Goal: Task Accomplishment & Management: Manage account settings

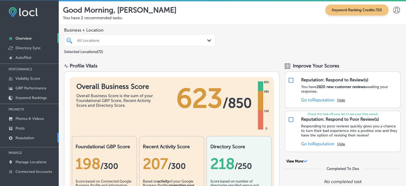
click at [26, 137] on p "Reputation" at bounding box center [24, 137] width 19 height 5
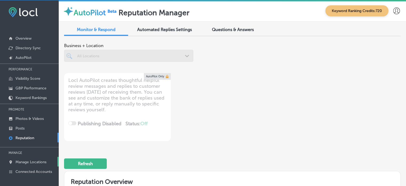
click at [37, 158] on link "Manage Locations" at bounding box center [29, 161] width 59 height 10
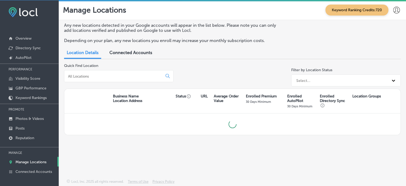
click at [104, 78] on input at bounding box center [115, 76] width 94 height 5
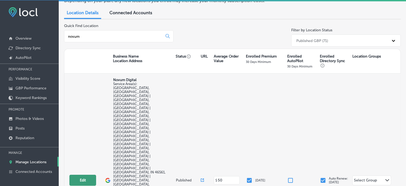
scroll to position [15, 0]
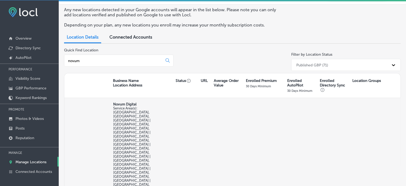
type input "novum"
select select "US"
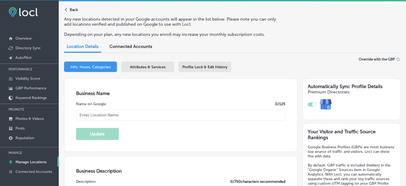
checkbox input "true"
type input "Novum Digital"
type input "321 North 875 East"
type input "Mill Creek"
type input "46365"
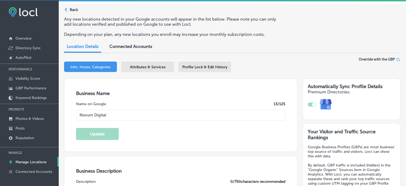
type input "US"
type input "https://novum-digital.biz/"
type textarea "Novum Digital is St. Joseph and Elkhart County’s top local marketing and advert…"
type input "+1 574 440 5428"
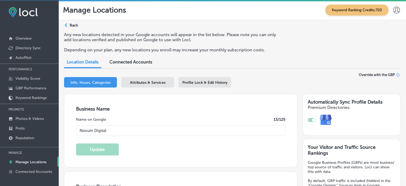
click at [155, 81] on span "Attributes & Services" at bounding box center [148, 82] width 36 height 5
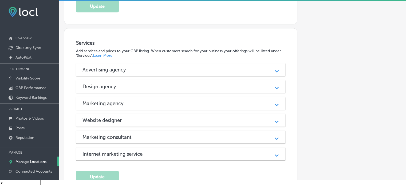
scroll to position [240, 0]
click at [165, 69] on div "Advertising agency" at bounding box center [181, 70] width 197 height 6
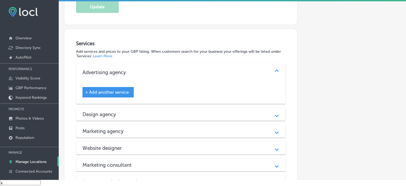
scroll to position [275, 0]
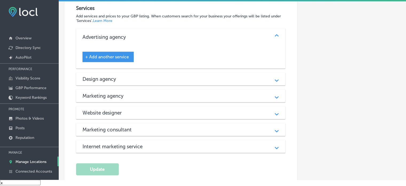
click at [165, 72] on div "Design agency Path Created with Sketch." at bounding box center [181, 78] width 210 height 13
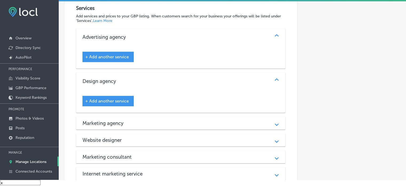
click at [164, 120] on div "Marketing agency" at bounding box center [181, 123] width 197 height 6
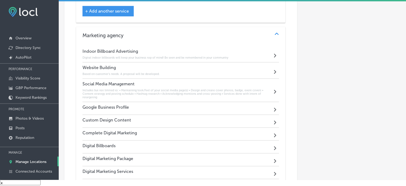
scroll to position [365, 0]
click at [170, 101] on div "Google Business Profile Path Created with Sketch." at bounding box center [181, 107] width 197 height 13
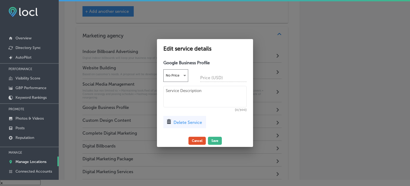
click at [195, 141] on button "Cancel" at bounding box center [197, 140] width 17 height 8
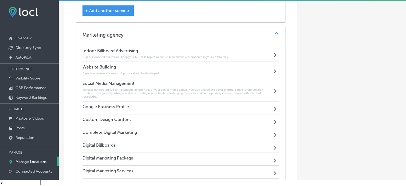
click at [171, 105] on div "Google Business Profile Path Created with Sketch." at bounding box center [181, 107] width 197 height 13
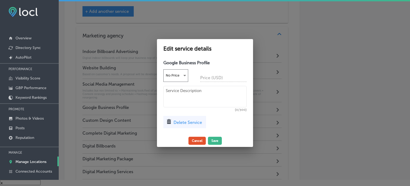
click at [196, 139] on button "Cancel" at bounding box center [197, 140] width 17 height 8
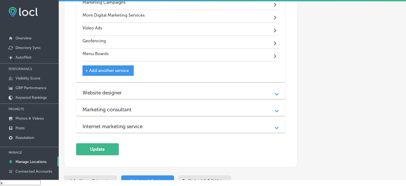
scroll to position [572, 0]
click at [179, 89] on div "Website designer" at bounding box center [181, 92] width 197 height 6
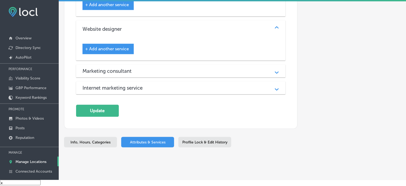
scroll to position [645, 0]
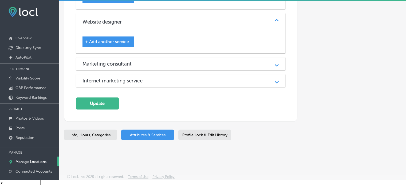
click at [170, 63] on div "Marketing consultant" at bounding box center [181, 64] width 197 height 6
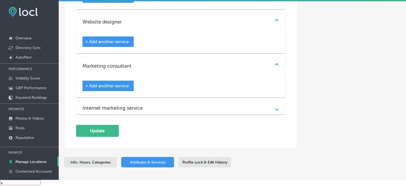
click at [177, 101] on div "Internet marketing service Path Created with Sketch." at bounding box center [181, 107] width 210 height 13
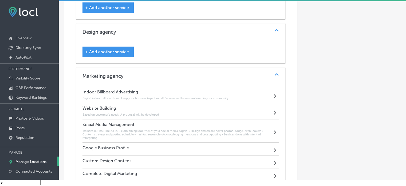
scroll to position [322, 0]
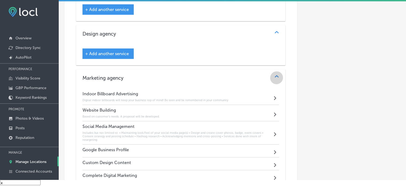
click at [274, 77] on div "Path Created with Sketch." at bounding box center [276, 78] width 7 height 7
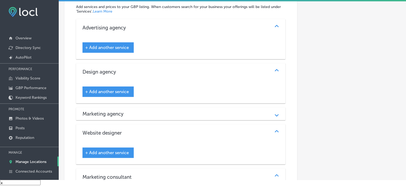
scroll to position [283, 0]
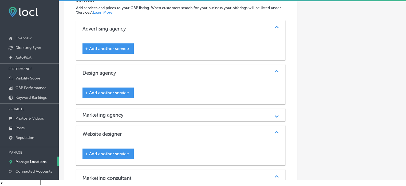
click at [151, 116] on div "Marketing agency Path Created with Sketch." at bounding box center [181, 114] width 210 height 13
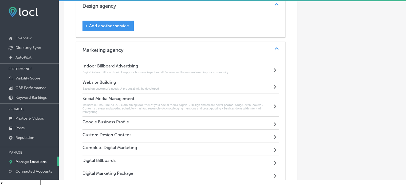
scroll to position [350, 0]
drag, startPoint x: 80, startPoint y: 63, endPoint x: 155, endPoint y: 63, distance: 75.8
click at [155, 63] on div "Indoor Billboard Advertising Digital indoor billboards will keep your business …" at bounding box center [181, 181] width 210 height 245
copy h4 "Indoor Billboard Advertising"
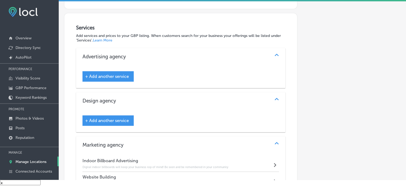
click at [112, 74] on span "+ Add another service" at bounding box center [107, 76] width 44 height 5
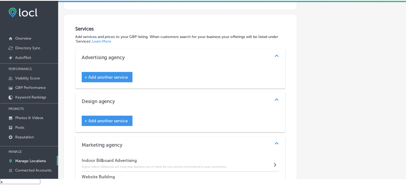
scroll to position [256, 0]
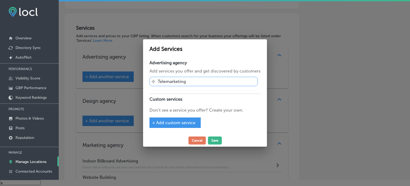
click at [174, 108] on p "Don’t see a service you offer? Create your own." at bounding box center [205, 110] width 111 height 6
click at [176, 119] on div "+ Add custom service" at bounding box center [175, 122] width 51 height 10
click at [177, 123] on span "+ Add custom service" at bounding box center [173, 122] width 43 height 5
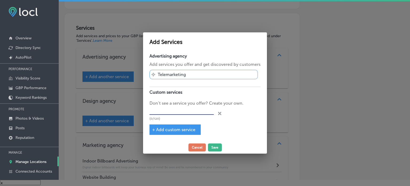
click at [170, 110] on input "text" at bounding box center [182, 110] width 64 height 8
paste input "Indoor Billboard Advertising"
type input "Indoor Billboard Advertising"
click at [184, 130] on span "+ Add custom service" at bounding box center [173, 129] width 43 height 5
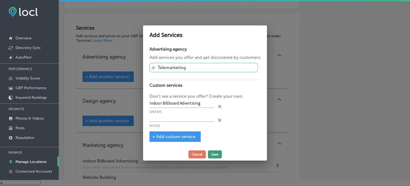
click at [214, 152] on button "Save" at bounding box center [215, 154] width 14 height 8
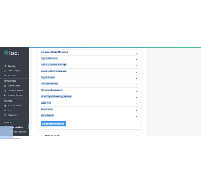
scroll to position [608, 0]
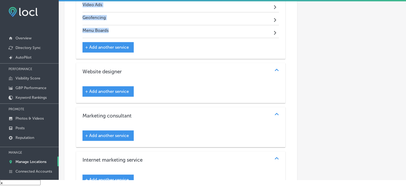
drag, startPoint x: 76, startPoint y: 55, endPoint x: 124, endPoint y: 29, distance: 54.8
copy div "Indoor Billboard Advertising Digital indoor billboards will keep your business …"
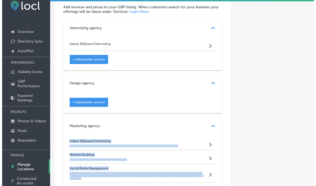
scroll to position [242, 0]
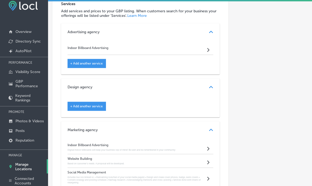
click at [89, 64] on span "+ Add another service" at bounding box center [86, 63] width 33 height 4
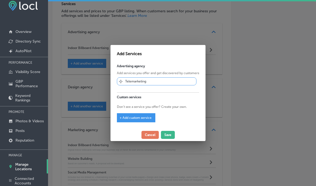
click at [147, 119] on span "+ Add custom service" at bounding box center [136, 118] width 32 height 4
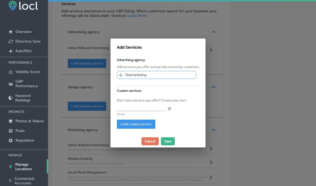
click at [238, 66] on div at bounding box center [158, 93] width 316 height 186
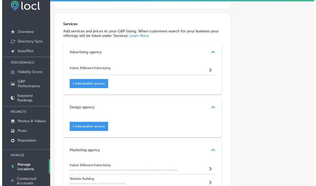
scroll to position [221, 0]
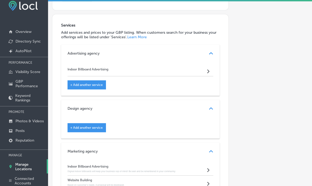
click at [96, 81] on div "+ Add another service" at bounding box center [87, 84] width 38 height 9
click at [99, 83] on span "+ Add another service" at bounding box center [86, 85] width 33 height 4
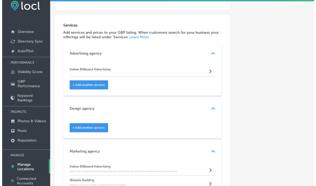
scroll to position [221, 0]
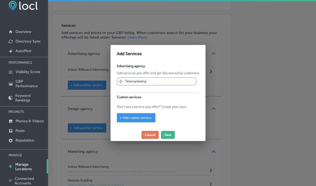
click at [135, 117] on span "+ Add custom service" at bounding box center [136, 118] width 32 height 4
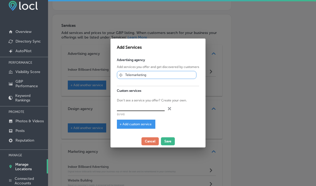
click at [138, 106] on input "text" at bounding box center [141, 107] width 48 height 8
paste input "Social Media Management"
type input "Social Media Management"
click at [132, 122] on span "+ Add custom service" at bounding box center [136, 124] width 32 height 4
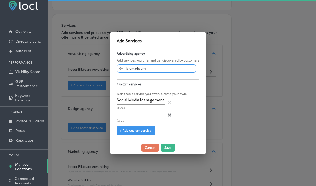
click at [135, 113] on input "text" at bounding box center [141, 113] width 48 height 8
paste input "Google Business Profile"
type input "Google Business Profile"
click at [131, 130] on span "+ Add custom service" at bounding box center [136, 130] width 32 height 4
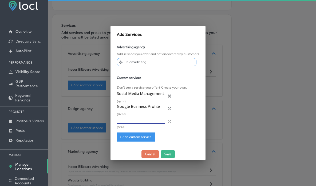
click at [140, 119] on input "text" at bounding box center [141, 119] width 48 height 8
paste input "Complete Digital Marketing"
type input "Complete Digital Marketing"
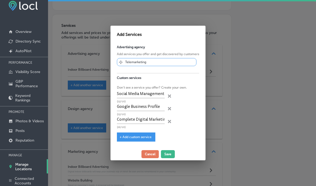
click at [139, 135] on span "+ Add custom service" at bounding box center [136, 137] width 32 height 4
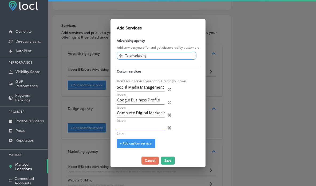
click at [142, 126] on input "text" at bounding box center [141, 126] width 48 height 8
paste input "Digital Billboards"
type input "Digital Billboards"
click at [137, 142] on span "+ Add custom service" at bounding box center [136, 143] width 32 height 4
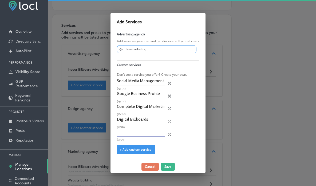
click at [143, 131] on input "text" at bounding box center [141, 132] width 48 height 8
paste input "Digital Marketing Package"
type input "Digital Marketing Package"
click at [135, 149] on span "+ Add custom service" at bounding box center [136, 149] width 32 height 4
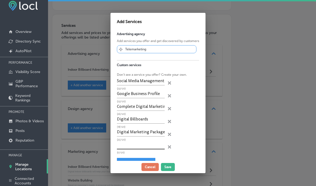
paste input "Digital Marketing Services"
click at [139, 147] on input "text" at bounding box center [141, 145] width 48 height 8
type input "Digital Marketing Services"
click at [137, 158] on div "+ Add custom service" at bounding box center [136, 162] width 38 height 9
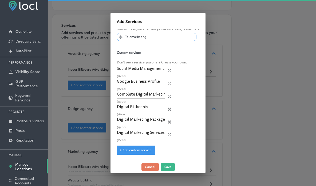
click at [129, 154] on div "Advertising agency Add services you offer and get discovered by customers Svg V…" at bounding box center [158, 94] width 95 height 131
click at [136, 151] on div "+ Add custom service" at bounding box center [136, 149] width 38 height 9
click at [131, 152] on div "+ Add custom service" at bounding box center [136, 149] width 38 height 9
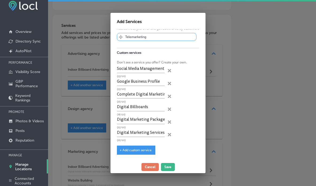
click at [131, 152] on div "+ Add custom service" at bounding box center [136, 149] width 38 height 9
click at [138, 148] on span "+ Add custom service" at bounding box center [136, 150] width 32 height 4
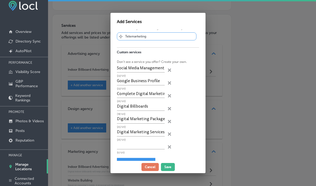
scroll to position [26, 0]
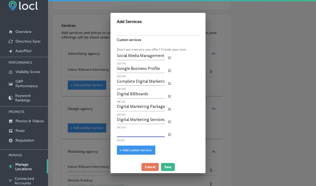
click at [138, 135] on input "text" at bounding box center [141, 132] width 48 height 8
paste input "Digital Screen"
type input "Digital Screen"
click at [140, 150] on span "+ Add custom service" at bounding box center [136, 150] width 32 height 4
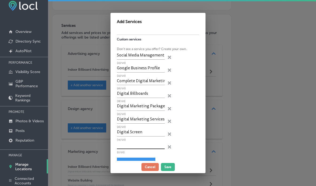
click at [132, 144] on input "text" at bounding box center [141, 145] width 48 height 8
paste input "Local Advertising"
type input "Local Advertising"
click at [131, 159] on div "+ Add custom service" at bounding box center [136, 161] width 38 height 9
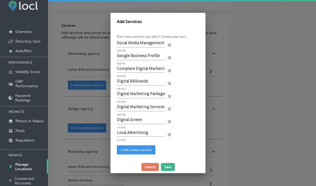
click at [138, 157] on div "Advertising agency Add services you offer and get discovered by customers Svg V…" at bounding box center [158, 94] width 95 height 131
click at [137, 152] on div "+ Add custom service" at bounding box center [136, 149] width 38 height 9
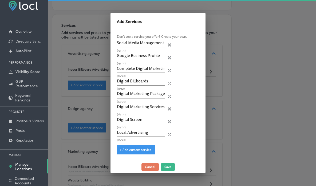
click at [137, 152] on div "+ Add custom service" at bounding box center [136, 149] width 38 height 9
click at [131, 148] on span "+ Add custom service" at bounding box center [136, 150] width 32 height 4
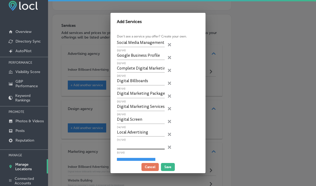
click at [140, 144] on input "text" at bounding box center [141, 145] width 48 height 8
paste input "More Digital Marketing Services"
type input "More Digital Marketing Services"
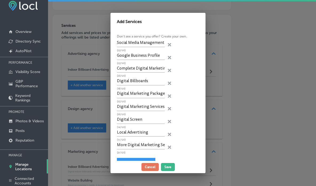
click at [134, 159] on div "+ Add custom service" at bounding box center [136, 162] width 38 height 9
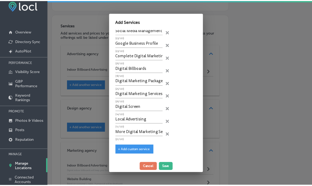
scroll to position [51, 0]
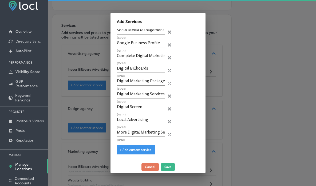
click at [133, 149] on span "+ Add custom service" at bounding box center [136, 150] width 32 height 4
click at [133, 149] on div "(0/120)" at bounding box center [141, 147] width 48 height 13
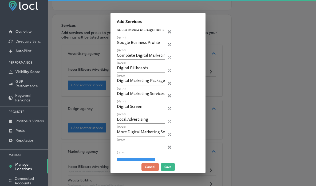
click at [130, 147] on input "text" at bounding box center [141, 145] width 48 height 8
paste input "Marketing Campaigns"
type input "Marketing Campaigns"
click at [170, 168] on button "Save" at bounding box center [168, 167] width 14 height 8
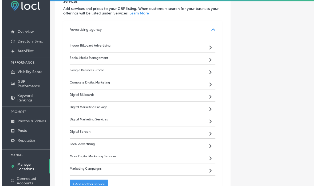
scroll to position [244, 0]
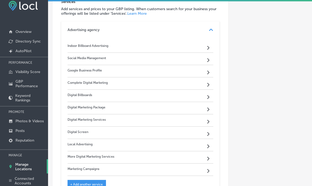
click at [210, 26] on div "Path Created with Sketch." at bounding box center [211, 29] width 7 height 7
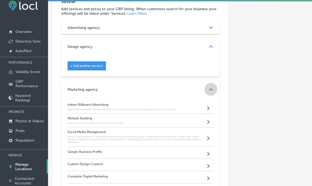
click at [209, 88] on icon "Path Created with Sketch." at bounding box center [211, 89] width 4 height 2
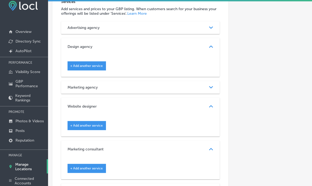
click at [81, 66] on span "+ Add another service" at bounding box center [86, 66] width 33 height 4
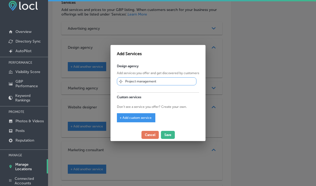
scroll to position [245, 0]
click at [134, 114] on div "+ Add custom service" at bounding box center [136, 117] width 38 height 9
click at [136, 119] on span "+ Add custom service" at bounding box center [136, 118] width 32 height 4
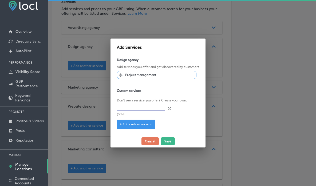
click at [132, 108] on input "text" at bounding box center [141, 107] width 48 height 8
paste input "Menu Boards"
type input "Menu Boards"
click at [132, 124] on span "+ Add custom service" at bounding box center [136, 124] width 32 height 4
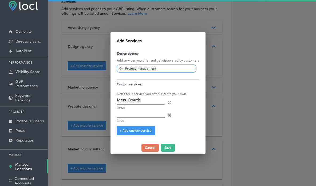
click at [143, 116] on div "(0/120)" at bounding box center [141, 115] width 48 height 13
click at [143, 116] on input "text" at bounding box center [141, 113] width 48 height 8
paste input "Social Media Management"
type input "Social Media Management"
click at [142, 128] on div "+ Add custom service" at bounding box center [136, 130] width 38 height 9
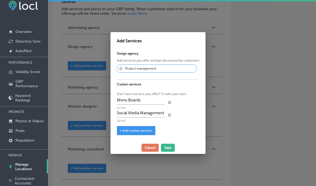
click at [144, 130] on span "+ Add custom service" at bounding box center [136, 130] width 32 height 4
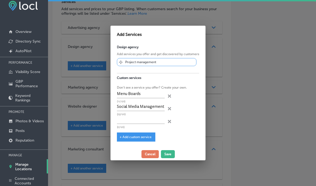
click at [144, 130] on div "Design agency Add services you offer and get discovered by customers Svg Vector…" at bounding box center [158, 94] width 95 height 105
click at [129, 122] on input "text" at bounding box center [141, 119] width 48 height 8
paste input "Indoor Billboard Advertising"
type input "Indoor Billboard Advertising"
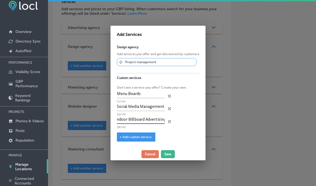
scroll to position [0, 0]
click at [133, 137] on span "+ Add custom service" at bounding box center [136, 137] width 32 height 4
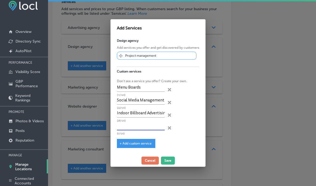
click at [139, 127] on input "text" at bounding box center [141, 126] width 48 height 8
paste input "Website Building"
type input "Website Building"
click at [128, 143] on span "+ Add custom service" at bounding box center [136, 143] width 32 height 4
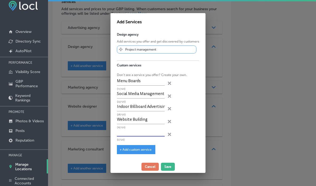
click at [134, 129] on input "text" at bounding box center [141, 132] width 48 height 8
paste input "Custom Design Content"
type input "Custom Design Content"
click at [139, 150] on span "+ Add custom service" at bounding box center [136, 149] width 32 height 4
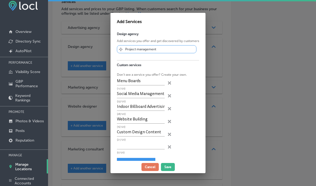
scroll to position [13, 0]
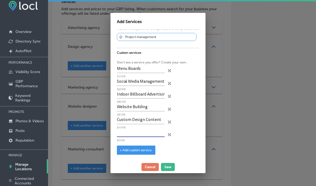
click at [127, 134] on input "text" at bounding box center [141, 132] width 48 height 8
paste input "Complete Digital Marketing"
type input "Complete Digital Marketing"
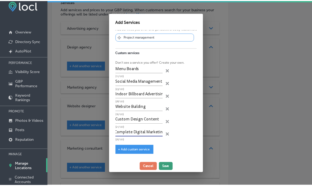
scroll to position [0, 0]
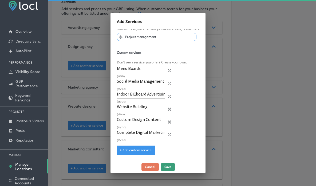
click at [169, 168] on button "Save" at bounding box center [168, 167] width 14 height 8
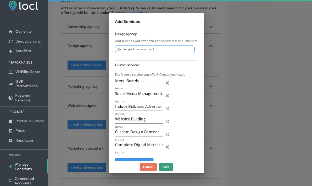
scroll to position [244, 0]
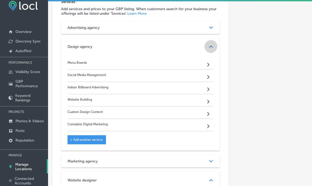
click at [206, 49] on div "Path Created with Sketch." at bounding box center [211, 46] width 13 height 13
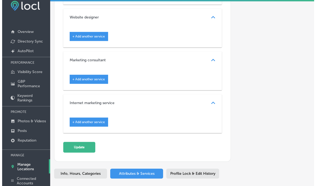
scroll to position [307, 0]
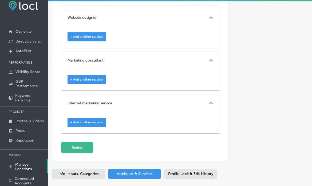
click at [92, 37] on span "+ Add another service" at bounding box center [86, 37] width 33 height 4
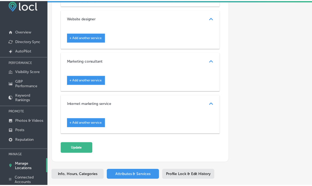
scroll to position [308, 0]
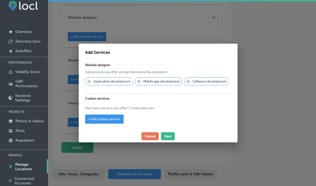
click at [108, 120] on span "+ Add custom service" at bounding box center [104, 119] width 32 height 4
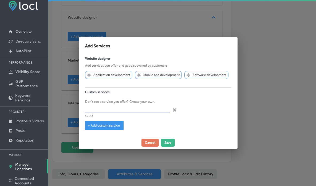
click at [153, 108] on input "text" at bounding box center [127, 108] width 85 height 8
paste input "Website Building"
type input "Website Building"
click at [100, 127] on div "+ Add custom service" at bounding box center [104, 125] width 38 height 9
click at [172, 143] on button "Save" at bounding box center [168, 142] width 14 height 8
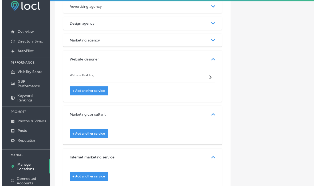
scroll to position [277, 0]
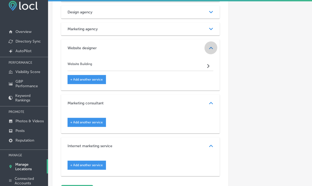
click at [209, 47] on icon "Path Created with Sketch." at bounding box center [211, 48] width 4 height 2
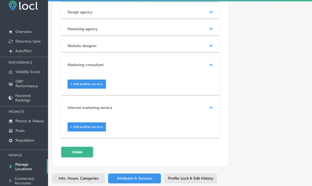
click at [88, 82] on span "+ Add another service" at bounding box center [86, 84] width 33 height 4
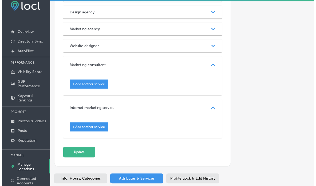
scroll to position [277, 0]
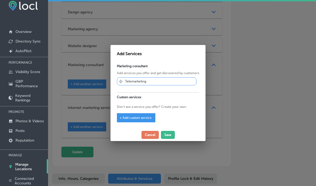
click at [139, 117] on span "+ Add custom service" at bounding box center [136, 118] width 32 height 4
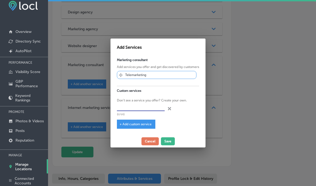
click at [138, 109] on input "text" at bounding box center [141, 107] width 48 height 8
paste input "Complete Digital Marketing"
type input "Complete Digital Marketing"
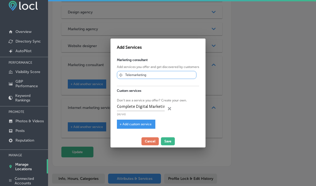
click at [130, 123] on span "+ Add custom service" at bounding box center [136, 124] width 32 height 4
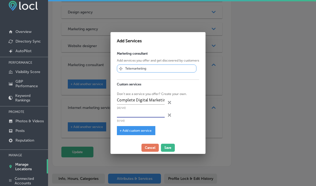
click at [136, 112] on input "text" at bounding box center [141, 113] width 48 height 8
paste input "Digital Marketing Services"
type input "Digital Marketing Services"
click at [127, 129] on span "+ Add custom service" at bounding box center [136, 130] width 32 height 4
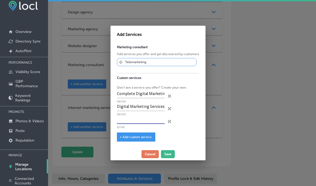
click at [147, 116] on input "text" at bounding box center [141, 119] width 48 height 8
paste input "Digital Marketing Package"
type input "Digital Marketing Package"
click at [139, 133] on div "+ Add custom service" at bounding box center [136, 136] width 38 height 9
click at [141, 137] on span "+ Add custom service" at bounding box center [136, 137] width 32 height 4
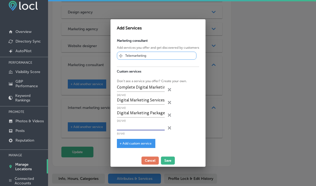
click at [141, 122] on input "text" at bounding box center [141, 126] width 48 height 8
paste input "Marketing Campaigns"
type input "Marketing Campaigns"
click at [138, 140] on div "+ Add custom service" at bounding box center [136, 143] width 38 height 9
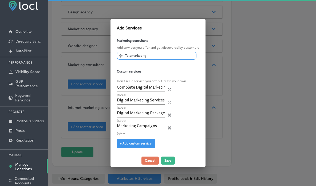
click at [141, 143] on span "+ Add custom service" at bounding box center [136, 143] width 32 height 4
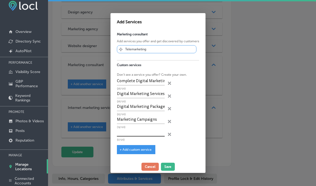
click at [126, 133] on input "text" at bounding box center [141, 132] width 48 height 8
paste input "More Digital Marketing Services"
type input "More Digital Marketing Services"
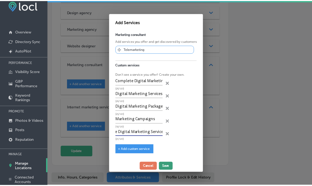
scroll to position [0, 0]
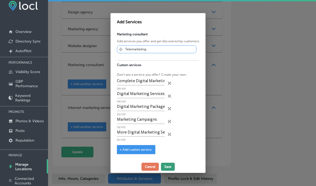
click at [170, 168] on button "Save" at bounding box center [168, 166] width 14 height 8
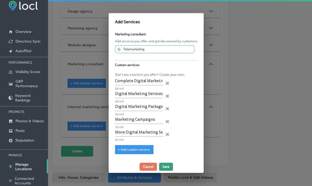
scroll to position [277, 0]
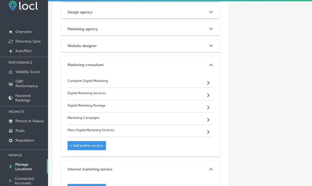
click at [143, 60] on div "Marketing consultant Path Created with Sketch." at bounding box center [140, 64] width 159 height 17
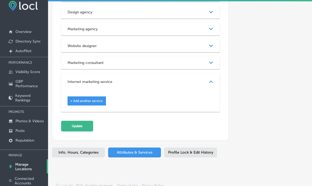
scroll to position [276, 0]
click at [170, 47] on div "Website designer Path Created with Sketch." at bounding box center [140, 46] width 159 height 13
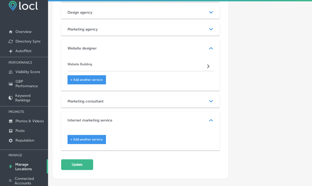
click at [170, 47] on div "Website designer" at bounding box center [141, 48] width 146 height 5
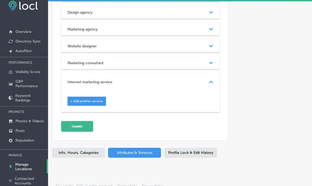
click at [158, 30] on div "Marketing agency Path Created with Sketch." at bounding box center [140, 29] width 159 height 13
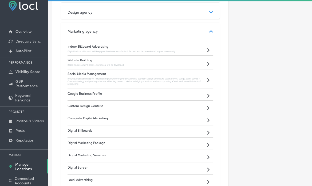
click at [158, 30] on div "Marketing agency" at bounding box center [141, 31] width 146 height 5
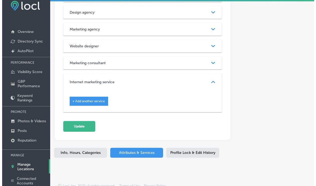
scroll to position [11, 0]
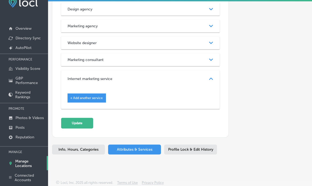
click at [96, 96] on span "+ Add another service" at bounding box center [86, 98] width 33 height 4
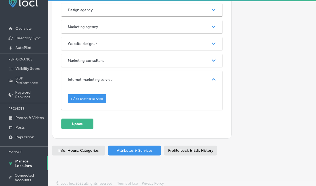
scroll to position [277, 0]
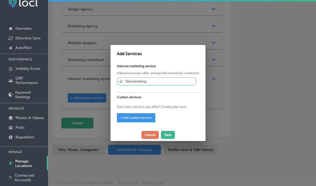
click at [150, 116] on span "+ Add custom service" at bounding box center [136, 118] width 32 height 4
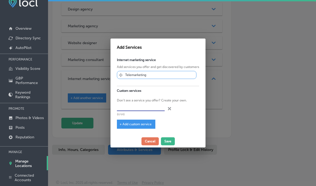
click at [142, 107] on input "text" at bounding box center [141, 107] width 48 height 8
paste input "Google Business Profile"
type input "Google Business Profile"
click at [138, 122] on span "+ Add custom service" at bounding box center [136, 124] width 32 height 4
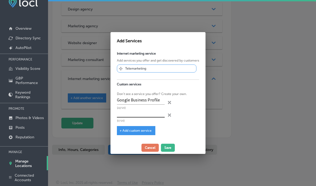
click at [139, 115] on input "text" at bounding box center [141, 113] width 48 height 8
paste input "Social Media Management"
type input "Social Media Management"
click at [134, 128] on div "+ Add custom service" at bounding box center [136, 130] width 38 height 9
click at [131, 129] on span "+ Add custom service" at bounding box center [136, 130] width 32 height 4
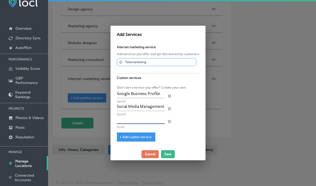
click at [137, 117] on input "text" at bounding box center [141, 119] width 48 height 8
paste input "Digital Marketing Package"
type input "Digital Marketing Package"
click at [137, 136] on span "+ Add custom service" at bounding box center [136, 137] width 32 height 4
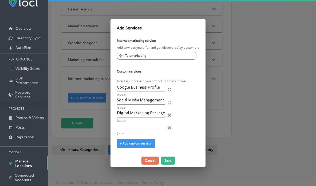
click at [143, 124] on input "text" at bounding box center [141, 126] width 48 height 8
paste input "Digital Marketing Services"
type input "Digital Marketing Services"
click at [139, 140] on div "+ Add custom service" at bounding box center [136, 143] width 38 height 9
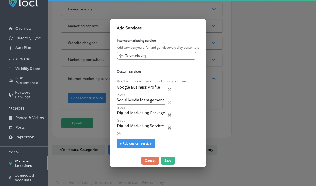
click at [140, 142] on span "+ Add custom service" at bounding box center [136, 143] width 32 height 4
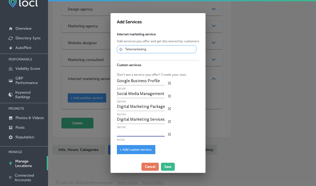
click at [138, 134] on input "text" at bounding box center [141, 132] width 48 height 8
paste input "Marketing Campaigns"
type input "Marketing Campaigns"
click at [139, 149] on span "+ Add custom service" at bounding box center [136, 149] width 32 height 4
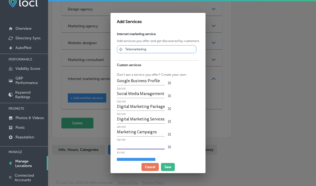
click at [150, 144] on input "text" at bounding box center [141, 145] width 48 height 8
paste input "More Digital Marketing Services"
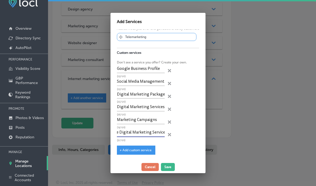
type input "More Digital Marketing Services"
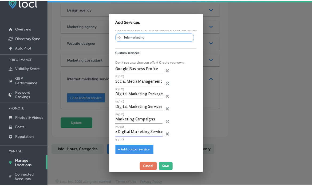
scroll to position [0, 0]
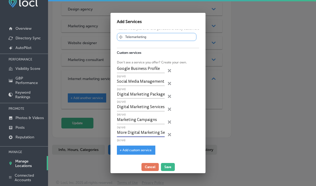
click at [142, 148] on span "+ Add custom service" at bounding box center [136, 150] width 32 height 4
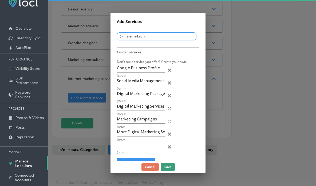
click at [166, 165] on button "Save" at bounding box center [168, 167] width 14 height 8
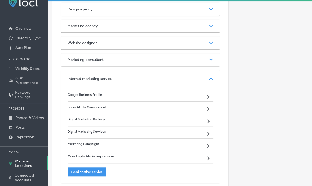
scroll to position [350, 0]
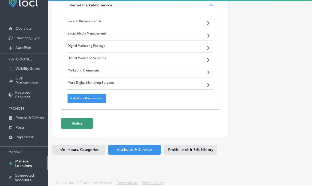
click at [88, 120] on button "Update" at bounding box center [77, 123] width 32 height 11
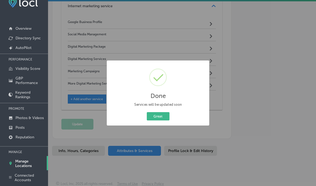
click at [160, 111] on div "Great Cancel" at bounding box center [158, 116] width 95 height 10
click at [160, 112] on button "Great" at bounding box center [158, 116] width 23 height 8
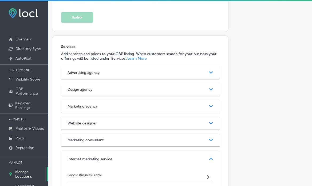
scroll to position [212, 0]
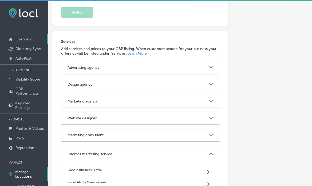
click at [28, 37] on p "Overview" at bounding box center [23, 39] width 16 height 5
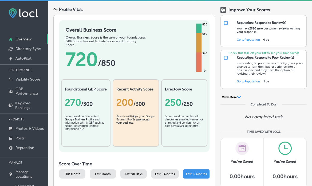
scroll to position [55, 0]
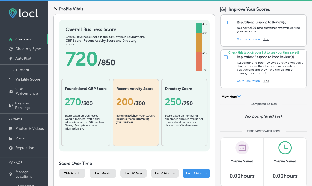
click at [137, 126] on div "Based on activity of your Google Business Profile promoting your business ." at bounding box center [135, 127] width 39 height 27
click at [139, 93] on div "200 /300" at bounding box center [135, 102] width 39 height 22
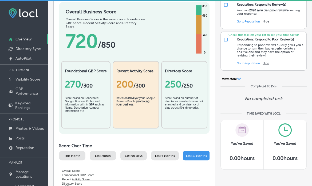
scroll to position [72, 0]
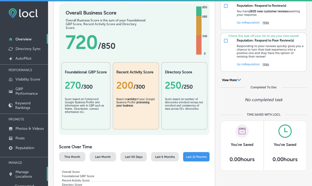
click at [30, 175] on p "Manage Locations" at bounding box center [30, 173] width 30 height 9
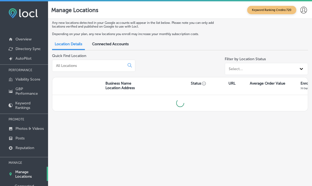
scroll to position [11, 0]
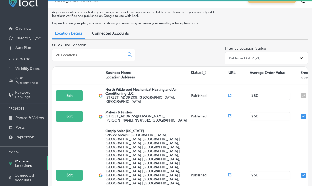
click at [84, 55] on input at bounding box center [90, 54] width 68 height 5
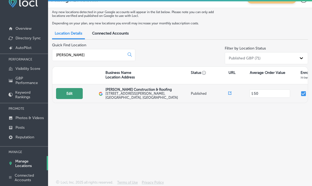
type input "wied"
click at [73, 95] on button "Edit" at bounding box center [69, 93] width 27 height 11
select select "US"
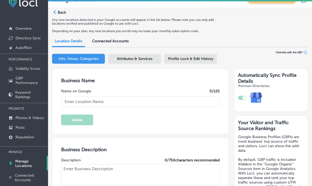
checkbox input "true"
type input "Wiedmann Construction & Roofing"
type input "777 E Merritt Island Cswy, Ste 314"
type input "Merritt Island"
type input "32952"
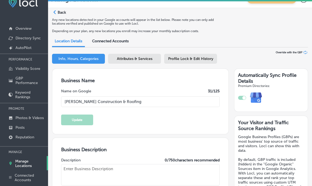
type input "US"
type input "https://wiedmannroofing.com/"
type textarea "Wiedmann Construction & Roofing: Your trusted roofing contractor in Merritt Isl…"
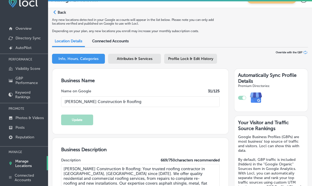
type input "+1 321 806 7663"
click at [128, 60] on span "Attributes & Services" at bounding box center [135, 58] width 36 height 5
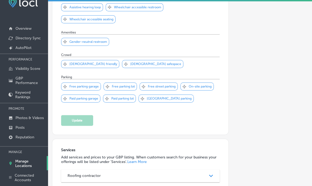
scroll to position [326, 0]
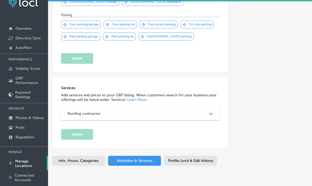
click at [97, 107] on div "Roofing contractor Path Created with Sketch." at bounding box center [140, 113] width 159 height 13
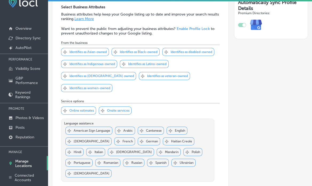
scroll to position [73, 0]
click at [27, 162] on p "Manage Locations" at bounding box center [29, 163] width 29 height 9
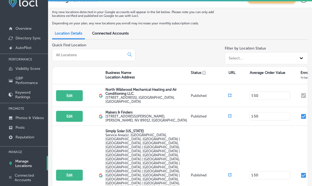
click at [105, 54] on input at bounding box center [90, 54] width 68 height 5
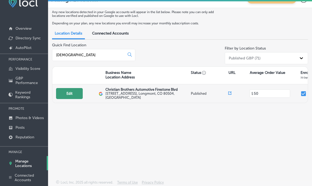
type input "christian"
click at [66, 95] on button "Edit" at bounding box center [69, 93] width 27 height 11
select select "US"
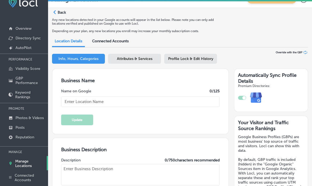
checkbox input "true"
click at [135, 54] on div "Attributes & Services" at bounding box center [134, 59] width 53 height 10
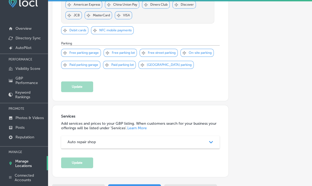
scroll to position [473, 0]
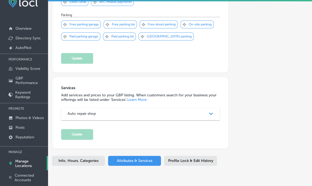
click at [133, 107] on div "Auto repair shop Path Created with Sketch." at bounding box center [140, 113] width 159 height 13
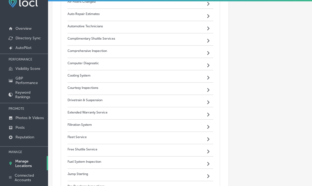
scroll to position [989, 0]
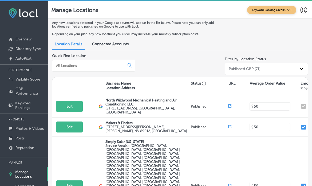
click at [69, 65] on input at bounding box center [90, 65] width 68 height 5
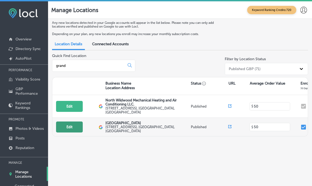
type input "grand"
click at [79, 121] on button "Edit" at bounding box center [69, 126] width 27 height 11
select select "US"
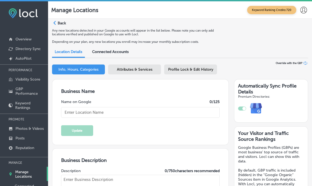
checkbox input "true"
type input "Grand Valley Auto Lakewood"
type input "10701 W 6th Ave"
type input "Lakewood"
type input "80215"
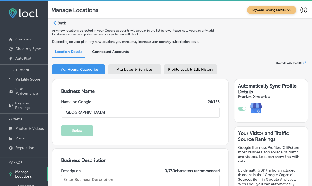
type input "US"
type input "https://www.gvalakewood.com/"
type textarea "Grand Valley Auto is a family owned and operated dealership that has over 18 ye…"
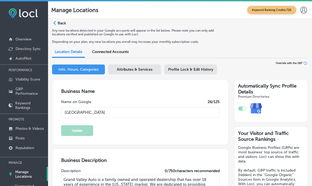
type input "+1 303 750 5000"
click at [134, 70] on span "Attributes & Services" at bounding box center [135, 69] width 36 height 5
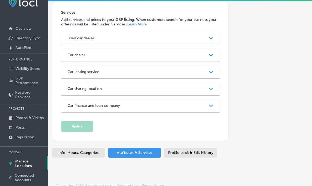
scroll to position [478, 0]
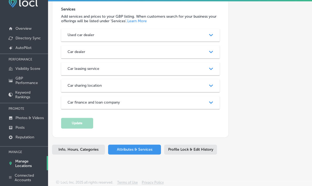
click at [159, 37] on div "Used car dealer" at bounding box center [141, 35] width 146 height 5
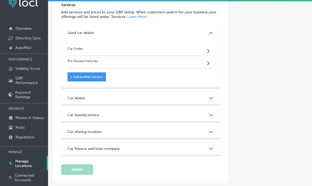
click at [160, 100] on div "Car dealer" at bounding box center [141, 98] width 146 height 5
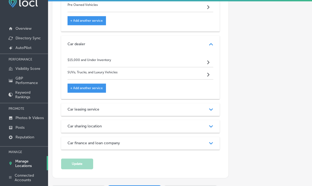
scroll to position [534, 0]
click at [163, 116] on div "Car leasing service Path Created with Sketch." at bounding box center [140, 109] width 159 height 13
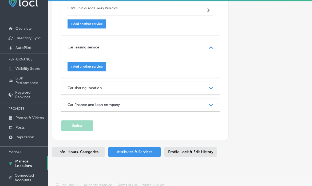
scroll to position [599, 0]
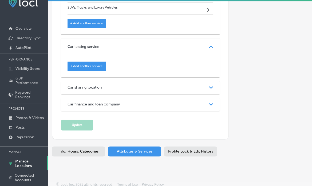
click at [166, 89] on div "Car sharing location" at bounding box center [141, 87] width 146 height 5
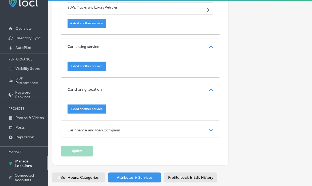
click at [171, 136] on div "Car finance and loan company Path Created with Sketch." at bounding box center [140, 130] width 159 height 13
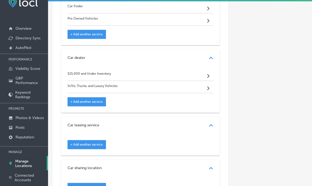
scroll to position [515, 0]
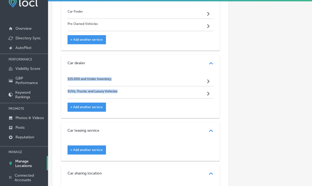
drag, startPoint x: 62, startPoint y: 85, endPoint x: 121, endPoint y: 108, distance: 63.1
click at [121, 108] on div "$15,000 and Under Inventory Path Created with Sketch. SUVs, Trucks, and Luxury …" at bounding box center [140, 95] width 159 height 46
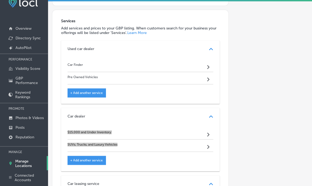
scroll to position [461, 0]
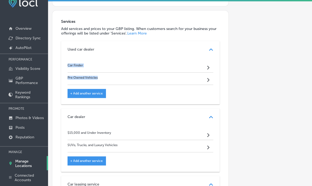
drag, startPoint x: 64, startPoint y: 73, endPoint x: 112, endPoint y: 85, distance: 49.7
click at [112, 85] on div "Car Finder Path Created with Sketch. Pre Owned Vehicles Path Created with Sketc…" at bounding box center [140, 81] width 159 height 46
copy div "Car Finder Path Created with Sketch. Pre Owned Vehicles"
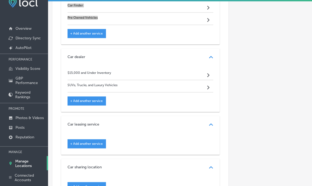
scroll to position [522, 0]
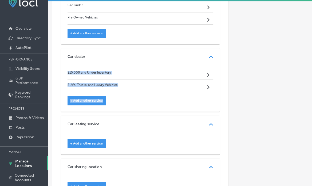
drag, startPoint x: 64, startPoint y: 76, endPoint x: 125, endPoint y: 105, distance: 67.6
click at [125, 105] on div "$15,000 and Under Inventory Path Created with Sketch. SUVs, Trucks, and Luxury …" at bounding box center [140, 88] width 159 height 46
copy div "$15,000 and Under Inventory Path Created with Sketch. SUVs, Trucks, and Luxury …"
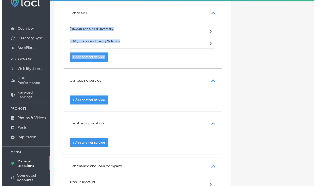
scroll to position [566, 0]
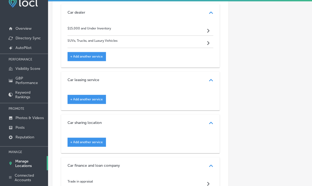
click at [92, 101] on span "+ Add another service" at bounding box center [86, 99] width 33 height 4
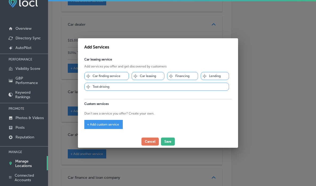
click at [104, 122] on span "+ Add custom service" at bounding box center [103, 124] width 32 height 4
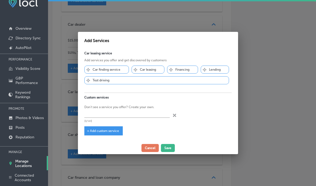
click at [107, 70] on p "Car finding service" at bounding box center [107, 70] width 28 height 4
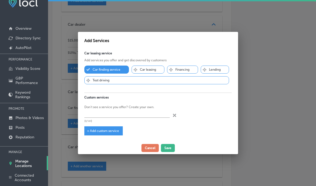
click at [146, 70] on p "Car leasing" at bounding box center [148, 70] width 16 height 4
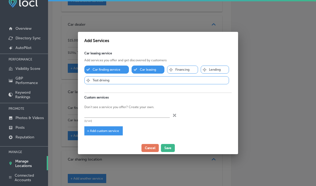
click at [148, 68] on p "Car leasing" at bounding box center [148, 70] width 16 height 4
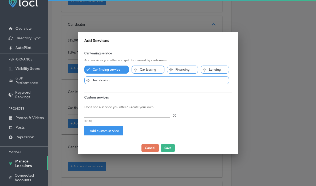
click at [148, 68] on p "Car leasing" at bounding box center [148, 70] width 16 height 4
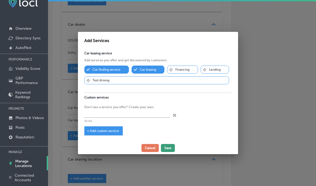
click at [166, 148] on button "Save" at bounding box center [168, 148] width 14 height 8
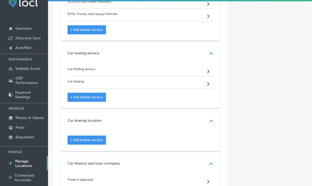
click at [93, 142] on span "+ Add another service" at bounding box center [86, 140] width 33 height 4
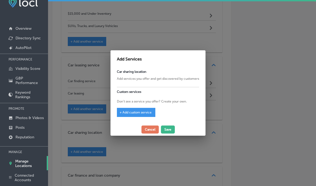
click at [137, 112] on span "+ Add custom service" at bounding box center [136, 112] width 32 height 4
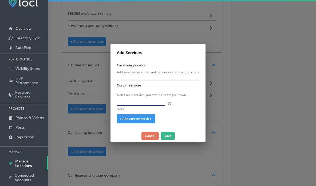
click at [141, 101] on input "text" at bounding box center [141, 101] width 48 height 8
paste input "Pre Owned Vehicles"
type input "Pre Owned Vehicles"
click at [147, 118] on span "+ Add custom service" at bounding box center [136, 119] width 32 height 4
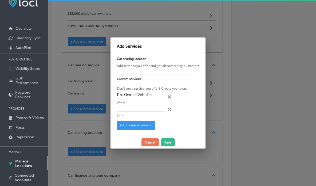
click at [147, 111] on input "text" at bounding box center [141, 108] width 48 height 8
paste input "Car Finder"
type input "Car Finder"
click at [166, 140] on button "Save" at bounding box center [168, 142] width 14 height 8
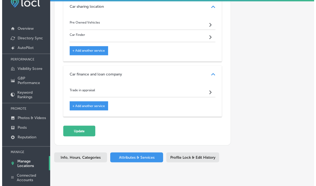
scroll to position [706, 0]
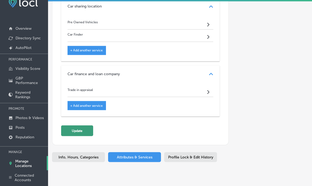
click at [80, 136] on button "Update" at bounding box center [77, 130] width 32 height 11
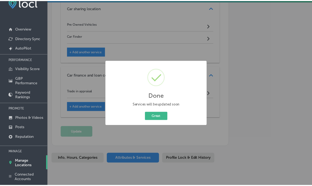
scroll to position [696, 0]
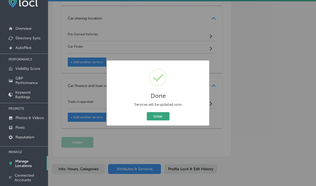
click at [166, 115] on button "Great" at bounding box center [158, 116] width 23 height 8
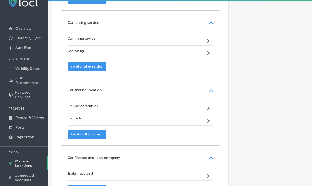
scroll to position [613, 0]
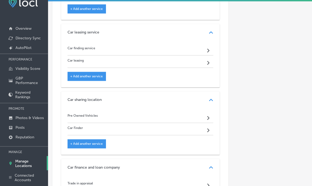
click at [28, 159] on p "Manage Locations" at bounding box center [29, 163] width 29 height 9
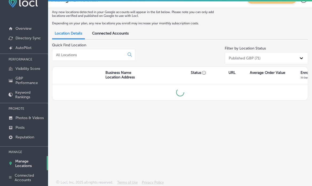
click at [88, 54] on input at bounding box center [90, 54] width 68 height 5
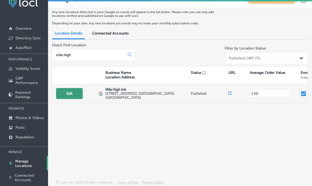
type input "mile high"
click at [66, 92] on button "Edit" at bounding box center [69, 93] width 27 height 11
select select "US"
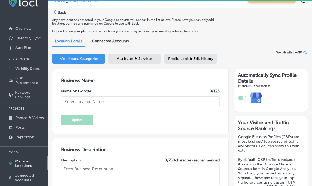
checkbox input "true"
type input "Mile High Ink"
type input "8790 W Colfax Ave"
type input "Lakewood"
type input "80215"
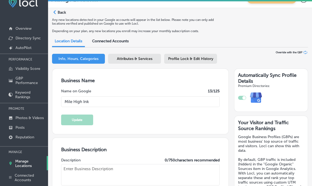
type input "US"
type input "https://www.milehighink.com/"
type textarea "Mile High Ink is Lakewood, CO's premier tattoo and piercing studio, manned by a…"
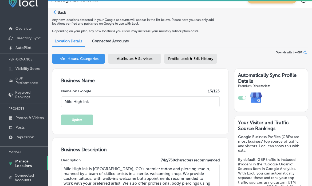
type input "+1 720 833 8144"
click at [131, 60] on span "Attributes & Services" at bounding box center [135, 58] width 36 height 5
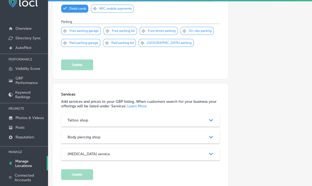
scroll to position [495, 0]
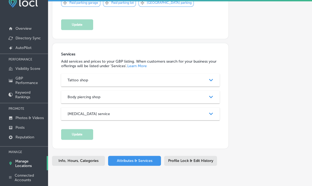
click at [130, 73] on div "Tattoo shop Path Created with Sketch." at bounding box center [140, 79] width 159 height 13
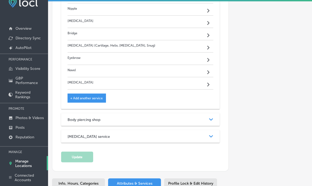
scroll to position [692, 0]
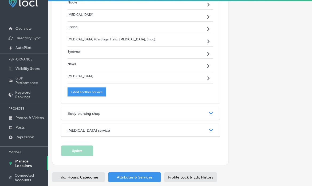
click at [130, 107] on div "Body piercing shop Path Created with Sketch." at bounding box center [140, 113] width 159 height 13
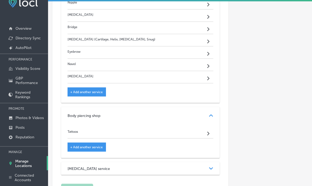
scroll to position [746, 0]
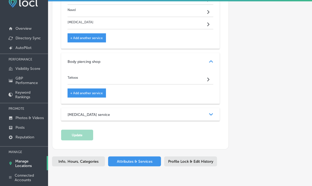
click at [129, 112] on div "Ear piercing service" at bounding box center [141, 114] width 146 height 5
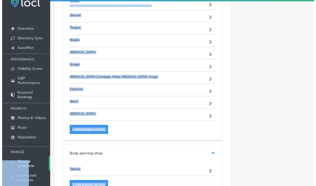
scroll to position [743, 0]
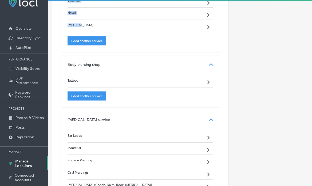
drag, startPoint x: 64, startPoint y: 20, endPoint x: 132, endPoint y: 11, distance: 68.1
copy div "Piercings Path Created with Sketch. Tattoos Path Created with Sketch. Lip/Labre…"
click at [89, 94] on span "+ Add another service" at bounding box center [86, 96] width 33 height 4
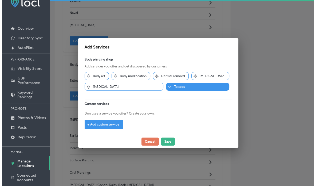
scroll to position [744, 0]
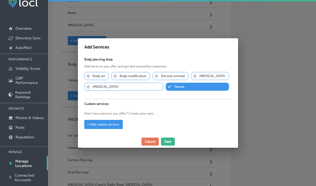
click at [211, 76] on p "Ear piercing" at bounding box center [212, 76] width 26 height 4
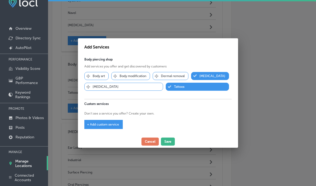
click at [126, 87] on div "Svg Vector Icons : http://www.onlinewebfonts.com/icon Nose piercing" at bounding box center [123, 87] width 79 height 8
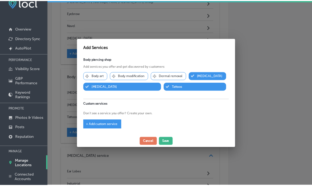
scroll to position [769, 0]
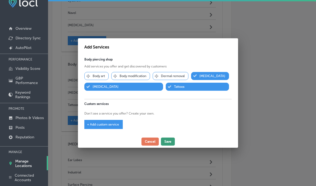
click at [170, 143] on button "Save" at bounding box center [168, 141] width 14 height 8
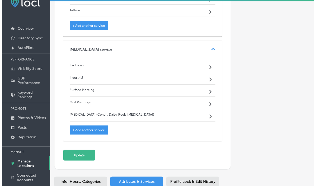
scroll to position [881, 0]
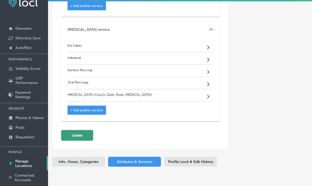
click at [72, 130] on button "Update" at bounding box center [77, 135] width 32 height 11
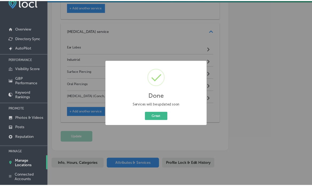
scroll to position [883, 0]
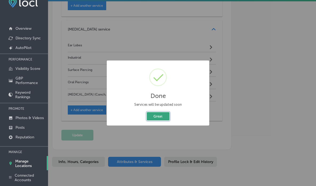
click at [165, 114] on button "Great" at bounding box center [158, 116] width 23 height 8
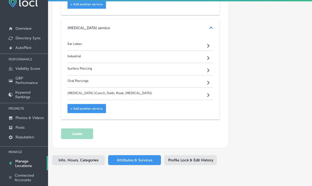
scroll to position [881, 0]
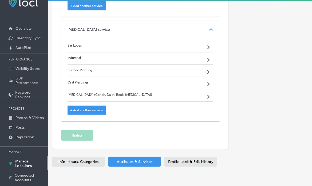
click at [28, 168] on link "Manage Locations" at bounding box center [24, 163] width 48 height 14
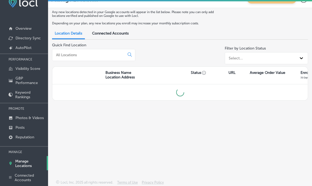
click at [100, 52] on div at bounding box center [93, 55] width 83 height 12
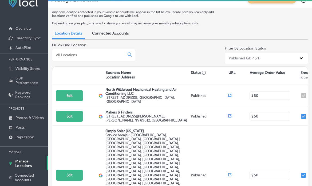
click at [101, 56] on input at bounding box center [90, 54] width 68 height 5
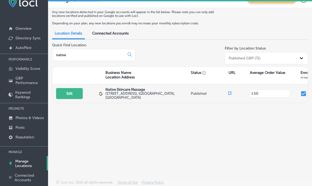
type input "native"
click at [77, 97] on div "Edit This location is not published yet. Native Skincare Massage 8805 W 14th Av…" at bounding box center [261, 93] width 419 height 18
click at [77, 97] on button "Edit" at bounding box center [69, 93] width 27 height 11
select select "US"
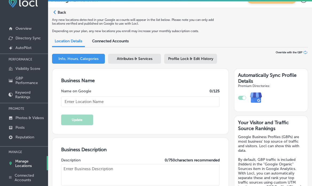
checkbox input "true"
type input "Native Skincare Massage"
type input "8805 W 14th Ave, #320"
type input "Lakewood"
type input "80215"
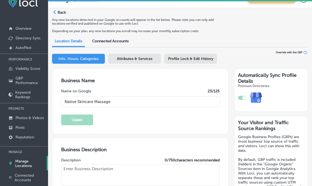
type input "US"
type input "https://nativeskincareandmassage.com/"
type textarea "Native Skincare & Massage, a premier spa in Lakewood, CO, offers personalized f…"
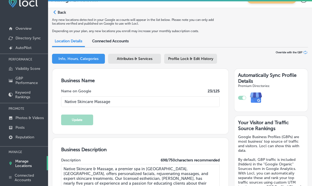
type input "+1 719 824 1558"
click at [128, 55] on div "Attributes & Services" at bounding box center [134, 59] width 53 height 10
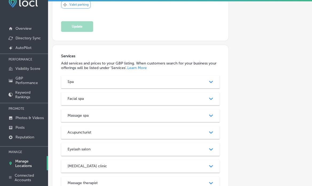
scroll to position [473, 0]
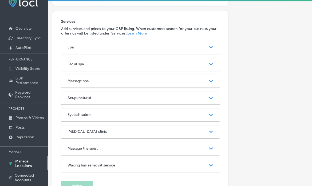
click at [176, 41] on div "Spa Path Created with Sketch." at bounding box center [140, 47] width 159 height 13
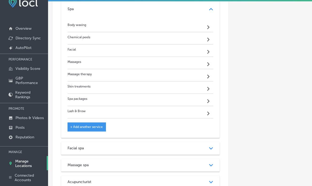
click at [172, 146] on div "Facial spa" at bounding box center [141, 148] width 146 height 5
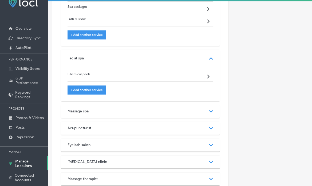
scroll to position [620, 0]
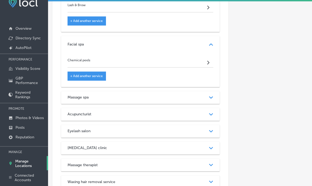
click at [168, 91] on div "Massage spa Path Created with Sketch." at bounding box center [140, 97] width 159 height 13
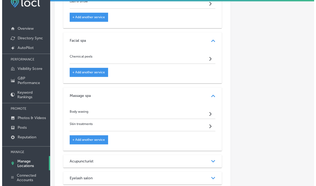
scroll to position [623, 0]
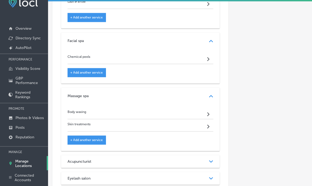
click at [85, 68] on div "+ Add another service" at bounding box center [87, 72] width 38 height 9
click at [92, 70] on span "+ Add another service" at bounding box center [86, 72] width 33 height 4
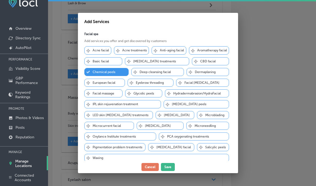
scroll to position [625, 0]
click at [109, 62] on p "Basic facial" at bounding box center [101, 61] width 16 height 4
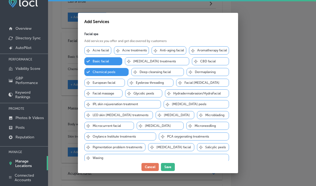
click at [106, 93] on p "Facial massage" at bounding box center [104, 93] width 22 height 4
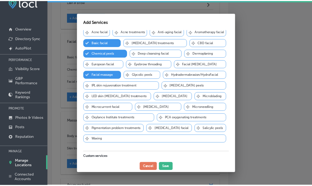
scroll to position [11, 0]
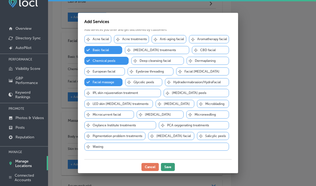
click at [167, 167] on button "Save" at bounding box center [168, 167] width 14 height 8
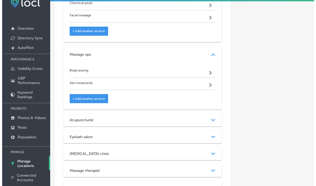
scroll to position [689, 0]
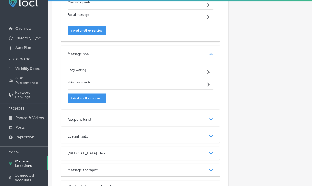
click at [101, 113] on div "Acupuncturist Path Created with Sketch." at bounding box center [140, 119] width 159 height 13
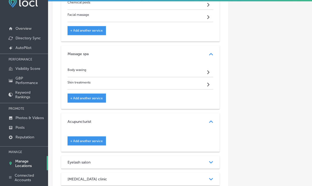
click at [96, 139] on span "+ Add another service" at bounding box center [86, 141] width 33 height 4
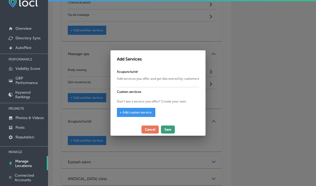
click at [167, 130] on button "Save" at bounding box center [168, 129] width 14 height 8
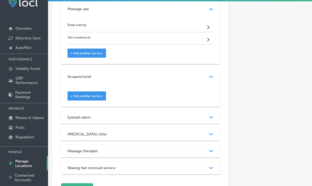
click at [148, 115] on div "Eyelash salon" at bounding box center [141, 117] width 146 height 5
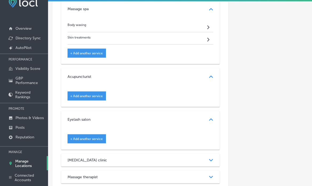
scroll to position [770, 0]
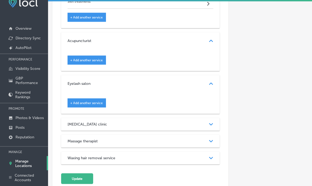
click at [108, 117] on div "Skin care clinic Path Created with Sketch." at bounding box center [140, 123] width 159 height 13
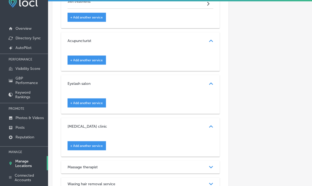
scroll to position [804, 0]
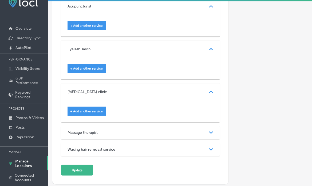
click at [104, 126] on div "Massage therapist Path Created with Sketch." at bounding box center [140, 132] width 159 height 13
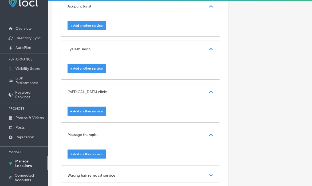
click at [113, 173] on h3 "Waxing hair removal service" at bounding box center [96, 175] width 56 height 5
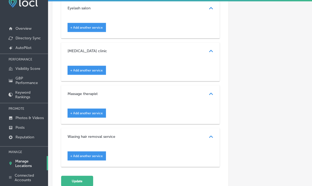
scroll to position [854, 0]
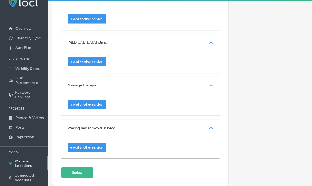
click at [93, 145] on span "+ Add another service" at bounding box center [86, 147] width 33 height 4
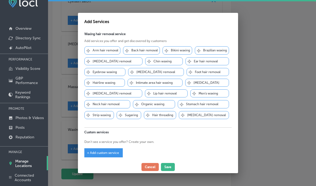
click at [256, 52] on div at bounding box center [158, 93] width 316 height 186
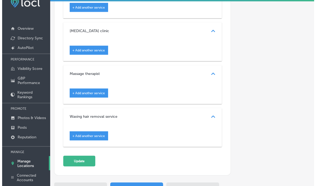
scroll to position [866, 0]
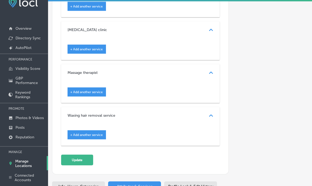
click at [84, 87] on div "+ Add another service" at bounding box center [87, 91] width 38 height 9
click at [86, 90] on span "+ Add another service" at bounding box center [86, 92] width 33 height 4
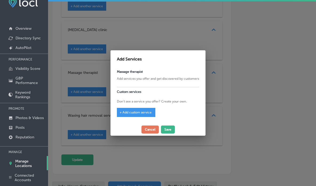
click at [130, 113] on span "+ Add custom service" at bounding box center [136, 112] width 32 height 4
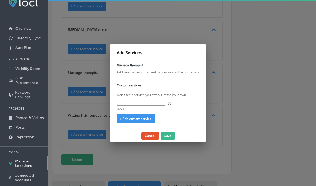
click at [154, 137] on button "Cancel" at bounding box center [150, 136] width 17 height 8
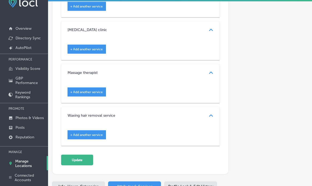
click at [92, 47] on span "+ Add another service" at bounding box center [86, 49] width 33 height 4
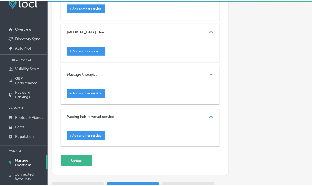
scroll to position [868, 0]
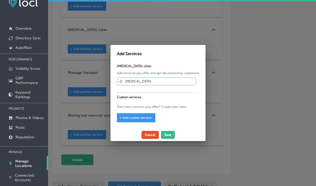
click at [149, 134] on button "Cancel" at bounding box center [150, 135] width 17 height 8
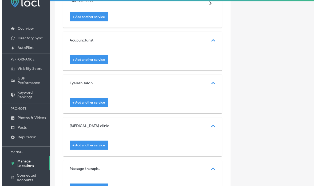
scroll to position [755, 0]
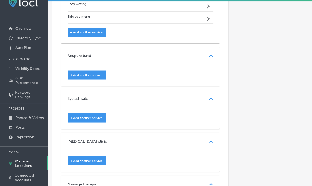
click at [90, 116] on span "+ Add another service" at bounding box center [86, 118] width 33 height 4
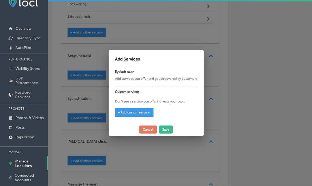
scroll to position [757, 0]
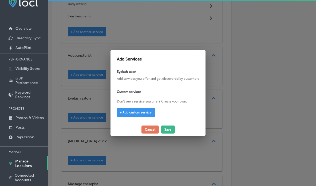
click at [158, 134] on div "Add Services Eyelash salon Add services you offer and get discovered by custome…" at bounding box center [158, 92] width 95 height 85
click at [149, 126] on button "Cancel" at bounding box center [150, 129] width 17 height 8
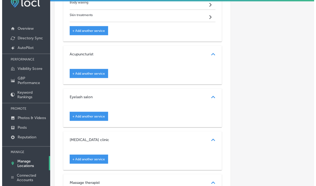
scroll to position [755, 0]
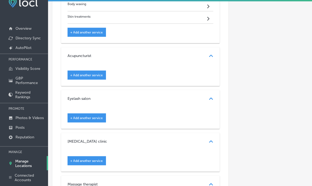
click at [87, 66] on div "+ Add another service" at bounding box center [141, 72] width 146 height 13
click at [87, 73] on span "+ Add another service" at bounding box center [86, 75] width 33 height 4
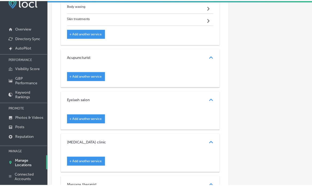
scroll to position [757, 0]
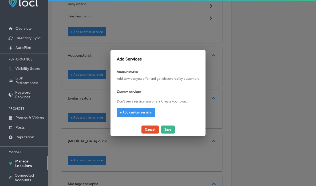
click at [145, 129] on button "Cancel" at bounding box center [150, 129] width 17 height 8
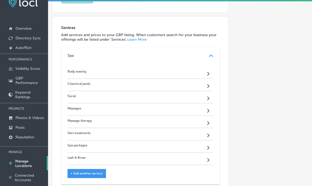
scroll to position [467, 0]
drag, startPoint x: 62, startPoint y: 50, endPoint x: 195, endPoint y: 142, distance: 161.7
click at [195, 142] on div "Spa Path Created with Sketch. Body waxing Path Created with Sketch. Chemical pe…" at bounding box center [140, 115] width 159 height 137
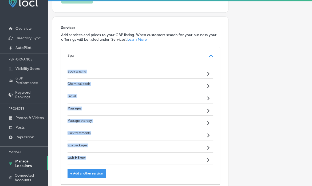
drag, startPoint x: 66, startPoint y: 53, endPoint x: 110, endPoint y: 146, distance: 102.2
click at [110, 146] on div "Body waxing Path Created with Sketch. Chemical peels Path Created with Sketch. …" at bounding box center [140, 124] width 159 height 120
copy div "Body waxing Path Created with Sketch. Chemical peels Path Created with Sketch. …"
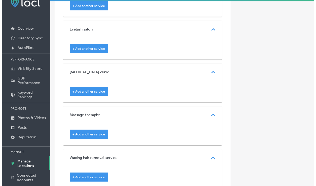
scroll to position [891, 0]
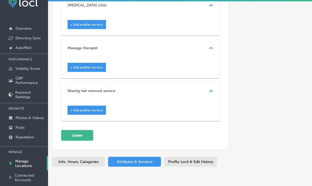
click at [100, 105] on div "+ Add another service" at bounding box center [87, 109] width 38 height 9
click at [93, 108] on span "+ Add another service" at bounding box center [86, 110] width 33 height 4
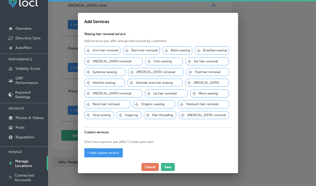
scroll to position [13, 0]
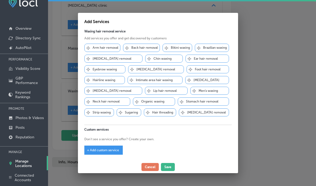
drag, startPoint x: 108, startPoint y: 159, endPoint x: 107, endPoint y: 148, distance: 10.4
click at [107, 148] on div "Waxing hair removal service Add services you offer and get discovered by custom…" at bounding box center [158, 94] width 160 height 131
click at [107, 148] on span "+ Add custom service" at bounding box center [103, 150] width 32 height 4
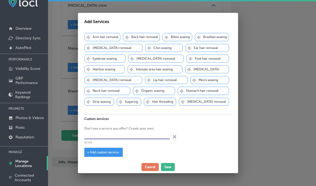
click at [107, 139] on input "text" at bounding box center [126, 135] width 85 height 8
paste input "Skin treatments"
type input "Skin treatments"
click at [108, 156] on div "+ Add custom service" at bounding box center [103, 151] width 38 height 9
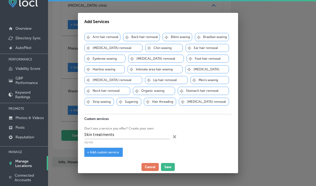
click at [108, 156] on div "+ Add custom service" at bounding box center [103, 151] width 38 height 9
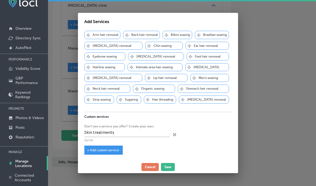
click at [101, 149] on span "+ Add custom service" at bounding box center [103, 150] width 32 height 4
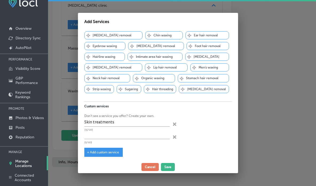
click at [113, 144] on div "(0/120)" at bounding box center [126, 137] width 85 height 13
click at [113, 139] on input "text" at bounding box center [126, 135] width 85 height 8
paste input "Body waxing"
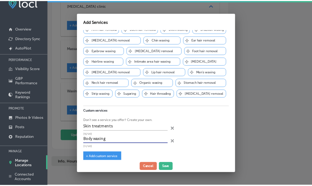
scroll to position [22, 0]
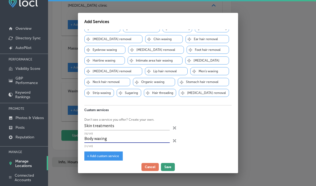
type input "Body waxing"
click at [170, 163] on button "Save" at bounding box center [168, 167] width 14 height 8
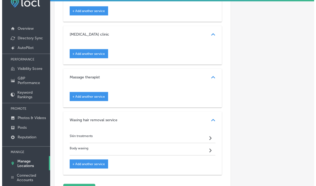
scroll to position [862, 0]
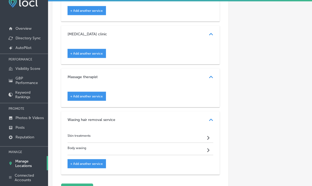
click at [95, 94] on span "+ Add another service" at bounding box center [86, 96] width 33 height 4
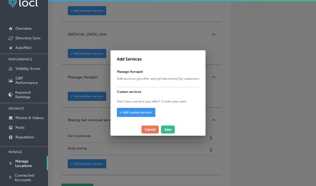
click at [133, 110] on div "+ Add custom service" at bounding box center [136, 112] width 38 height 9
click at [134, 113] on span "+ Add custom service" at bounding box center [136, 112] width 32 height 4
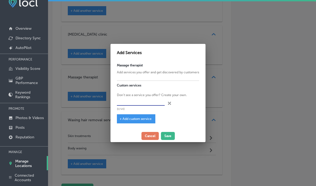
click at [132, 101] on input "text" at bounding box center [141, 101] width 48 height 8
paste input "Massages"
type input "Massages"
drag, startPoint x: 131, startPoint y: 113, endPoint x: 133, endPoint y: 117, distance: 4.9
click at [133, 117] on div "Massage therapist Add services you offer and get discovered by customers Custom…" at bounding box center [158, 95] width 95 height 69
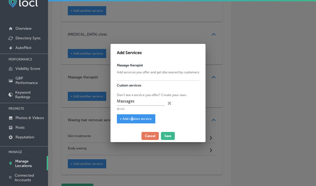
click at [133, 117] on span "+ Add custom service" at bounding box center [136, 119] width 32 height 4
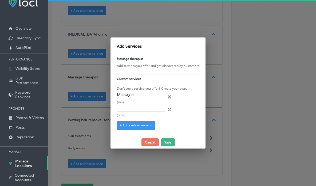
click at [146, 108] on input "text" at bounding box center [141, 108] width 48 height 8
paste input "Massage therapy"
type input "Massage therapy"
click at [134, 125] on span "+ Add custom service" at bounding box center [136, 125] width 32 height 4
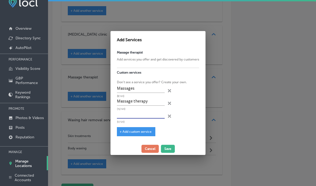
click at [120, 115] on input "text" at bounding box center [141, 114] width 48 height 8
paste input "Facial"
type input "Facial"
click at [127, 132] on span "+ Add custom service" at bounding box center [136, 132] width 32 height 4
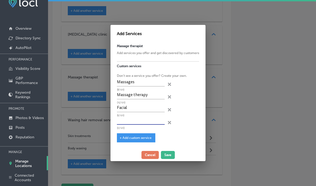
click at [133, 123] on input "text" at bounding box center [141, 120] width 48 height 8
paste input "Chemical peels"
type input "Chemical peels"
click at [136, 138] on span "+ Add custom service" at bounding box center [136, 138] width 32 height 4
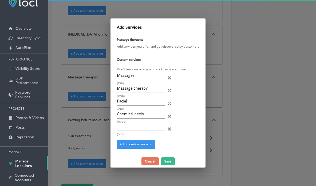
click at [127, 126] on input "text" at bounding box center [141, 127] width 48 height 8
paste input "Spa packages"
type input "Spa packages"
click at [131, 143] on span "+ Add custom service" at bounding box center [136, 144] width 32 height 4
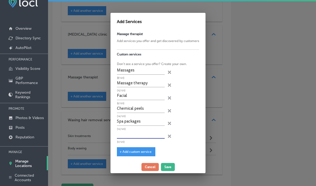
click at [131, 136] on input "text" at bounding box center [141, 134] width 48 height 8
paste input "Skin treatments"
type input "Skin treatments"
click at [165, 167] on button "Save" at bounding box center [168, 167] width 14 height 8
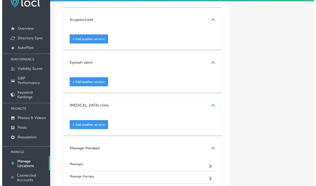
scroll to position [790, 0]
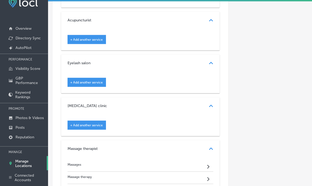
click at [93, 123] on span "+ Add another service" at bounding box center [86, 125] width 33 height 4
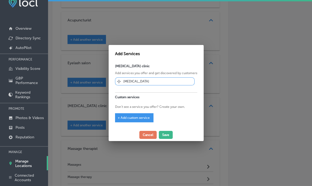
scroll to position [792, 0]
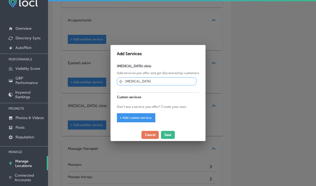
click at [130, 116] on span "+ Add custom service" at bounding box center [136, 118] width 32 height 4
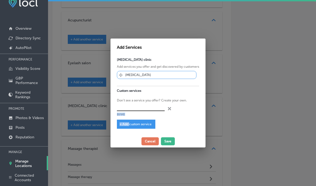
drag, startPoint x: 130, startPoint y: 115, endPoint x: 129, endPoint y: 106, distance: 9.1
click at [129, 106] on div "Skin care clinic Add services you offer and get discovered by customers Svg Vec…" at bounding box center [158, 95] width 95 height 80
click at [129, 106] on input "text" at bounding box center [141, 107] width 48 height 8
paste input "Skin treatments"
type input "Skin treatments"
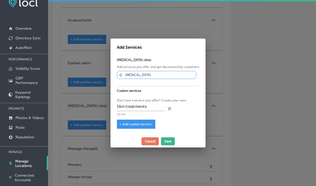
click at [135, 118] on div "Skin care clinic Add services you offer and get discovered by customers Svg Vec…" at bounding box center [158, 95] width 95 height 80
click at [137, 122] on span "+ Add custom service" at bounding box center [136, 124] width 32 height 4
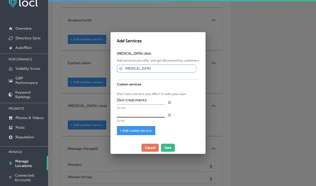
drag, startPoint x: 124, startPoint y: 117, endPoint x: 125, endPoint y: 115, distance: 3.2
click at [125, 115] on div "(0/120)" at bounding box center [141, 115] width 48 height 13
click at [125, 115] on input "text" at bounding box center [141, 113] width 48 height 8
paste input "Spa packages"
type input "Spa packages"
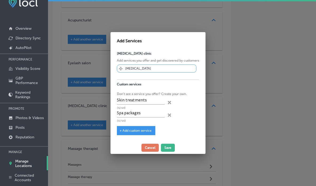
click at [127, 129] on span "+ Add custom service" at bounding box center [136, 130] width 32 height 4
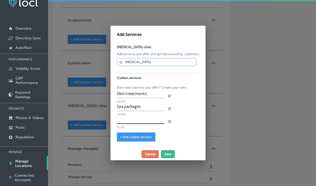
paste input "Facial"
click at [132, 118] on input "text" at bounding box center [141, 119] width 48 height 8
type input "Facial"
click at [130, 139] on div "+ Add custom service" at bounding box center [136, 136] width 38 height 9
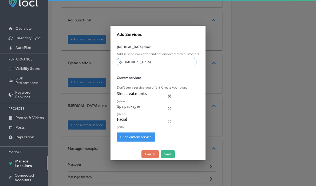
click at [135, 136] on span "+ Add custom service" at bounding box center [136, 137] width 32 height 4
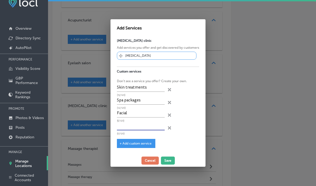
click at [146, 127] on input "text" at bounding box center [141, 126] width 48 height 8
paste input "Chemical peels"
type input "Chemical peels"
click at [166, 159] on button "Save" at bounding box center [168, 160] width 14 height 8
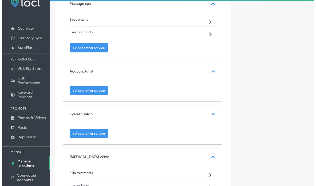
scroll to position [718, 0]
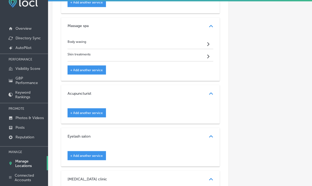
click at [86, 108] on div "+ Add another service" at bounding box center [87, 112] width 38 height 9
click at [94, 111] on span "+ Add another service" at bounding box center [86, 113] width 33 height 4
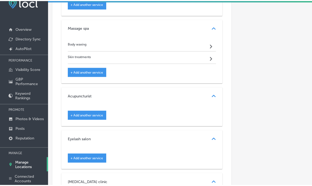
scroll to position [719, 0]
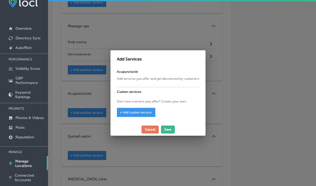
click at [146, 111] on span "+ Add custom service" at bounding box center [136, 112] width 32 height 4
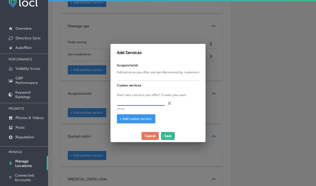
click at [139, 104] on input "text" at bounding box center [141, 101] width 48 height 8
paste input "Massage therapy"
type input "Massage therapy"
click at [133, 119] on span "+ Add custom service" at bounding box center [136, 119] width 32 height 4
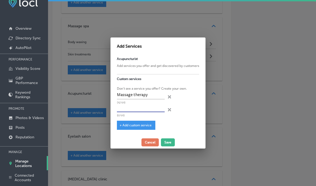
click at [126, 104] on input "text" at bounding box center [141, 108] width 48 height 8
paste input "Massages"
type input "Massages"
click at [134, 123] on div "+ Add custom service" at bounding box center [136, 124] width 38 height 9
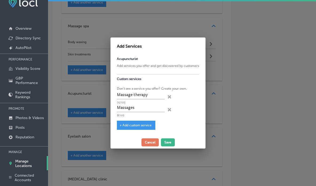
click at [142, 122] on div "+ Add custom service" at bounding box center [136, 124] width 38 height 9
click at [143, 126] on span "+ Add custom service" at bounding box center [136, 125] width 32 height 4
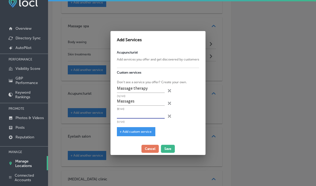
click at [126, 117] on input "text" at bounding box center [141, 114] width 48 height 8
paste input "Skin treatments"
type input "Skin treatments"
click at [130, 134] on div "+ Add custom service" at bounding box center [136, 131] width 38 height 9
click at [171, 148] on button "Save" at bounding box center [168, 148] width 14 height 8
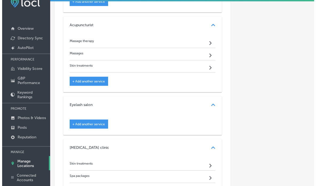
scroll to position [779, 0]
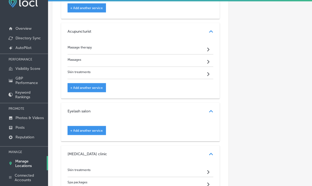
click at [88, 128] on span "+ Add another service" at bounding box center [86, 130] width 33 height 4
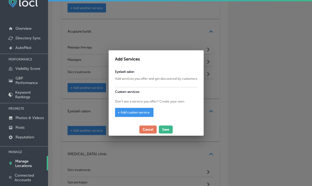
scroll to position [781, 0]
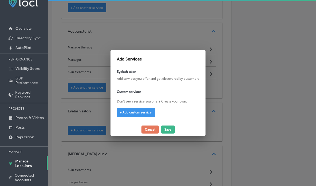
click at [138, 111] on span "+ Add custom service" at bounding box center [136, 112] width 32 height 4
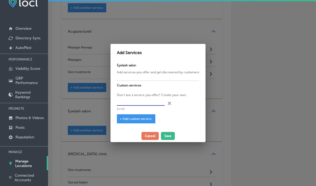
click at [140, 100] on input "text" at bounding box center [141, 101] width 48 height 8
paste input "Lash & Brow"
type input "Lash & Brow"
click at [140, 117] on span "+ Add custom service" at bounding box center [136, 119] width 32 height 4
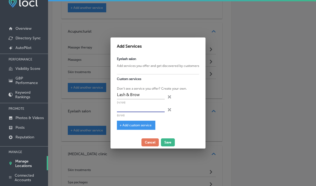
click at [140, 107] on input "text" at bounding box center [141, 108] width 48 height 8
paste input "Spa packages"
type input "Spa packages"
click at [166, 142] on button "Save" at bounding box center [168, 142] width 14 height 8
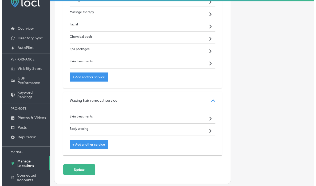
scroll to position [1099, 0]
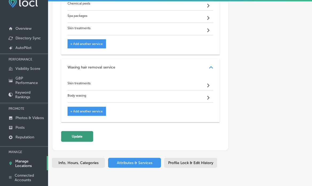
click at [76, 131] on button "Update" at bounding box center [77, 136] width 32 height 11
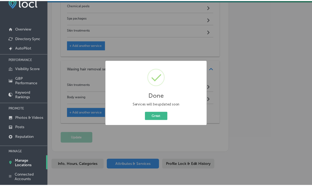
scroll to position [1100, 0]
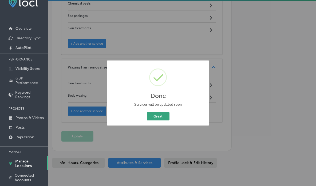
click at [165, 113] on button "Great" at bounding box center [158, 116] width 23 height 8
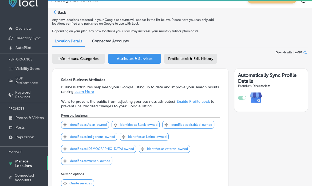
scroll to position [0, 0]
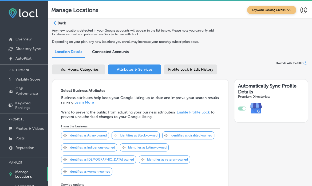
click at [61, 23] on p "Back" at bounding box center [62, 23] width 8 height 5
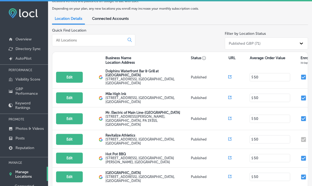
scroll to position [184, 0]
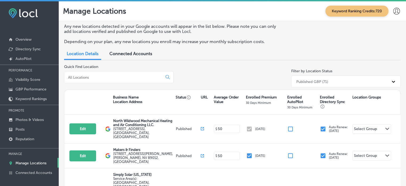
click at [105, 81] on div at bounding box center [118, 77] width 109 height 12
click at [105, 77] on input at bounding box center [115, 77] width 94 height 5
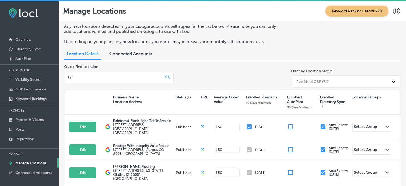
click at [89, 78] on input "ty" at bounding box center [115, 77] width 94 height 5
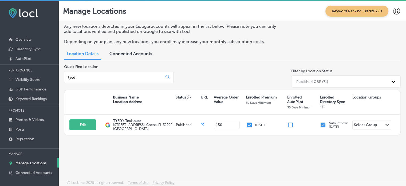
type input "tyed"
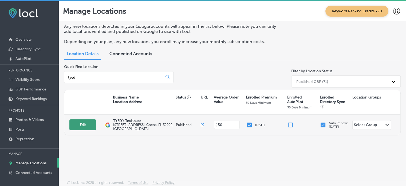
click at [90, 126] on button "Edit" at bounding box center [82, 124] width 27 height 11
select select "US"
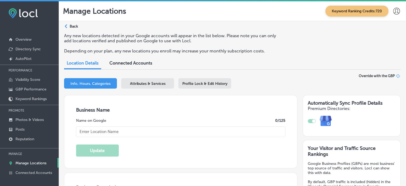
checkbox input "true"
type input "TYED's TeaHouse"
type input "519 S Cocoa Blvd"
type input "Cocoa"
type input "32922"
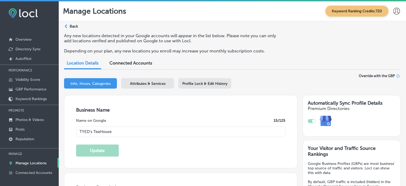
type input "US"
type input "http://tyedsteahouse.com/"
type textarea "TYEDs TeaHouse is a new local coffee, herbal and botanical tea shop/bar located…"
type input "+1 321 208 8012"
click at [158, 89] on div "Info, Hours, Categories Attributes & Services Profile Lock & Edit History" at bounding box center [232, 84] width 337 height 13
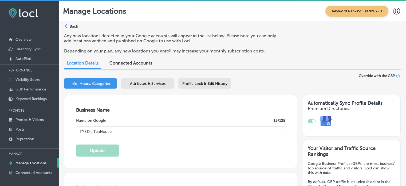
click at [158, 84] on span "Attributes & Services" at bounding box center [148, 83] width 36 height 5
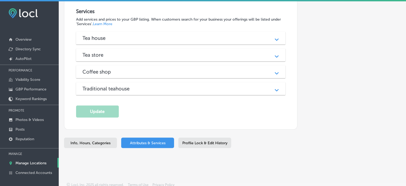
scroll to position [452, 0]
click at [148, 35] on div "Tea house" at bounding box center [181, 38] width 197 height 6
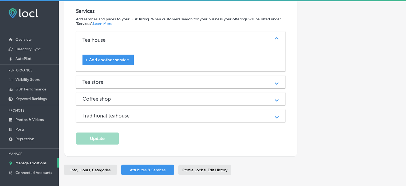
click at [154, 75] on div "Tea store Path Created with Sketch." at bounding box center [181, 81] width 210 height 13
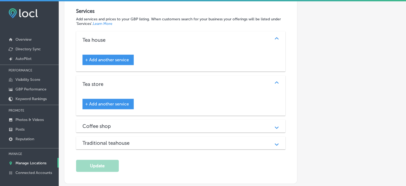
click at [160, 119] on div "Coffee shop Path Created with Sketch." at bounding box center [181, 125] width 210 height 13
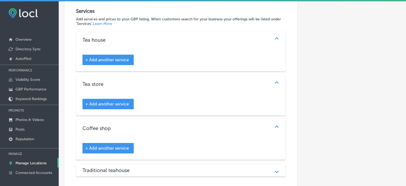
click at [168, 163] on div "Traditional teahouse Path Created with Sketch." at bounding box center [181, 169] width 210 height 13
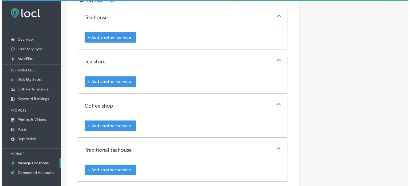
scroll to position [472, 0]
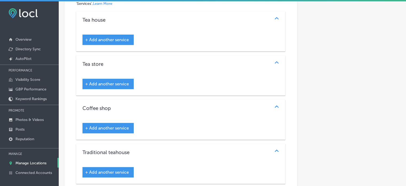
click at [124, 34] on div "+ Add another service" at bounding box center [108, 39] width 51 height 10
click at [95, 39] on span "+ Add another service" at bounding box center [107, 39] width 44 height 5
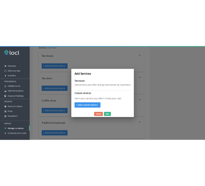
scroll to position [473, 0]
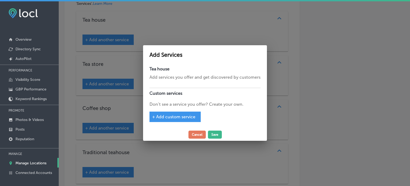
click at [173, 115] on span "+ Add custom service" at bounding box center [173, 116] width 43 height 5
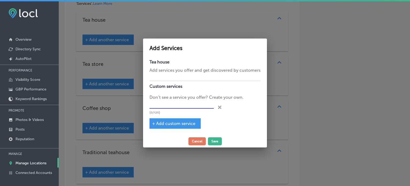
paste input "Kava drinks"
click at [170, 107] on input "text" at bounding box center [182, 104] width 64 height 8
type input "Kava drinks"
click at [167, 124] on span "+ Add custom service" at bounding box center [173, 123] width 43 height 5
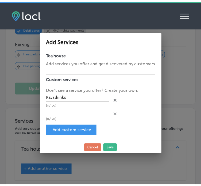
scroll to position [472, 0]
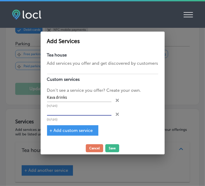
click at [89, 115] on input "text" at bounding box center [79, 111] width 64 height 8
paste input "High-tyed kava"
type input "High-tyed kava"
click at [77, 128] on span "+ Add custom service" at bounding box center [71, 130] width 43 height 5
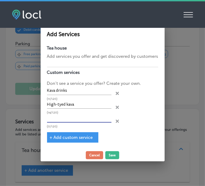
paste input "Low-tyed kava"
click at [73, 121] on input "text" at bounding box center [79, 118] width 64 height 8
type input "Low-tyed kava"
click at [62, 136] on span "+ Add custom service" at bounding box center [71, 137] width 43 height 5
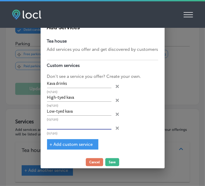
paste input "King-tyed kava"
click at [64, 127] on input "King-tyed kava" at bounding box center [79, 125] width 64 height 8
type input "King-tyed kava"
click at [88, 142] on span "+ Add custom service" at bounding box center [71, 144] width 43 height 5
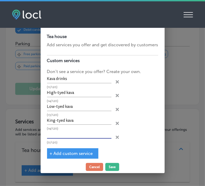
paste input "Lunar-tyed desert kava"
click at [75, 132] on input "Lunar-tyed desert kava" at bounding box center [79, 134] width 64 height 8
type input "Lunar-tyed desert kava"
click at [73, 154] on span "+ Add custom service" at bounding box center [71, 153] width 43 height 5
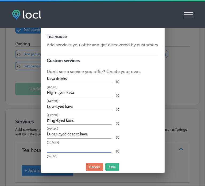
paste input "Solar-tyed tropical kava"
click at [71, 146] on input "Solar-tyed tropical kava" at bounding box center [79, 148] width 64 height 8
type input "Solar-tyed tropical kava"
click at [114, 165] on button "Save" at bounding box center [112, 167] width 14 height 8
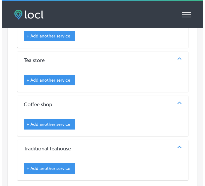
scroll to position [681, 0]
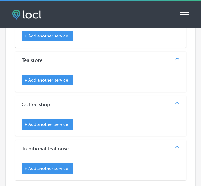
click at [34, 77] on span "+ Add another service" at bounding box center [46, 79] width 44 height 5
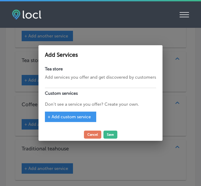
scroll to position [683, 0]
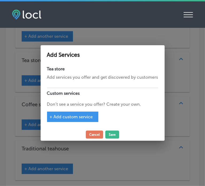
click at [70, 117] on span "+ Add custom service" at bounding box center [71, 116] width 43 height 5
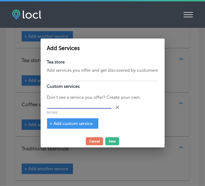
click at [83, 103] on input "text" at bounding box center [79, 104] width 64 height 8
paste input "Java-Kava cold brew"
type input "Java-Kava cold brew"
click at [73, 124] on span "+ Add custom service" at bounding box center [71, 123] width 43 height 5
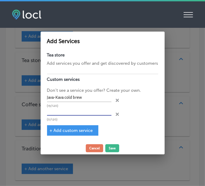
click at [89, 113] on input "text" at bounding box center [79, 111] width 64 height 8
paste input "Flood-tyed kava"
type input "Flood-tyed kava"
click at [70, 131] on span "+ Add custom service" at bounding box center [71, 130] width 43 height 5
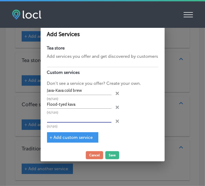
click at [81, 121] on input "text" at bounding box center [79, 118] width 64 height 8
paste input "Rip-tyed kava"
type input "Rip-tyed kava"
click at [78, 135] on span "+ Add custom service" at bounding box center [71, 137] width 43 height 5
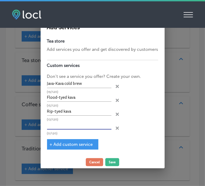
click at [74, 128] on input "text" at bounding box center [79, 125] width 64 height 8
paste input "Botanical kava blends"
type input "Botanical kava blends"
click at [115, 162] on button "Save" at bounding box center [112, 162] width 14 height 8
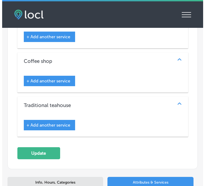
scroll to position [776, 0]
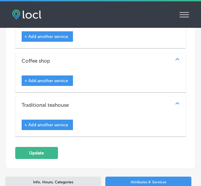
click at [53, 122] on span "+ Add another service" at bounding box center [46, 124] width 44 height 5
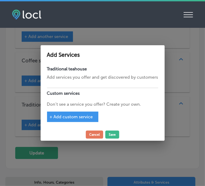
click at [76, 115] on span "+ Add custom service" at bounding box center [71, 116] width 43 height 5
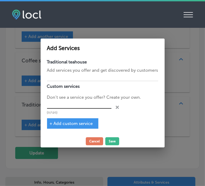
paste input "Tyedal Waves on tap"
click at [76, 106] on input "Tyedal Waves on tap" at bounding box center [79, 104] width 64 height 8
type input "Tyedal Waves on tap"
click at [90, 123] on span "+ Add custom service" at bounding box center [71, 123] width 43 height 5
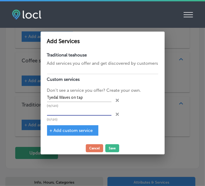
click at [56, 110] on input "text" at bounding box center [79, 111] width 64 height 8
paste input "Tyedal Waves on tap"
type input "Tyedal Waves on tap"
click at [63, 128] on span "+ Add custom service" at bounding box center [71, 130] width 43 height 5
click at [62, 111] on input "text" at bounding box center [79, 111] width 64 height 8
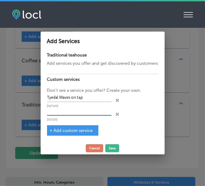
paste input "Cold tea unflavored blend"
type input "Cold tea unflavored blend"
click at [64, 135] on div "+ Add custom service" at bounding box center [72, 130] width 51 height 10
click at [68, 132] on span "+ Add custom service" at bounding box center [71, 130] width 43 height 5
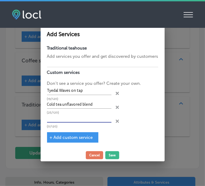
click at [70, 117] on input "text" at bounding box center [79, 118] width 64 height 8
paste input "Herbal teas near me"
type input "Herbal teas near me"
click at [71, 135] on span "+ Add custom service" at bounding box center [71, 137] width 43 height 5
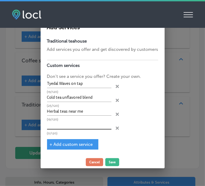
paste input "Wu Yi Oolong tea"
click at [60, 126] on input "text" at bounding box center [79, 125] width 64 height 8
type input "Wu Yi Oolong tea"
click at [66, 142] on span "+ Add custom service" at bounding box center [71, 144] width 43 height 5
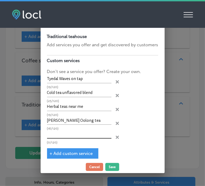
paste input "Turmeric passion tea"
click at [71, 131] on input "text" at bounding box center [79, 134] width 64 height 8
type input "Turmeric passion tea"
click at [111, 167] on button "Save" at bounding box center [112, 167] width 14 height 8
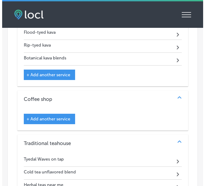
scroll to position [731, 0]
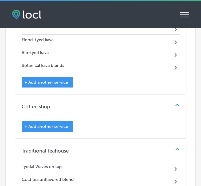
click at [35, 124] on span "+ Add another service" at bounding box center [46, 126] width 44 height 5
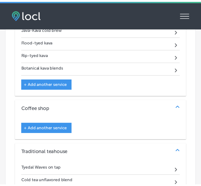
scroll to position [733, 0]
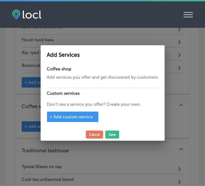
click at [79, 117] on span "+ Add custom service" at bounding box center [71, 116] width 43 height 5
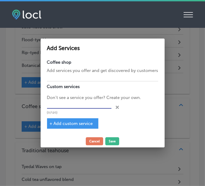
click at [77, 106] on input "text" at bounding box center [79, 104] width 64 height 8
paste input "Fresh Brewed"
type input "Fresh Brewed"
click at [74, 123] on span "+ Add custom service" at bounding box center [71, 123] width 43 height 5
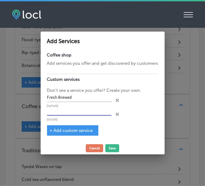
click at [84, 108] on input "text" at bounding box center [79, 111] width 64 height 8
paste input "Cold Brew"
type input "Cold Brew"
click at [74, 133] on div "+ Add custom service" at bounding box center [72, 130] width 51 height 10
click at [73, 130] on span "+ Add custom service" at bounding box center [71, 130] width 43 height 5
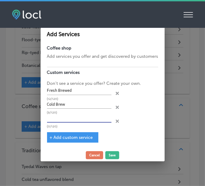
click at [68, 118] on input "text" at bounding box center [79, 118] width 64 height 8
paste input "Nitro"
type input "Nitro"
click at [111, 156] on button "Save" at bounding box center [112, 155] width 14 height 8
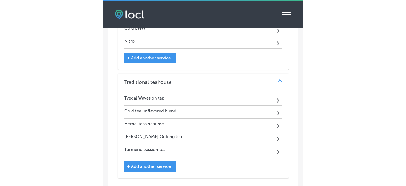
scroll to position [864, 0]
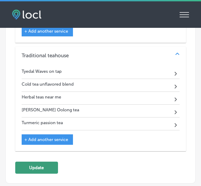
click at [40, 161] on button "Update" at bounding box center [36, 167] width 43 height 12
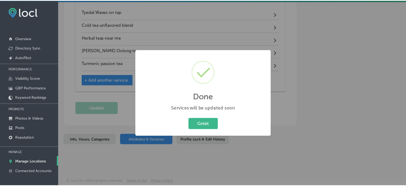
scroll to position [793, 0]
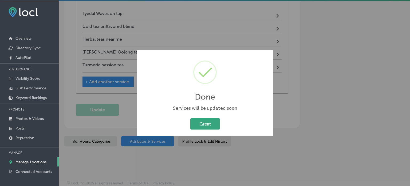
click at [211, 122] on button "Great" at bounding box center [205, 123] width 30 height 11
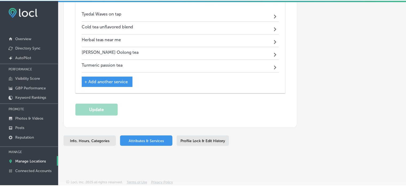
scroll to position [792, 0]
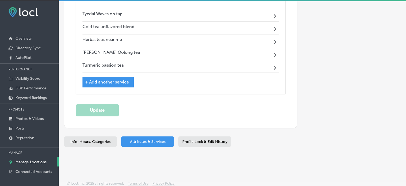
click at [34, 159] on p "Manage Locations" at bounding box center [30, 161] width 31 height 5
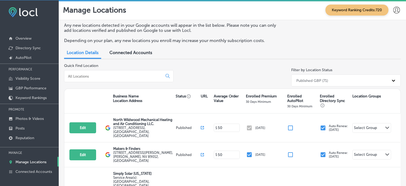
click at [133, 75] on input at bounding box center [115, 76] width 94 height 5
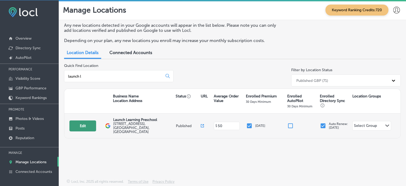
type input "launch l"
click at [86, 121] on button "Edit" at bounding box center [82, 125] width 27 height 11
select select "US"
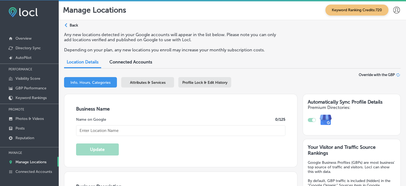
checkbox input "true"
type input "Launch Learning Preschool"
type input "315 S Courtenay Pkwy"
type input "Merritt Island"
type input "32952"
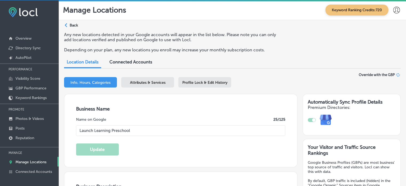
type input "US"
type input "http://www.321launch.org/"
type textarea "Launch Learning Preschool is a nonprofit early childhood education center that …"
type input "+1 321 453 6597"
click at [153, 82] on span "Attributes & Services" at bounding box center [148, 82] width 36 height 5
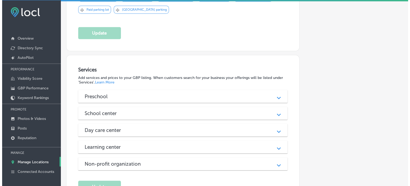
scroll to position [455, 0]
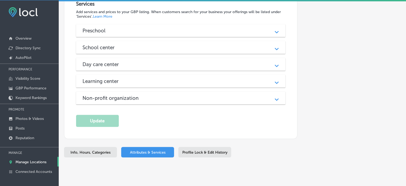
click at [154, 28] on div "Preschool" at bounding box center [181, 31] width 197 height 6
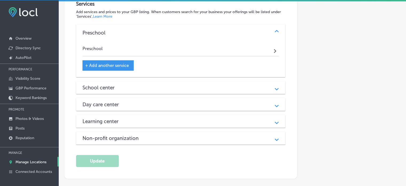
click at [166, 84] on div "School center" at bounding box center [181, 87] width 197 height 6
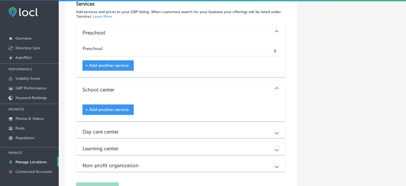
click at [167, 128] on div "Day care center" at bounding box center [181, 131] width 197 height 6
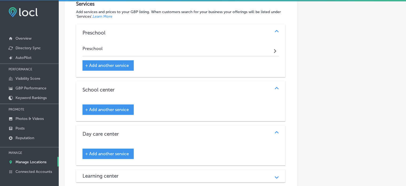
click at [113, 104] on div "+ Add another service" at bounding box center [108, 109] width 51 height 10
click at [117, 107] on span "+ Add another service" at bounding box center [107, 109] width 44 height 5
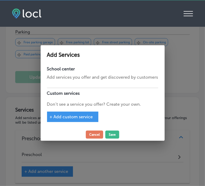
scroll to position [467, 0]
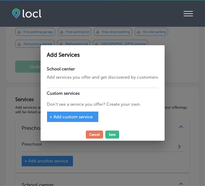
click at [75, 117] on span "+ Add custom service" at bounding box center [71, 116] width 43 height 5
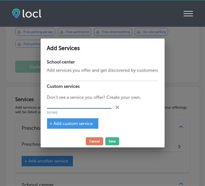
click at [76, 104] on input "text" at bounding box center [79, 104] width 64 height 8
paste input "Independent nonprofit preschool"
type input "Independent nonprofit preschool"
click at [72, 120] on div "+ Add custom service" at bounding box center [72, 123] width 51 height 10
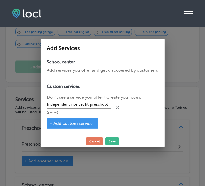
click at [75, 125] on span "+ Add custom service" at bounding box center [71, 123] width 43 height 5
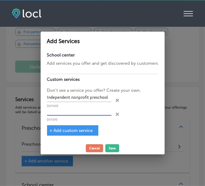
click at [93, 112] on input "text" at bounding box center [79, 111] width 64 height 8
paste input "Play-based preschool programs"
type input "Play-based preschool programs"
click at [73, 128] on span "+ Add custom service" at bounding box center [71, 130] width 43 height 5
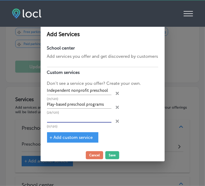
click at [87, 117] on input "text" at bounding box center [79, 118] width 64 height 8
paste input "Early childhood development programs"
type input "Early childhood development programs"
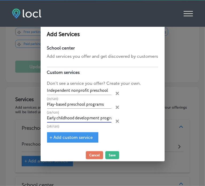
click at [76, 135] on span "+ Add custom service" at bounding box center [71, 137] width 43 height 5
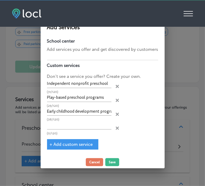
click at [80, 129] on div "(0/120)" at bounding box center [79, 128] width 64 height 14
click at [80, 125] on input "text" at bounding box center [79, 125] width 64 height 8
paste input "Preschool VPK program Brevard County"
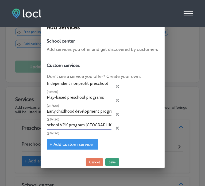
type input "Preschool VPK program Brevard County"
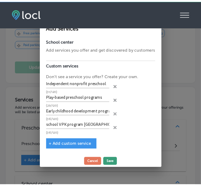
scroll to position [0, 0]
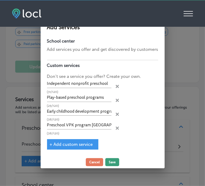
click at [115, 162] on button "Save" at bounding box center [112, 162] width 14 height 8
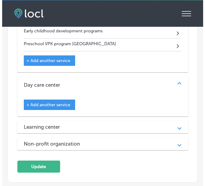
scroll to position [644, 0]
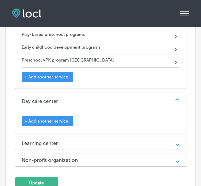
click at [42, 116] on div "+ Add another service" at bounding box center [47, 121] width 51 height 10
click at [42, 118] on span "+ Add another service" at bounding box center [46, 120] width 44 height 5
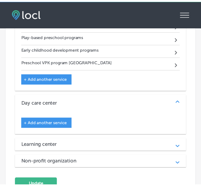
scroll to position [646, 0]
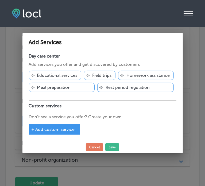
click at [66, 126] on div "+ Add custom service" at bounding box center [54, 129] width 51 height 10
click at [62, 76] on p "Educational services" at bounding box center [57, 75] width 40 height 5
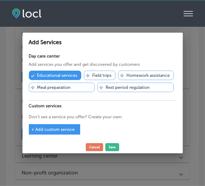
click at [60, 129] on span "+ Add custom service" at bounding box center [53, 129] width 43 height 5
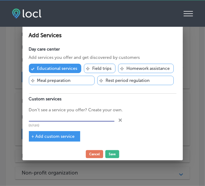
click at [59, 119] on input "text" at bounding box center [71, 117] width 85 height 8
paste input "Infant and toddler parent-child classes"
type input "Infant and toddler parent-child classes"
click at [62, 135] on span "+ Add custom service" at bounding box center [53, 136] width 43 height 5
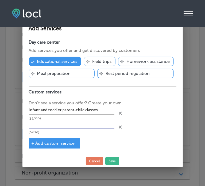
click at [73, 127] on input "text" at bounding box center [71, 124] width 85 height 8
paste input "Brain-based preschool curriculum"
type input "Brain-based preschool curriculum"
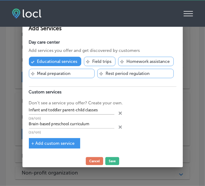
click at [59, 144] on span "+ Add custom service" at bounding box center [53, 142] width 43 height 5
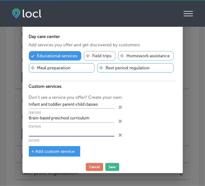
click at [82, 134] on input "text" at bounding box center [71, 132] width 85 height 8
paste input "HighScope preschool curriculum"
type input "HighScope preschool curriculum"
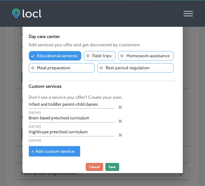
click at [109, 167] on button "Save" at bounding box center [112, 167] width 14 height 8
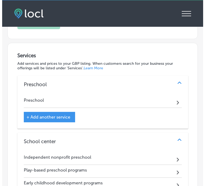
scroll to position [496, 0]
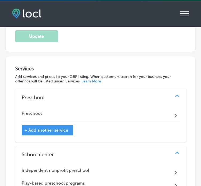
click at [40, 127] on span "+ Add another service" at bounding box center [46, 129] width 44 height 5
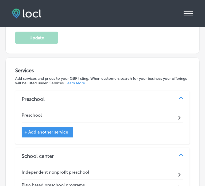
scroll to position [497, 0]
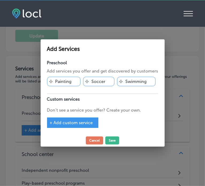
click at [82, 124] on span "+ Add custom service" at bounding box center [71, 122] width 43 height 5
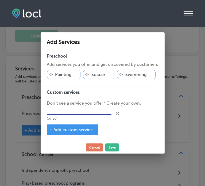
drag, startPoint x: 94, startPoint y: 115, endPoint x: 93, endPoint y: 112, distance: 3.0
click at [93, 112] on div "(0/120)" at bounding box center [79, 113] width 64 height 14
paste input "Conscious Discipline preschool technique"
click at [93, 112] on input "text" at bounding box center [79, 110] width 64 height 8
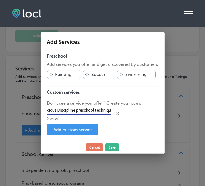
type input "Conscious Discipline preschool technique"
click at [76, 130] on span "+ Add custom service" at bounding box center [71, 129] width 43 height 5
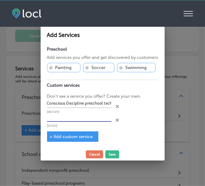
click at [88, 117] on input "text" at bounding box center [79, 117] width 64 height 8
paste input "Heggerty literacy program for preschoolers"
type input "Heggerty literacy program for preschoolers"
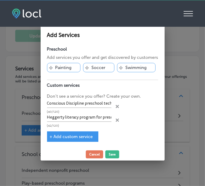
click at [76, 134] on span "+ Add custom service" at bounding box center [71, 136] width 43 height 5
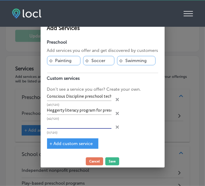
click at [81, 123] on input "text" at bounding box center [79, 124] width 64 height 8
paste input "Extended day preschool enrichment programs"
type input "Extended day preschool enrichment programs"
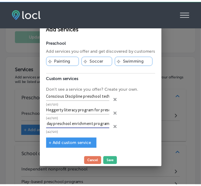
scroll to position [0, 0]
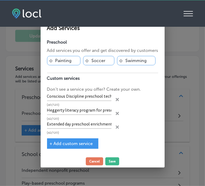
click at [87, 143] on span "+ Add custom service" at bounding box center [71, 143] width 43 height 5
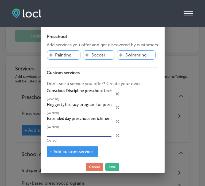
click at [75, 130] on input "text" at bounding box center [79, 132] width 64 height 8
paste input "Multisensory preschool activities"
type input "Multisensory preschool activities"
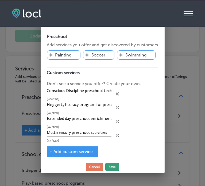
click at [114, 169] on button "Save" at bounding box center [112, 167] width 14 height 8
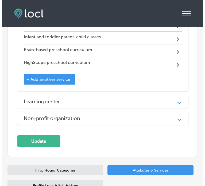
scroll to position [803, 0]
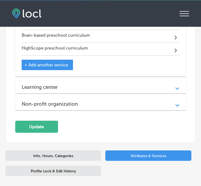
click at [88, 101] on div "Non-profit organization" at bounding box center [101, 104] width 158 height 6
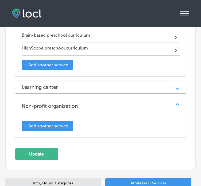
click at [96, 84] on div "Learning center" at bounding box center [101, 87] width 158 height 6
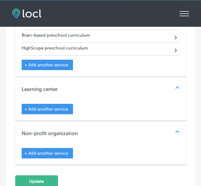
click at [45, 106] on span "+ Add another service" at bounding box center [46, 108] width 44 height 5
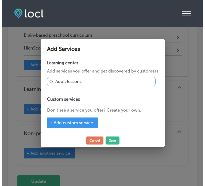
scroll to position [805, 0]
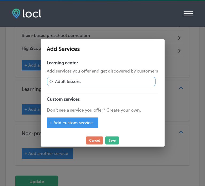
click at [69, 117] on div "+ Add custom service" at bounding box center [72, 122] width 51 height 10
click at [76, 123] on span "+ Add custom service" at bounding box center [71, 122] width 43 height 5
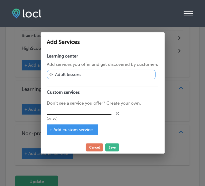
click at [71, 111] on input "text" at bounding box center [79, 110] width 64 height 8
paste input "STEM and arts preschool classes"
type input "STEM and arts preschool classes"
click at [75, 127] on span "+ Add custom service" at bounding box center [71, 129] width 43 height 5
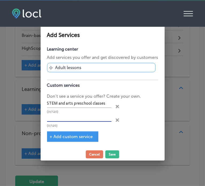
click at [87, 120] on input "text" at bounding box center [79, 117] width 64 height 8
paste input "Parent support groups for preschoolers"
type input "Parent support groups for preschoolers"
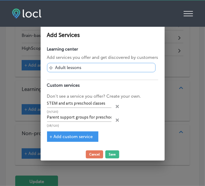
click at [76, 135] on span "+ Add custom service" at bounding box center [71, 136] width 43 height 5
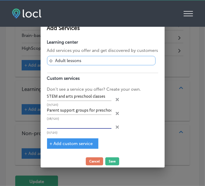
click at [78, 126] on input "text" at bounding box center [79, 124] width 64 height 8
paste input "Early foreign language introduction preschool"
type input "Early foreign language introduction preschool"
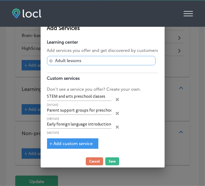
click at [80, 142] on span "+ Add custom service" at bounding box center [71, 143] width 43 height 5
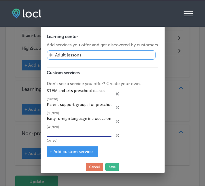
click at [64, 135] on input "text" at bounding box center [79, 132] width 64 height 8
paste input "Preschool programs aligned with Brevard Public Schools"
type input "Preschool programs aligned with Brevard Public Schools"
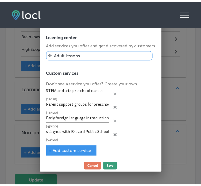
scroll to position [0, 0]
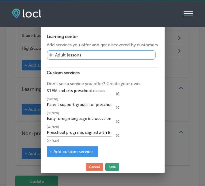
click at [111, 164] on button "Save" at bounding box center [112, 167] width 14 height 8
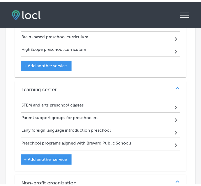
scroll to position [803, 0]
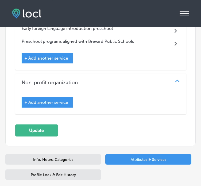
click at [45, 100] on span "+ Add another service" at bounding box center [46, 102] width 44 height 5
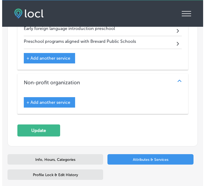
scroll to position [907, 0]
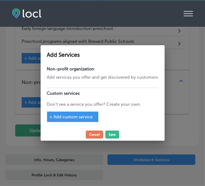
click at [82, 116] on span "+ Add custom service" at bounding box center [71, 116] width 43 height 5
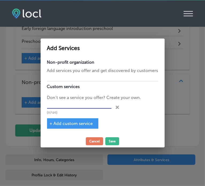
paste input "Independent nonprofit preschool"
click at [80, 107] on input "Independent nonprofit preschool" at bounding box center [79, 104] width 64 height 8
type input "Independent nonprofit preschool"
click at [74, 125] on span "+ Add custom service" at bounding box center [71, 123] width 43 height 5
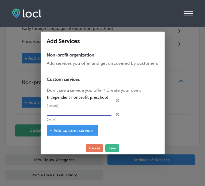
click at [61, 111] on input "text" at bounding box center [79, 111] width 64 height 8
paste input "Play-based preschool programs"
type input "Play-based preschool programs"
click at [84, 129] on span "+ Add custom service" at bounding box center [71, 130] width 43 height 5
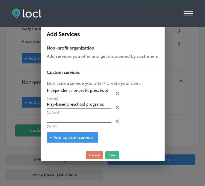
click at [73, 122] on input "text" at bounding box center [79, 118] width 64 height 8
paste input "Early childhood development programs"
type input "Early childhood development programs"
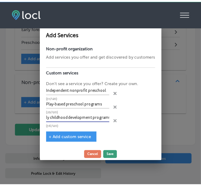
scroll to position [0, 0]
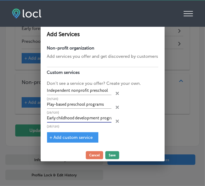
click at [111, 154] on button "Save" at bounding box center [112, 155] width 14 height 8
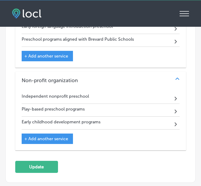
scroll to position [905, 0]
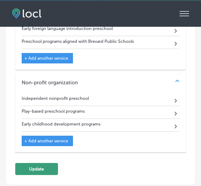
click at [47, 163] on button "Update" at bounding box center [36, 169] width 43 height 12
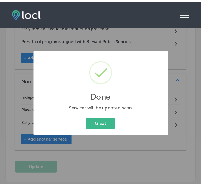
scroll to position [910, 0]
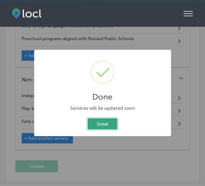
click at [108, 127] on button "Great" at bounding box center [103, 123] width 30 height 11
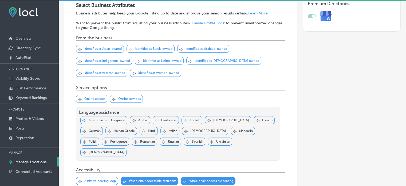
scroll to position [0, 0]
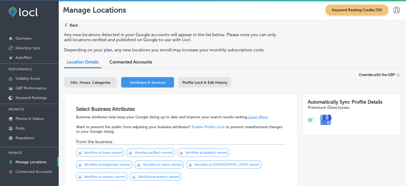
click at [72, 25] on p "Back" at bounding box center [74, 25] width 8 height 5
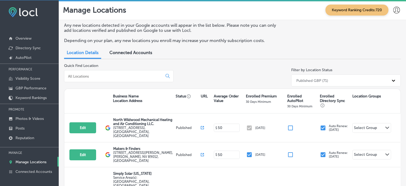
click at [99, 75] on input at bounding box center [115, 76] width 94 height 5
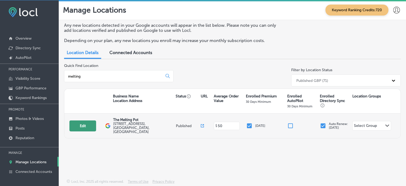
type input "melting"
click at [89, 123] on button "Edit" at bounding box center [82, 125] width 27 height 11
select select "US"
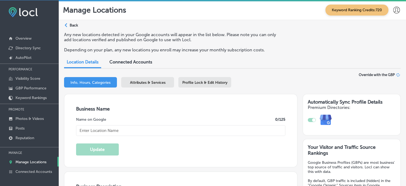
checkbox input "true"
type input "The Melting Pot"
type input "2230 Town Center Ave"
type input "Ste 101"
type input "Melbourne"
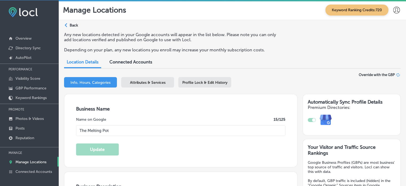
type input "32940"
type input "US"
type input "https://www.meltingpot.com/melbourne-fl/"
type textarea "Indulge in a culinary adventure at The Melting Pot, Melbourne's premier fondue …"
click at [153, 84] on span "Attributes & Services" at bounding box center [148, 82] width 36 height 5
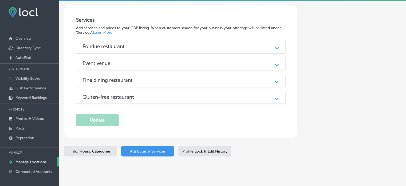
scroll to position [666, 0]
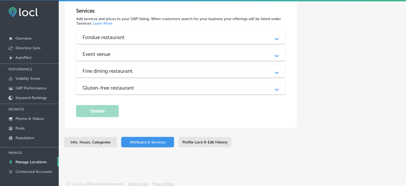
click at [133, 34] on h3 "Fondue restaurant" at bounding box center [108, 37] width 51 height 6
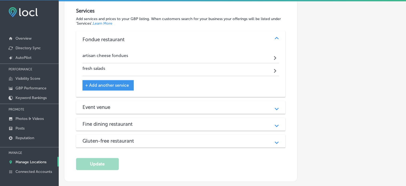
click at [138, 105] on div "Event venue" at bounding box center [181, 107] width 197 height 6
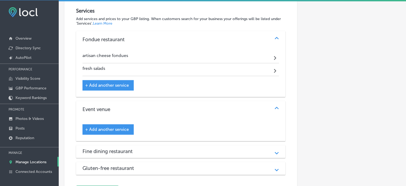
click at [138, 149] on h3 "Fine dining restaurant" at bounding box center [112, 151] width 59 height 6
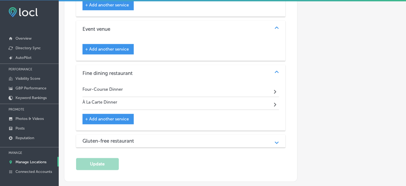
scroll to position [747, 0]
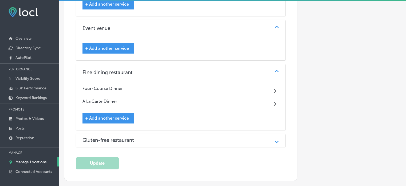
click at [144, 137] on div "Gluten-free restaurant" at bounding box center [181, 140] width 197 height 6
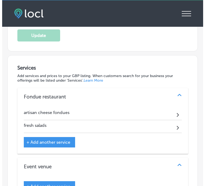
scroll to position [777, 0]
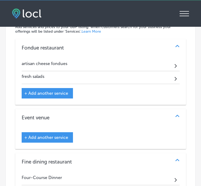
click at [53, 135] on span "+ Add another service" at bounding box center [46, 137] width 44 height 5
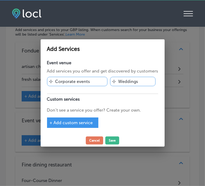
scroll to position [780, 0]
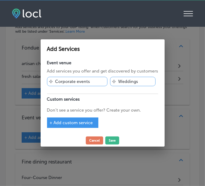
click at [79, 125] on div "+ Add custom service" at bounding box center [72, 122] width 51 height 10
click at [76, 118] on div "+ Add custom service" at bounding box center [72, 122] width 51 height 10
click at [76, 122] on span "+ Add custom service" at bounding box center [71, 122] width 43 height 5
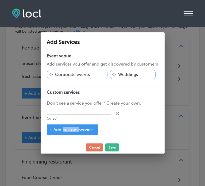
click at [76, 122] on div "Event venue Add services you offer and get discovered by customers Svg Vector I…" at bounding box center [103, 96] width 124 height 90
paste input "Group dining and celebrations"
click at [73, 110] on input "text" at bounding box center [79, 110] width 64 height 8
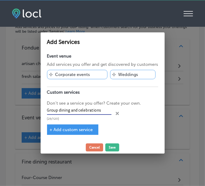
type input "Group dining and celebrations"
drag, startPoint x: 70, startPoint y: 123, endPoint x: 72, endPoint y: 126, distance: 3.0
click at [72, 126] on div "Event venue Add services you offer and get discovered by customers Svg Vector I…" at bounding box center [103, 96] width 124 height 90
click at [72, 126] on div "+ Add custom service" at bounding box center [72, 129] width 51 height 10
click at [80, 125] on div "+ Add custom service" at bounding box center [72, 129] width 51 height 10
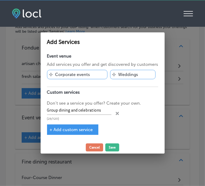
click at [81, 129] on span "+ Add custom service" at bounding box center [71, 129] width 43 height 5
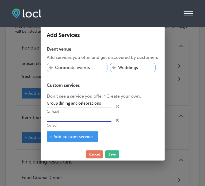
click at [75, 119] on input "text" at bounding box center [79, 117] width 64 height 8
paste input "Birthday event restaurant Melbourne"
type input "Birthday event restaurant Melbourne"
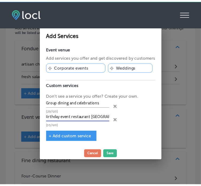
scroll to position [0, 0]
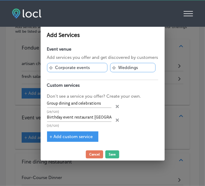
click at [76, 136] on span "+ Add custom service" at bounding box center [71, 136] width 43 height 5
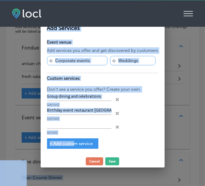
drag, startPoint x: 76, startPoint y: 136, endPoint x: 232, endPoint y: 115, distance: 157.4
click at [205, 115] on html "iconmonstr-menu-thin copy Created with Sketch. Overview Directory Sync Created …" at bounding box center [102, 92] width 205 height 187
click at [66, 124] on input "text" at bounding box center [79, 124] width 64 height 8
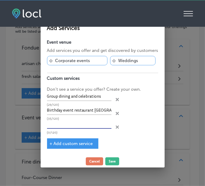
paste input "Fondue party venue Florida"
type input "Fondue party venue Florida"
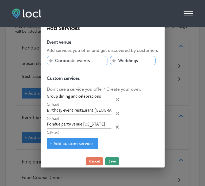
click at [113, 160] on button "Save" at bounding box center [112, 161] width 14 height 8
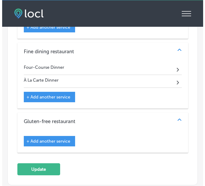
scroll to position [926, 0]
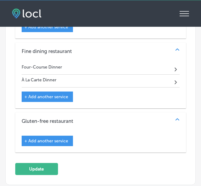
click at [61, 138] on span "+ Add another service" at bounding box center [46, 140] width 44 height 5
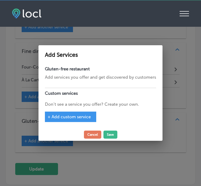
scroll to position [929, 0]
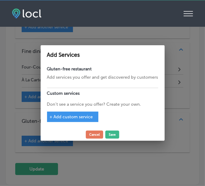
click at [96, 117] on div "+ Add custom service" at bounding box center [72, 116] width 51 height 10
click at [89, 117] on span "+ Add custom service" at bounding box center [71, 116] width 43 height 5
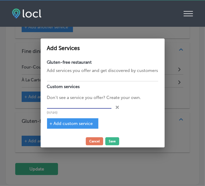
paste input "Gourmet fondue restaurant"
click at [80, 105] on input "Gourmet fondue restaurant" at bounding box center [79, 104] width 64 height 8
type input "Gourmet fondue restaurant"
click at [84, 124] on span "+ Add custom service" at bounding box center [71, 123] width 43 height 5
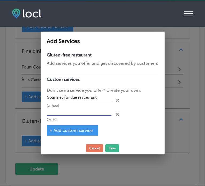
click at [87, 114] on input "text" at bounding box center [79, 111] width 64 height 8
paste input "Four-course fondue dinner"
type input "Four-course fondue dinner"
click at [68, 129] on span "+ Add custom service" at bounding box center [71, 130] width 43 height 5
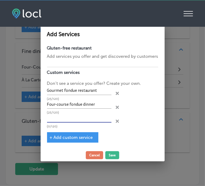
click at [88, 118] on input "text" at bounding box center [79, 118] width 64 height 8
paste input "Date night restaurant Melbourne"
type input "Date night restaurant Melbourne"
click at [77, 135] on span "+ Add custom service" at bounding box center [71, 137] width 43 height 5
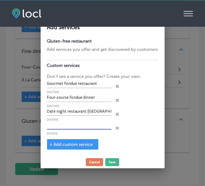
click at [62, 124] on input "text" at bounding box center [79, 125] width 64 height 8
paste input "Fondue dinner for two"
type input "Fondue dinner for two"
click at [116, 161] on button "Save" at bounding box center [112, 162] width 14 height 8
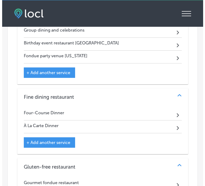
scroll to position [892, 0]
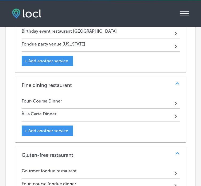
click at [63, 128] on span "+ Add another service" at bounding box center [46, 130] width 44 height 5
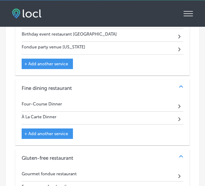
scroll to position [895, 0]
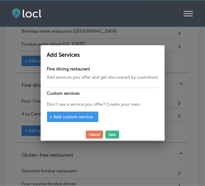
click at [69, 115] on span "+ Add custom service" at bounding box center [71, 116] width 43 height 5
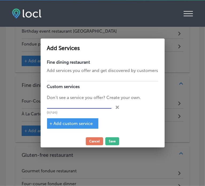
click at [79, 104] on input "text" at bounding box center [79, 104] width 64 height 8
paste input "Date night restaurant Melbourne"
type input "Date night restaurant Melbourne"
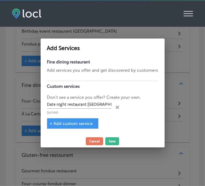
click at [79, 124] on span "+ Add custom service" at bounding box center [71, 123] width 43 height 5
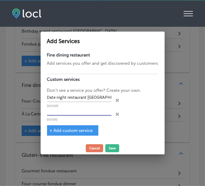
click at [77, 115] on input "text" at bounding box center [79, 111] width 64 height 8
paste input "Unique dining experience Melbourne"
type input "Unique dining experience Melbourne"
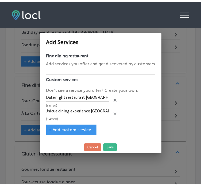
scroll to position [0, 0]
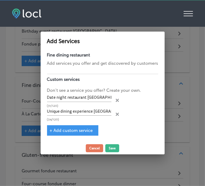
click at [82, 129] on span "+ Add custom service" at bounding box center [71, 130] width 43 height 5
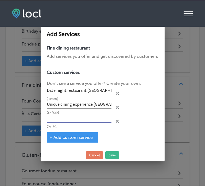
click at [72, 118] on input "text" at bounding box center [79, 118] width 64 height 8
paste input "Four-course fondue dinner"
type input "Four-course fondue dinner"
click at [70, 136] on span "+ Add custom service" at bounding box center [71, 137] width 43 height 5
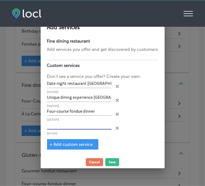
click at [84, 124] on input "text" at bounding box center [79, 125] width 64 height 8
paste input "Artisan cheese fondue Melbourne"
type input "Artisan cheese fondue Melbourne"
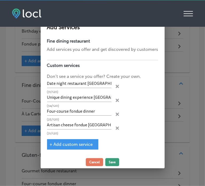
click at [109, 160] on button "Save" at bounding box center [112, 162] width 14 height 8
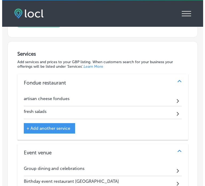
scroll to position [740, 0]
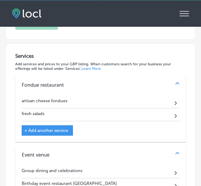
click at [56, 125] on div "+ Add another service" at bounding box center [47, 130] width 51 height 10
click at [61, 128] on span "+ Add another service" at bounding box center [46, 130] width 44 height 5
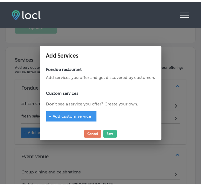
scroll to position [743, 0]
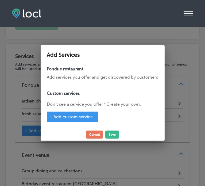
click at [62, 115] on span "+ Add custom service" at bounding box center [71, 116] width 43 height 5
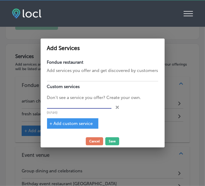
paste input "Four-course fondue dinner"
click at [80, 105] on input "Four-course fondue dinner" at bounding box center [79, 104] width 64 height 8
type input "Four-course fondue dinner"
click at [69, 122] on span "+ Add custom service" at bounding box center [71, 123] width 43 height 5
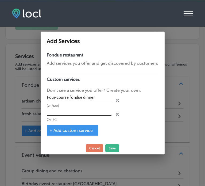
click at [87, 111] on input "text" at bounding box center [79, 111] width 64 height 8
paste input "Happy Hour specials Melbourne"
type input "Happy Hour specials Melbourne"
click at [79, 128] on span "+ Add custom service" at bounding box center [71, 130] width 43 height 5
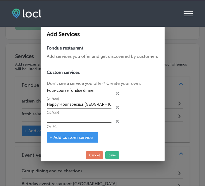
click at [68, 119] on input "text" at bounding box center [79, 118] width 64 height 8
paste input "Chocolate fondue dessert"
type input "Chocolate fondue dessert"
click at [71, 133] on div "+ Add custom service" at bounding box center [72, 137] width 51 height 10
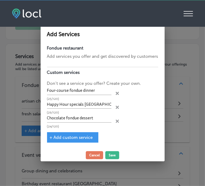
click at [72, 135] on span "+ Add custom service" at bounding box center [71, 137] width 43 height 5
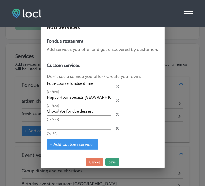
click at [111, 163] on button "Save" at bounding box center [112, 162] width 14 height 8
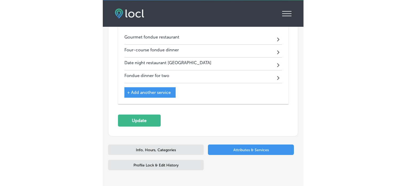
scroll to position [1127, 0]
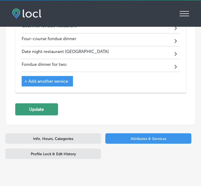
click at [48, 103] on button "Update" at bounding box center [36, 109] width 43 height 12
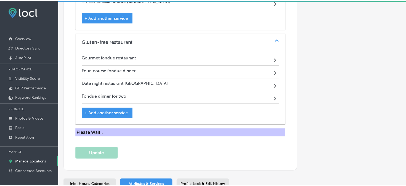
scroll to position [979, 0]
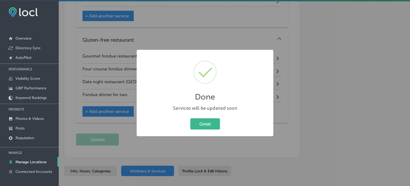
click at [190, 118] on button "Great" at bounding box center [205, 123] width 30 height 11
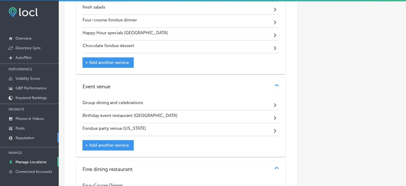
scroll to position [725, 0]
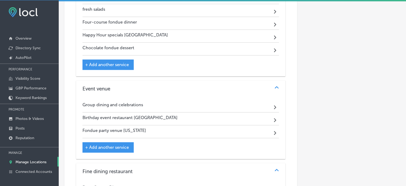
click at [29, 160] on p "Manage Locations" at bounding box center [30, 161] width 31 height 5
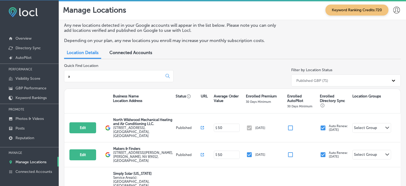
click at [84, 75] on input "a" at bounding box center [115, 76] width 94 height 5
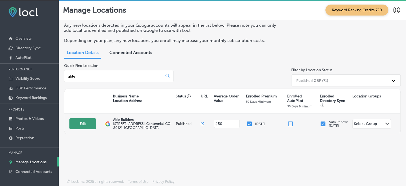
type input "able"
click at [91, 122] on button "Edit" at bounding box center [82, 123] width 27 height 11
select select "US"
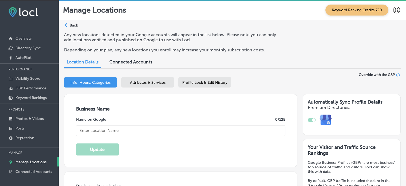
type input "Able Builders"
click at [152, 85] on div "Attributes & Services" at bounding box center [147, 82] width 53 height 10
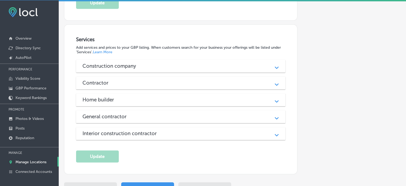
scroll to position [394, 0]
click at [151, 63] on div "Construction company" at bounding box center [181, 66] width 197 height 6
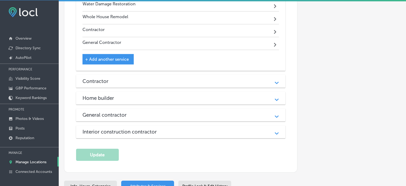
scroll to position [1662, 0]
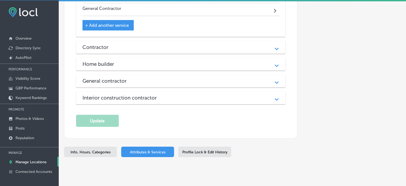
click at [170, 44] on div "Contractor" at bounding box center [181, 47] width 197 height 6
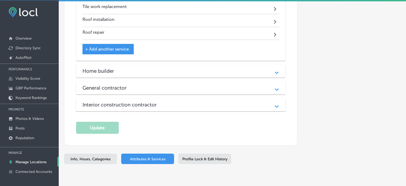
scroll to position [2074, 0]
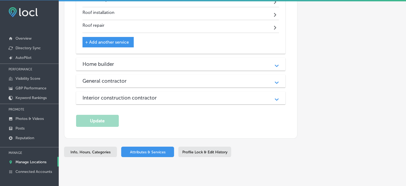
click at [171, 61] on div "Home builder" at bounding box center [181, 64] width 197 height 6
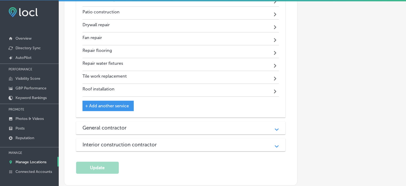
scroll to position [2434, 0]
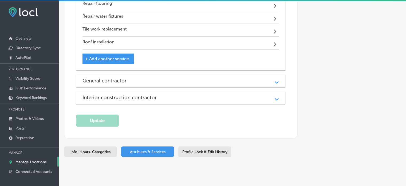
click at [178, 77] on div "General contractor" at bounding box center [181, 80] width 197 height 6
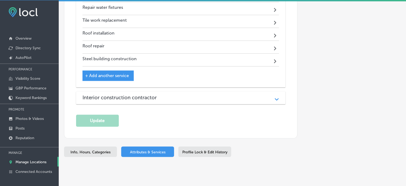
scroll to position [2907, 0]
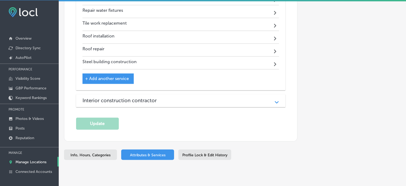
click at [180, 97] on div "Interior construction contractor" at bounding box center [181, 100] width 197 height 6
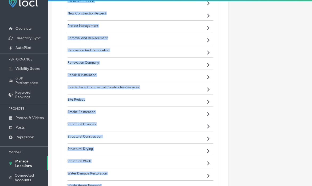
scroll to position [1398, 0]
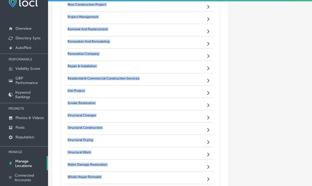
drag, startPoint x: 61, startPoint y: 6, endPoint x: 140, endPoint y: 171, distance: 183.0
copy div "Basement lowering Path Created with Sketch. Basement dig out Path Created with …"
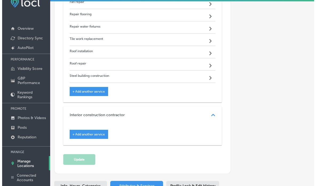
scroll to position [2786, 0]
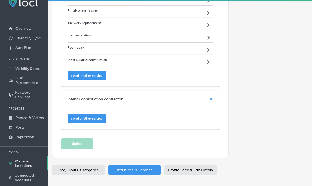
click at [93, 114] on div "+ Add another service" at bounding box center [87, 118] width 38 height 9
click at [93, 116] on span "+ Add another service" at bounding box center [86, 118] width 33 height 4
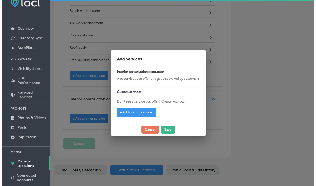
scroll to position [2787, 0]
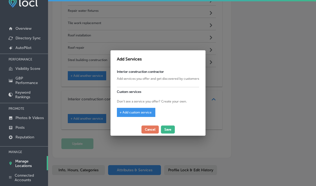
click at [134, 113] on span "+ Add custom service" at bounding box center [136, 112] width 32 height 4
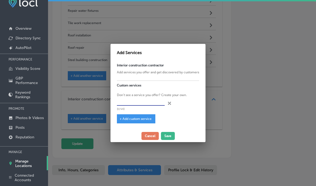
click at [146, 100] on input "text" at bounding box center [141, 101] width 48 height 8
paste input "Architecture & Design"
type input "Architecture & Design"
click at [138, 117] on span "+ Add custom service" at bounding box center [136, 119] width 32 height 4
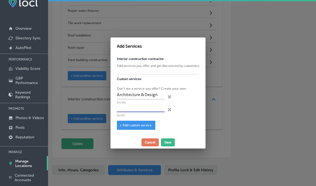
click at [153, 107] on input "text" at bounding box center [141, 108] width 48 height 8
paste input "Builders Build"
type input "Builders Build"
click at [142, 125] on span "+ Add custom service" at bounding box center [136, 125] width 32 height 4
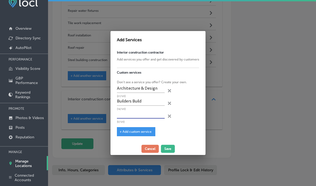
click at [127, 114] on input "text" at bounding box center [141, 114] width 48 height 8
paste input "Site Project"
type input "Site Project"
click at [130, 130] on span "+ Add custom service" at bounding box center [136, 132] width 32 height 4
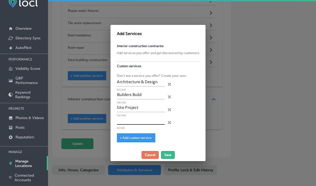
click at [141, 122] on input "text" at bounding box center [141, 120] width 48 height 8
paste input "Structural Changes"
type input "Structural Changes"
click at [142, 137] on span "+ Add custom service" at bounding box center [136, 138] width 32 height 4
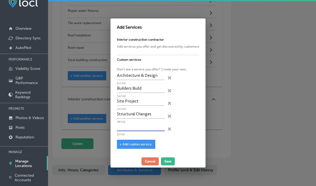
click at [135, 127] on input "text" at bounding box center [141, 127] width 48 height 8
paste input "Whole House Remodel"
type input "Whole House Remodel"
click at [141, 146] on span "+ Add custom service" at bounding box center [136, 144] width 32 height 4
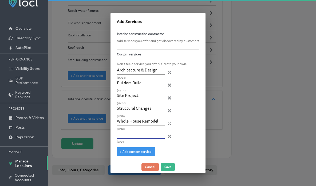
click at [123, 133] on input "text" at bounding box center [141, 134] width 48 height 8
paste input "Contractor"
type input "Contractor"
click at [135, 151] on span "+ Add custom service" at bounding box center [136, 152] width 32 height 4
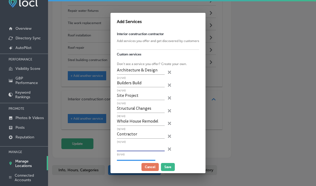
click at [139, 147] on input "text" at bounding box center [141, 147] width 48 height 8
paste input "Removal And Replacement"
type input "Removal And Replacement"
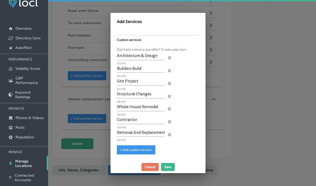
click at [131, 148] on span "+ Add custom service" at bounding box center [136, 150] width 32 height 4
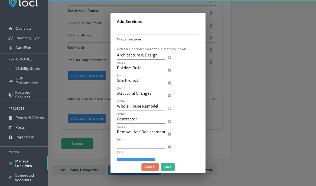
paste input "Commercial Developments"
click at [136, 146] on input "text" at bounding box center [141, 144] width 48 height 8
type input "Commercial Developments"
click at [129, 158] on div "+ Add custom service" at bounding box center [136, 161] width 38 height 9
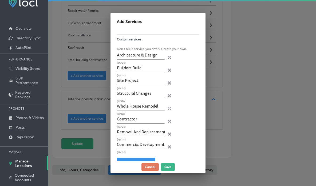
click at [126, 158] on div "+ Add custom service" at bounding box center [136, 161] width 38 height 9
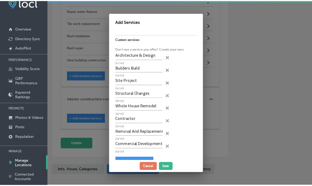
scroll to position [28, 0]
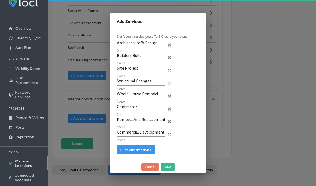
click at [127, 156] on div "Interior construction contractor Add services you offer and get discovered by c…" at bounding box center [158, 94] width 95 height 131
click at [132, 153] on div "+ Add custom service" at bounding box center [136, 149] width 38 height 9
click at [134, 152] on div "+ Add custom service" at bounding box center [136, 149] width 38 height 9
click at [138, 151] on span "+ Add custom service" at bounding box center [136, 150] width 32 height 4
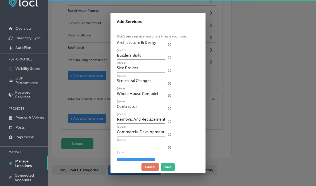
click at [137, 148] on input "text" at bounding box center [141, 145] width 48 height 8
paste input "Kitchen Remodels"
type input "Kitchen Remodels"
click at [170, 169] on button "Save" at bounding box center [168, 167] width 14 height 8
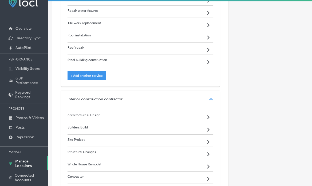
scroll to position [2896, 0]
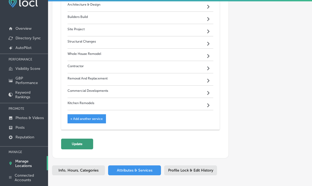
click at [65, 138] on button "Update" at bounding box center [77, 143] width 32 height 11
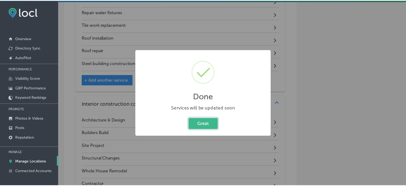
scroll to position [2897, 0]
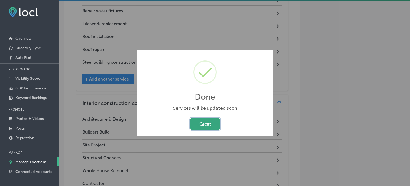
click at [198, 120] on button "Great" at bounding box center [205, 123] width 30 height 11
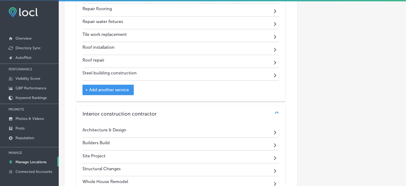
scroll to position [3053, 0]
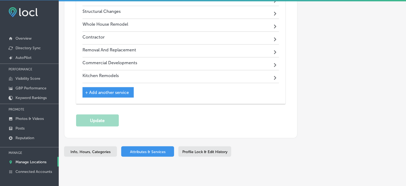
click at [24, 159] on p "Manage Locations" at bounding box center [30, 161] width 31 height 5
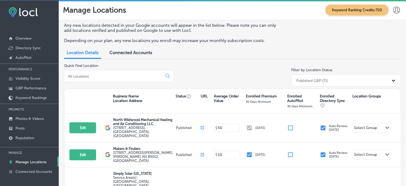
click at [107, 76] on input at bounding box center [115, 76] width 94 height 5
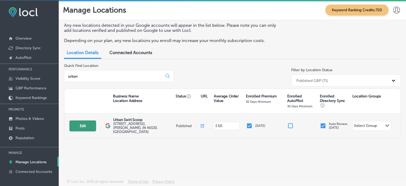
type input "urban"
click at [87, 123] on button "Edit" at bounding box center [82, 125] width 27 height 11
select select "US"
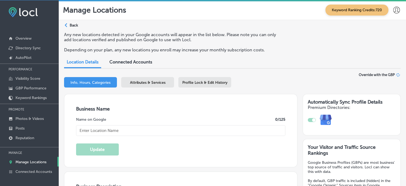
checkbox input "true"
type textarea "Urban Swirl and Scoop is your go-to destination for hand-dipped ice cream, soft…"
type input "7130 Heritage Square Dr"
type input "Granger"
type input "46530"
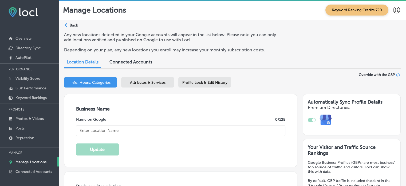
type input "US"
type input "http://urbanswirlandscoop.com/"
type input "Urban Swirl Scoop"
type input "+1 574 387 4035"
click at [156, 81] on span "Attributes & Services" at bounding box center [148, 82] width 36 height 5
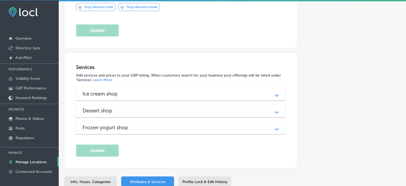
scroll to position [613, 0]
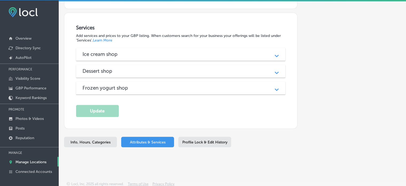
click at [140, 51] on div "Ice cream shop" at bounding box center [181, 54] width 197 height 6
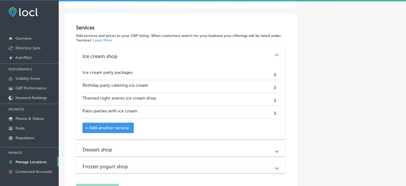
click at [159, 151] on div "Dessert shop Path Created with Sketch." at bounding box center [181, 149] width 210 height 13
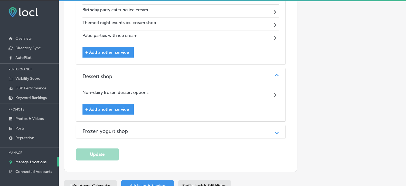
scroll to position [700, 0]
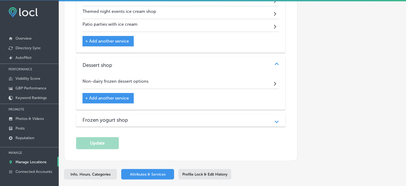
click at [172, 113] on div "Frozen yogurt shop Path Created with Sketch." at bounding box center [181, 119] width 210 height 13
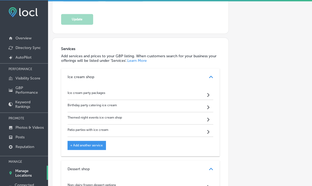
scroll to position [582, 0]
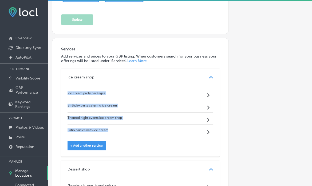
drag, startPoint x: 65, startPoint y: 61, endPoint x: 116, endPoint y: 108, distance: 69.0
click at [116, 108] on div "Ice cream party packages Path Created with Sketch. Birthday party catering ice …" at bounding box center [140, 120] width 159 height 71
copy div "Ice cream party packages Path Created with Sketch. Birthday party catering ice …"
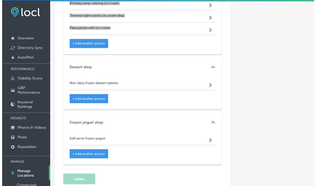
scroll to position [692, 0]
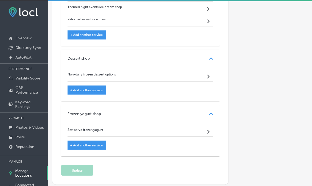
click at [98, 88] on span "+ Add another service" at bounding box center [86, 90] width 33 height 4
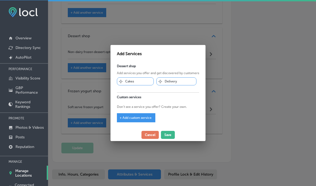
scroll to position [694, 0]
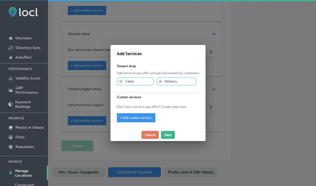
click at [142, 116] on span "+ Add custom service" at bounding box center [136, 118] width 32 height 4
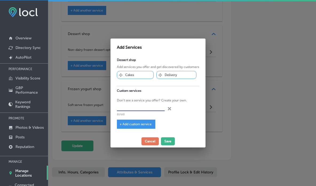
click at [139, 105] on input "text" at bounding box center [141, 107] width 48 height 8
paste input "Ice cream party packages"
type input "Ice cream party packages"
click at [132, 123] on span "+ Add custom service" at bounding box center [136, 124] width 32 height 4
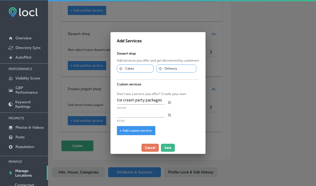
click at [143, 109] on p "(24/120)" at bounding box center [141, 108] width 48 height 2
paste input "Birthday party catering ice cream"
click at [140, 113] on input "Birthday party catering ice cream" at bounding box center [141, 113] width 48 height 8
type input "Birthday party catering ice cream"
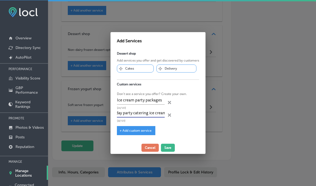
scroll to position [0, 0]
click at [138, 128] on span "+ Add custom service" at bounding box center [136, 130] width 32 height 4
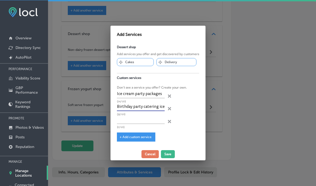
click at [147, 109] on input "Birthday party catering ice cream" at bounding box center [141, 107] width 48 height 8
click at [137, 123] on input "text" at bounding box center [141, 119] width 48 height 8
paste input "Themed night events ice cream shop"
type input "Themed night events ice cream shop"
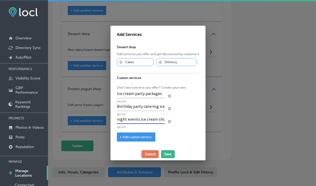
click at [135, 136] on span "+ Add custom service" at bounding box center [136, 137] width 32 height 4
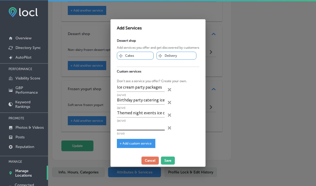
paste input "Patio parties with ice cream"
click at [140, 125] on input "Patio parties with ice cream" at bounding box center [141, 126] width 48 height 8
type input "Patio parties with ice cream"
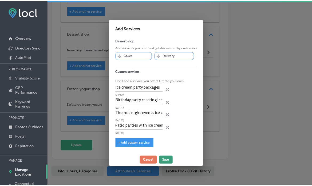
scroll to position [0, 0]
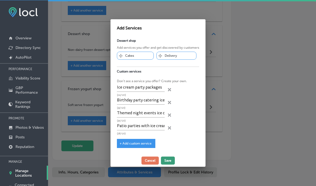
click at [165, 160] on button "Save" at bounding box center [168, 160] width 14 height 8
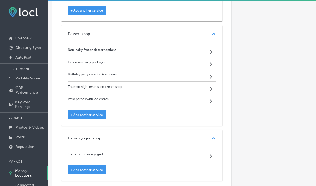
scroll to position [692, 0]
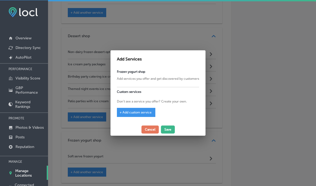
scroll to position [694, 0]
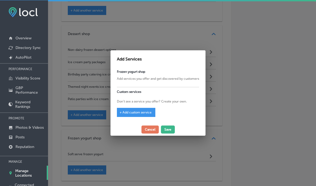
click at [138, 112] on span "+ Add custom service" at bounding box center [136, 112] width 32 height 4
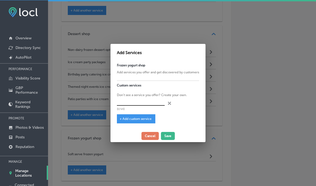
paste input "Patio parties with ice cream"
click at [142, 103] on input "Patio parties with ice cream" at bounding box center [141, 101] width 48 height 8
type input "Patio parties with ice cream"
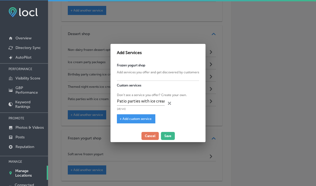
click at [134, 117] on span "+ Add custom service" at bounding box center [136, 119] width 32 height 4
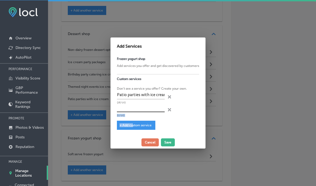
drag, startPoint x: 134, startPoint y: 117, endPoint x: 135, endPoint y: 110, distance: 6.8
click at [135, 110] on div "Frozen yogurt shop Add services you offer and get discovered by customers Custo…" at bounding box center [158, 95] width 95 height 82
click at [135, 110] on input "text" at bounding box center [141, 108] width 48 height 8
paste input "Themed night events ice cream shop"
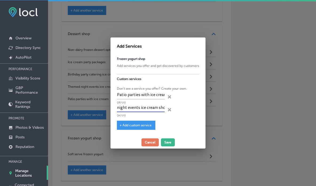
type input "Themed night events ice cream shop"
click at [129, 126] on span "+ Add custom service" at bounding box center [136, 125] width 32 height 4
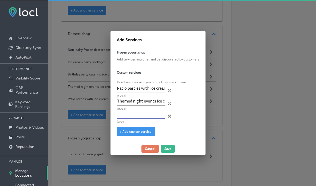
click at [122, 116] on input "text" at bounding box center [141, 114] width 48 height 8
paste input "Birthday party catering ice cream"
type input "Birthday party catering ice cream"
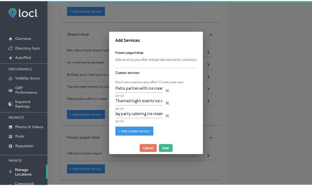
scroll to position [0, 0]
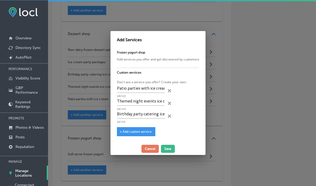
click at [132, 132] on span "+ Add custom service" at bounding box center [136, 132] width 32 height 4
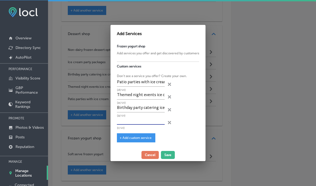
click at [139, 120] on input "text" at bounding box center [141, 120] width 48 height 8
paste input "Ice cream party packages"
type input "Ice cream party packages"
click at [168, 153] on button "Save" at bounding box center [168, 155] width 14 height 8
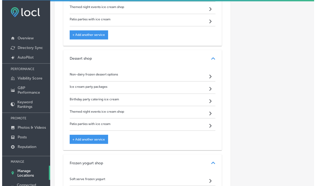
scroll to position [803, 0]
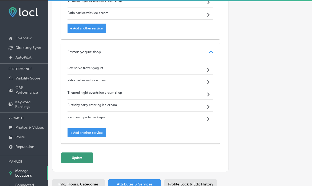
click at [83, 152] on button "Update" at bounding box center [77, 157] width 32 height 11
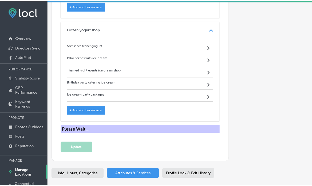
scroll to position [804, 0]
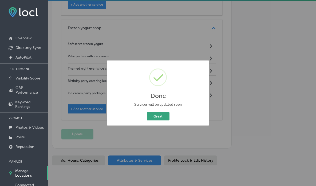
click at [164, 117] on button "Great" at bounding box center [158, 116] width 23 height 8
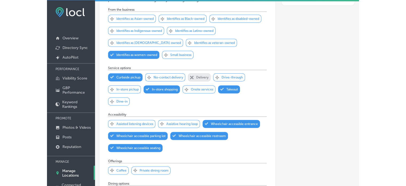
scroll to position [0, 0]
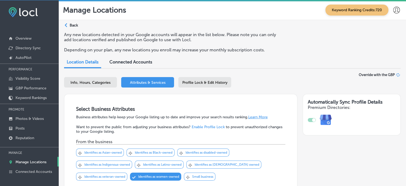
click at [34, 160] on p "Manage Locations" at bounding box center [30, 161] width 31 height 5
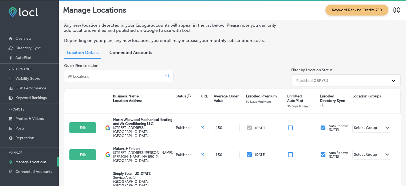
click at [128, 75] on input at bounding box center [115, 76] width 94 height 5
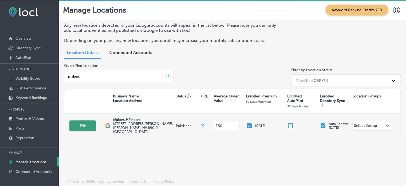
type input "makers"
click at [81, 125] on button "Edit" at bounding box center [82, 125] width 27 height 11
select select "US"
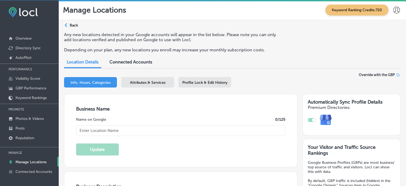
checkbox input "true"
type input "Makers & Finders"
type input "75 S Valle Verde Dr, #260"
type input "Henderson"
type input "89012"
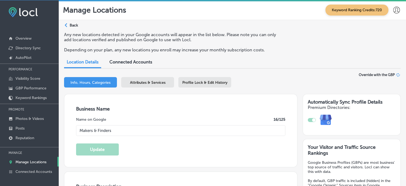
type input "US"
type input "https://www.makerslv.com/"
type textarea "Step into Makers & Finders in Henderson, NV, where brunch meets Latin flair! En…"
click at [164, 82] on span "Attributes & Services" at bounding box center [148, 82] width 36 height 5
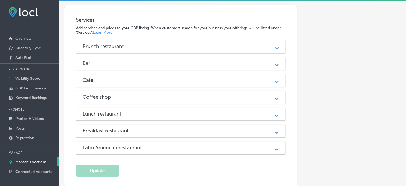
scroll to position [716, 0]
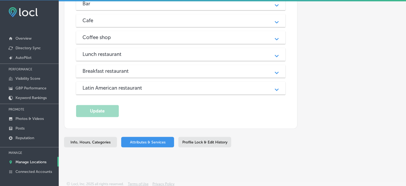
click at [160, 51] on div "Lunch restaurant" at bounding box center [181, 54] width 197 height 6
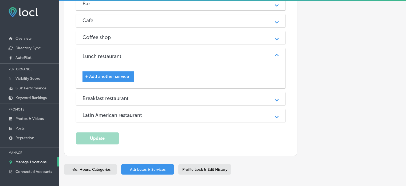
click at [164, 40] on div "Coffee shop Path Created with Sketch." at bounding box center [181, 37] width 210 height 13
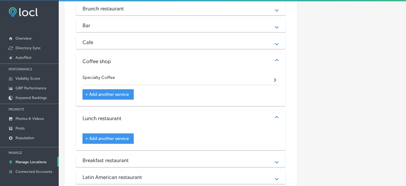
scroll to position [694, 0]
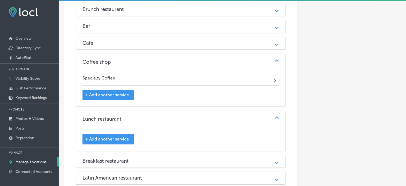
click at [164, 40] on div "Cafe" at bounding box center [181, 43] width 197 height 6
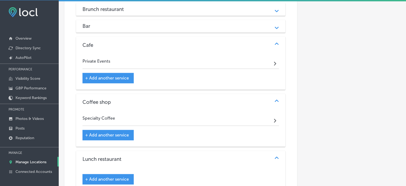
click at [163, 28] on div "Bar Path Created with Sketch." at bounding box center [181, 26] width 210 height 13
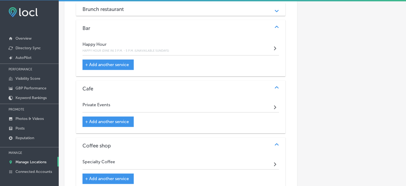
click at [160, 9] on div "Brunch restaurant" at bounding box center [181, 9] width 197 height 6
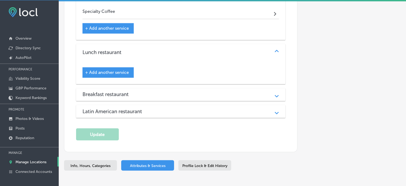
scroll to position [910, 0]
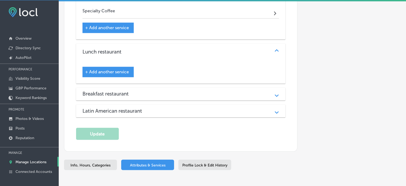
click at [153, 95] on div "Breakfast restaurant Path Created with Sketch." at bounding box center [181, 93] width 210 height 13
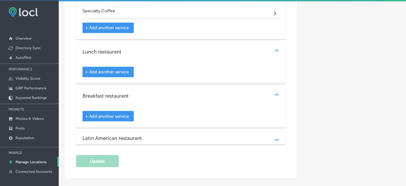
click at [158, 141] on div "Latin American restaurant Path Created with Sketch." at bounding box center [181, 137] width 210 height 13
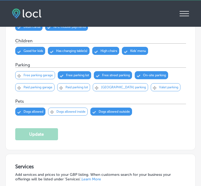
scroll to position [641, 0]
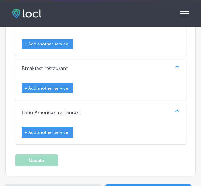
click at [54, 130] on span "+ Add another service" at bounding box center [46, 132] width 44 height 5
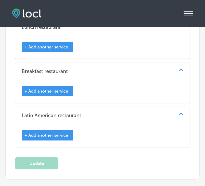
scroll to position [1061, 0]
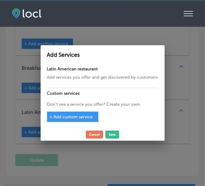
click at [79, 116] on span "+ Add custom service" at bounding box center [71, 116] width 43 height 5
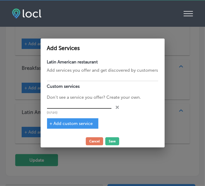
click at [93, 108] on input "text" at bounding box center [79, 104] width 64 height 8
paste input "Private brunch events Las Vegas"
type input "Private brunch events Las Vegas"
click at [67, 122] on span "+ Add custom service" at bounding box center [71, 123] width 43 height 5
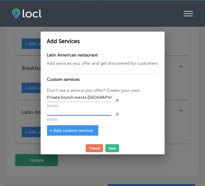
click at [70, 112] on input "text" at bounding box center [79, 111] width 64 height 8
paste input "Kids brunch menu Las Vegas"
type input "Kids brunch menu Las Vegas"
click at [69, 128] on span "+ Add custom service" at bounding box center [71, 130] width 43 height 5
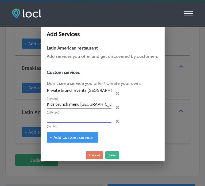
click at [83, 116] on input "text" at bounding box center [79, 118] width 64 height 8
paste input "Latin comfort food brunch Las Vegas"
type input "Latin comfort food brunch Las Vegas"
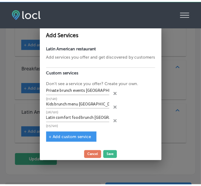
scroll to position [0, 0]
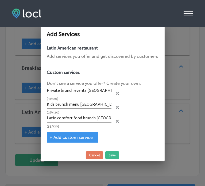
click at [78, 133] on div "+ Add custom service" at bounding box center [72, 137] width 51 height 10
click at [88, 134] on div "+ Add custom service" at bounding box center [72, 137] width 51 height 10
click at [63, 138] on span "+ Add custom service" at bounding box center [71, 137] width 43 height 5
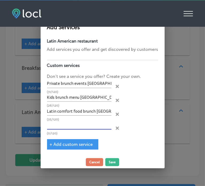
paste input "Best brunch specials"
click at [77, 123] on input "Best brunch specials" at bounding box center [79, 125] width 64 height 8
type input "Best brunch specials"
click at [110, 164] on button "Save" at bounding box center [112, 162] width 14 height 8
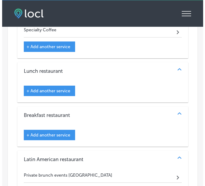
scroll to position [1010, 0]
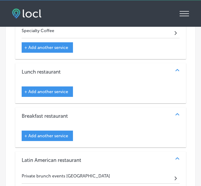
click at [57, 133] on span "+ Add another service" at bounding box center [46, 135] width 44 height 5
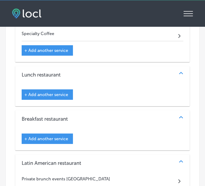
scroll to position [1013, 0]
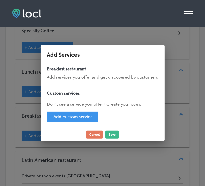
click at [78, 113] on div "+ Add custom service" at bounding box center [72, 116] width 51 height 10
click at [81, 117] on span "+ Add custom service" at bounding box center [71, 116] width 43 height 5
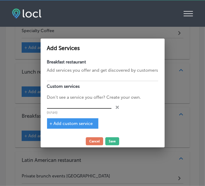
paste input "$3 latte Monday Las Vegas"
click at [79, 105] on input "$3 latte Monday Las Vegas" at bounding box center [79, 104] width 64 height 8
type input "$3 latte Monday Las Vegas"
click at [84, 122] on span "+ Add custom service" at bounding box center [71, 123] width 43 height 5
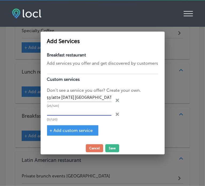
click at [67, 112] on input "text" at bounding box center [79, 111] width 64 height 8
paste input "Latin comfort food brunch Las Vegas"
type input "Latin comfort food brunch Las Vegas"
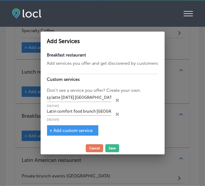
click at [73, 129] on span "+ Add custom service" at bounding box center [71, 130] width 43 height 5
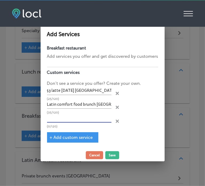
click at [67, 118] on input "text" at bounding box center [79, 118] width 64 height 8
paste input "Empanada flight brunch Las Vegas"
type input "Empanada flight brunch Las Vegas"
click at [75, 134] on div "+ Add custom service" at bounding box center [72, 137] width 51 height 10
click at [76, 135] on span "+ Add custom service" at bounding box center [71, 137] width 43 height 5
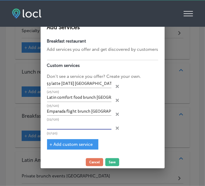
click at [73, 127] on input "text" at bounding box center [79, 125] width 64 height 8
paste input "Healthy plant-based brunch options Las Vegas"
type input "Healthy plant-based brunch options Las Vegas"
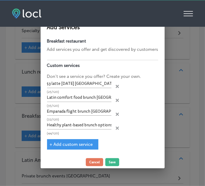
click at [79, 142] on span "+ Add custom service" at bounding box center [71, 144] width 43 height 5
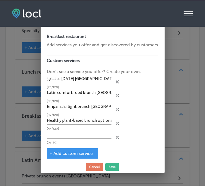
click at [79, 142] on p "(0/120)" at bounding box center [79, 141] width 64 height 3
click at [79, 133] on input "text" at bounding box center [79, 134] width 64 height 8
paste input "Catering breakfast and lunch packages Las Vegas"
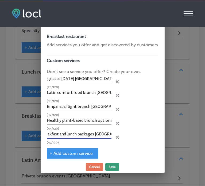
type input "Catering breakfast and lunch packages Las Vegas"
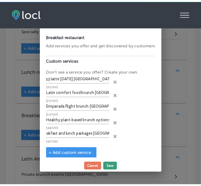
scroll to position [0, 0]
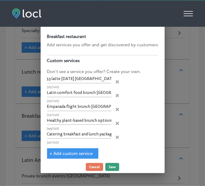
click at [113, 169] on button "Save" at bounding box center [112, 167] width 14 height 8
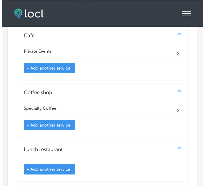
scroll to position [932, 0]
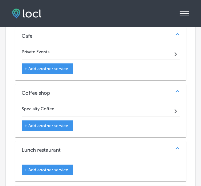
click at [61, 123] on span "+ Add another service" at bounding box center [46, 125] width 44 height 5
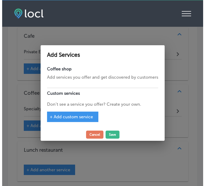
scroll to position [935, 0]
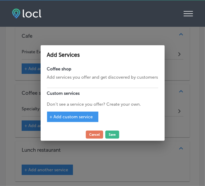
click at [77, 115] on span "+ Add custom service" at bounding box center [71, 116] width 43 height 5
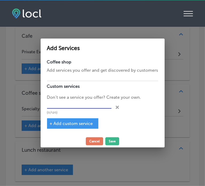
click at [79, 107] on input "text" at bounding box center [79, 104] width 64 height 8
paste input "Coffee bar catering for events Las Vegas"
type input "Coffee bar catering for events Las Vegas"
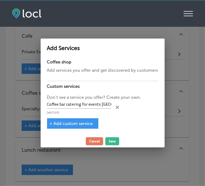
click at [72, 124] on span "+ Add custom service" at bounding box center [71, 123] width 43 height 5
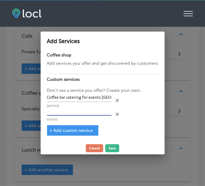
click at [85, 109] on input "text" at bounding box center [79, 111] width 64 height 8
paste input "Specialty coffee shop merch online"
type input "Specialty coffee shop merch online"
click at [77, 129] on span "+ Add custom service" at bounding box center [71, 130] width 43 height 5
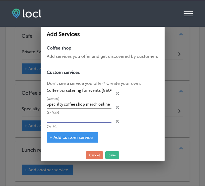
click at [75, 118] on input "text" at bounding box center [79, 118] width 64 height 8
paste input "$3 latte Monday Las Vegas"
type input "$3 latte Monday Las Vegas"
click at [74, 134] on div "+ Add custom service" at bounding box center [72, 137] width 51 height 10
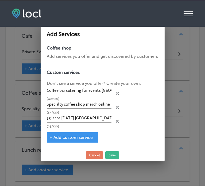
click at [83, 133] on div "+ Add custom service" at bounding box center [72, 137] width 51 height 10
click at [82, 137] on span "+ Add custom service" at bounding box center [71, 137] width 43 height 5
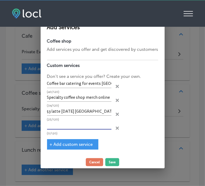
paste input "Order brunch online delivery or pickup Las Vegas"
click at [80, 126] on input "text" at bounding box center [79, 125] width 64 height 8
type input "Order brunch online delivery or pickup Las Vegas"
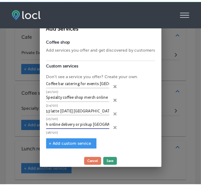
scroll to position [0, 0]
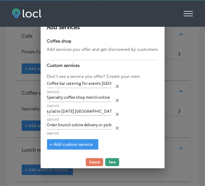
click at [110, 160] on button "Save" at bounding box center [112, 162] width 14 height 8
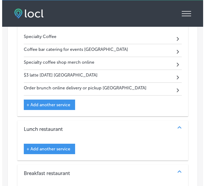
scroll to position [1040, 0]
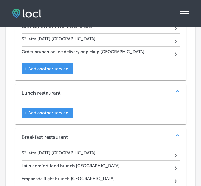
click at [58, 107] on div "+ Add another service" at bounding box center [47, 112] width 51 height 10
click at [58, 110] on span "+ Add another service" at bounding box center [46, 112] width 44 height 5
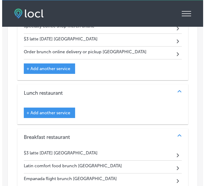
scroll to position [1043, 0]
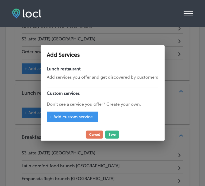
click at [77, 115] on span "+ Add custom service" at bounding box center [71, 116] width 43 height 5
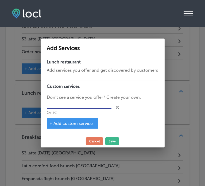
paste input "Private brunch events Las Vegas"
click at [69, 106] on input "Private brunch events Las Vegas" at bounding box center [79, 104] width 64 height 8
type input "Private brunch events Las Vegas"
click at [68, 119] on div "+ Add custom service" at bounding box center [72, 123] width 51 height 10
click at [70, 122] on span "+ Add custom service" at bounding box center [71, 123] width 43 height 5
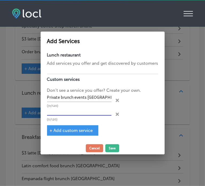
click at [64, 111] on input "text" at bounding box center [79, 111] width 64 height 8
paste input "Catering breakfast and lunch packages Las Vegas"
type input "Catering breakfast and lunch packages Las Vegas"
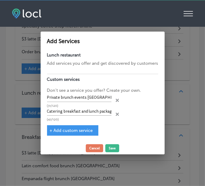
click at [69, 128] on span "+ Add custom service" at bounding box center [71, 130] width 43 height 5
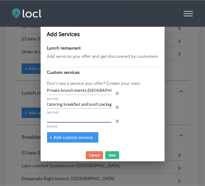
click at [95, 116] on input "text" at bounding box center [79, 118] width 64 height 8
paste input "Kids brunch menu Las Vegas"
type input "Kids brunch menu Las Vegas"
click at [95, 137] on div "+ Add custom service" at bounding box center [72, 137] width 51 height 10
click at [80, 136] on span "+ Add custom service" at bounding box center [71, 137] width 43 height 5
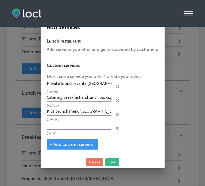
click at [80, 127] on input "text" at bounding box center [79, 125] width 64 height 8
paste input "Order brunch online delivery or pickup Las Vegas"
type input "Order brunch online delivery or pickup Las Vegas"
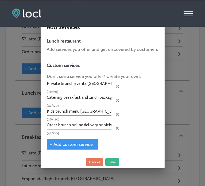
click at [78, 142] on span "+ Add custom service" at bounding box center [71, 144] width 43 height 5
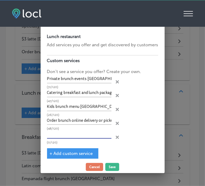
click at [79, 136] on input "text" at bounding box center [79, 134] width 64 height 8
paste input "Brunch restaurant with mimosa specials"
type input "Brunch restaurant with mimosa specials"
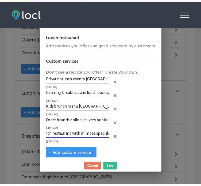
scroll to position [0, 0]
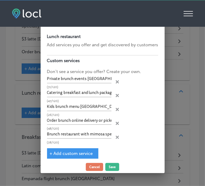
click at [75, 153] on span "+ Add custom service" at bounding box center [71, 153] width 43 height 5
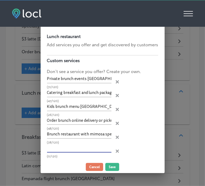
click at [76, 146] on input "text" at bounding box center [79, 148] width 64 height 8
paste input "Best brunch specials near me"
type input "Best brunch specials near me"
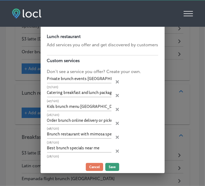
click at [111, 166] on button "Save" at bounding box center [112, 167] width 14 height 8
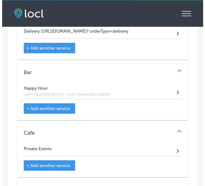
scroll to position [836, 0]
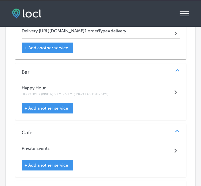
click at [43, 105] on span "+ Add another service" at bounding box center [46, 107] width 44 height 5
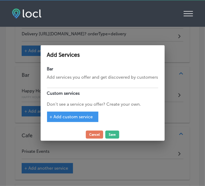
scroll to position [839, 0]
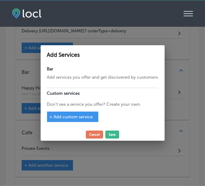
click at [70, 115] on span "+ Add custom service" at bounding box center [71, 116] width 43 height 5
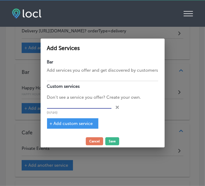
click at [75, 108] on input "text" at bounding box center [79, 104] width 64 height 8
paste input "Empanada flight brunch Las Vegas"
type input "Empanada flight brunch Las Vegas"
click at [78, 119] on div "+ Add custom service" at bounding box center [72, 123] width 51 height 10
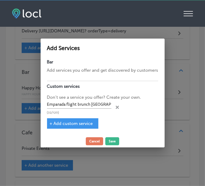
click at [78, 121] on span "+ Add custom service" at bounding box center [71, 123] width 43 height 5
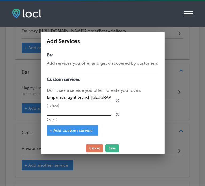
drag, startPoint x: 83, startPoint y: 116, endPoint x: 83, endPoint y: 113, distance: 3.2
click at [83, 113] on div "(0/120)" at bounding box center [79, 114] width 64 height 14
click at [83, 113] on input "text" at bounding box center [79, 111] width 64 height 8
paste input "Smoked lox bagel near me"
type input "Smoked lox bagel near me"
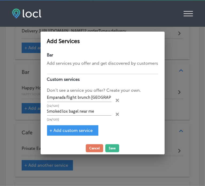
click at [82, 128] on span "+ Add custom service" at bounding box center [71, 130] width 43 height 5
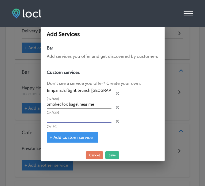
click at [74, 118] on input "text" at bounding box center [79, 118] width 64 height 8
paste input "Healthy plant-based brunch options Las Vegas"
type input "Healthy plant-based brunch options Las Vegas"
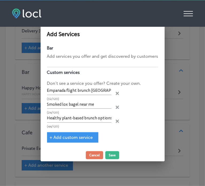
click at [74, 135] on span "+ Add custom service" at bounding box center [71, 137] width 43 height 5
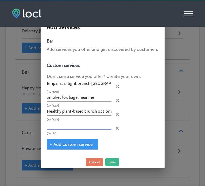
paste input "Order brunch online delivery or pickup Las Vegas"
click at [76, 128] on input "Order brunch online delivery or pickup Las Vegas" at bounding box center [79, 125] width 64 height 8
type input "Order brunch online delivery or pickup Las Vegas"
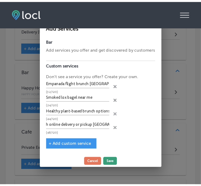
scroll to position [0, 0]
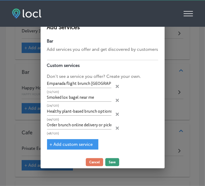
click at [115, 162] on button "Save" at bounding box center [112, 162] width 14 height 8
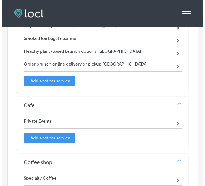
scroll to position [914, 0]
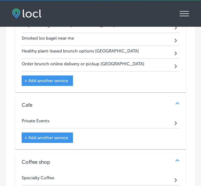
click at [51, 135] on span "+ Add another service" at bounding box center [46, 137] width 44 height 5
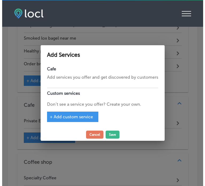
scroll to position [918, 0]
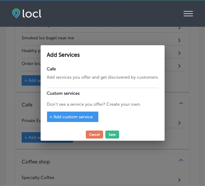
click at [61, 115] on span "+ Add custom service" at bounding box center [71, 116] width 43 height 5
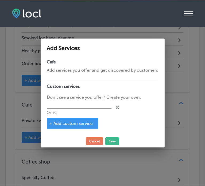
click at [47, 107] on div "Cafe Add services you offer and get discovered by customers Custom services Don…" at bounding box center [103, 96] width 124 height 78
click at [57, 105] on input "text" at bounding box center [79, 104] width 64 height 8
paste input "Kids brunch menu Las Vegas"
type input "Kids brunch menu Las Vegas"
click at [77, 119] on div "+ Add custom service" at bounding box center [72, 123] width 51 height 10
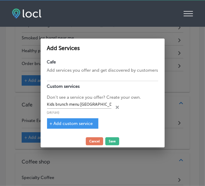
click at [79, 122] on span "+ Add custom service" at bounding box center [71, 123] width 43 height 5
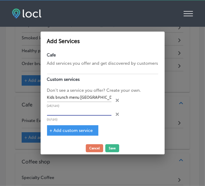
click at [80, 114] on input "text" at bounding box center [79, 111] width 64 height 8
paste input "$3 latte Monday Las Vegas"
type input "$3 latte Monday Las Vegas"
click at [79, 131] on span "+ Add custom service" at bounding box center [71, 130] width 43 height 5
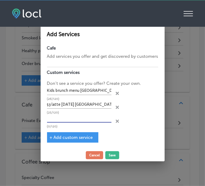
click at [84, 116] on input "text" at bounding box center [79, 118] width 64 height 8
paste input "Coffee bar catering for events Las Vegas"
type input "Coffee bar catering for events Las Vegas"
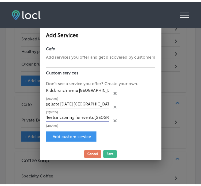
scroll to position [0, 0]
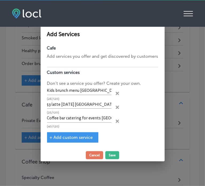
click at [69, 135] on span "+ Add custom service" at bounding box center [71, 137] width 43 height 5
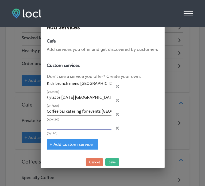
paste input "Specialty coffee shop merch online"
click at [65, 123] on input "text" at bounding box center [79, 125] width 64 height 8
type input "Specialty coffee shop merch online"
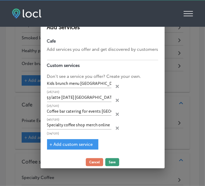
click at [109, 162] on button "Save" at bounding box center [112, 162] width 14 height 8
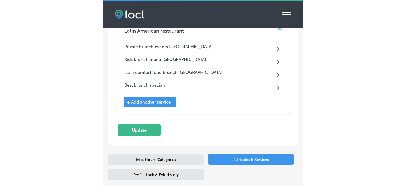
scroll to position [1435, 0]
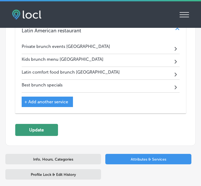
click at [41, 124] on button "Update" at bounding box center [36, 130] width 43 height 12
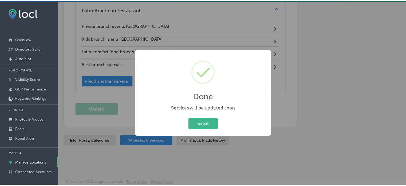
scroll to position [1336, 0]
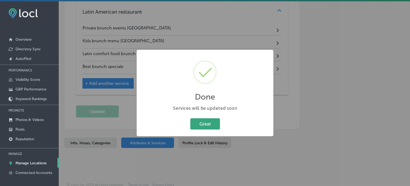
click at [204, 125] on button "Great" at bounding box center [205, 123] width 30 height 11
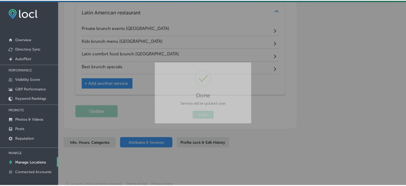
scroll to position [1334, 0]
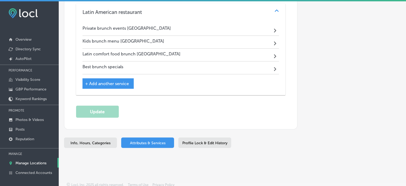
click at [41, 160] on p "Manage Locations" at bounding box center [30, 162] width 31 height 5
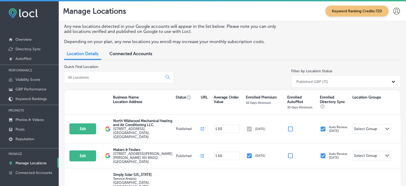
drag, startPoint x: 111, startPoint y: 75, endPoint x: 0, endPoint y: 65, distance: 111.6
click at [0, 65] on div "iconmonstr-menu-thin copy Created with Sketch. Overview Directory Sync Created …" at bounding box center [203, 94] width 406 height 186
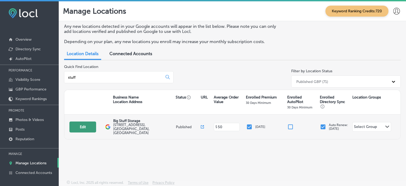
type input "stuff"
click at [80, 124] on button "Edit" at bounding box center [82, 126] width 27 height 11
select select "US"
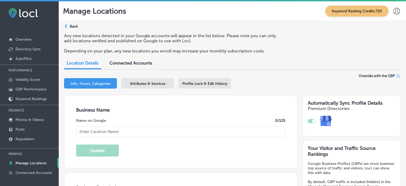
checkbox input "true"
type textarea "Big Stuff Storage has served Wellington, CO, and surrounding areas like Fort Co…"
click at [146, 81] on span "Attributes & Services" at bounding box center [148, 83] width 36 height 5
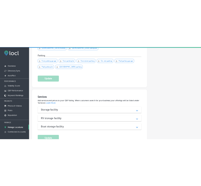
scroll to position [396, 0]
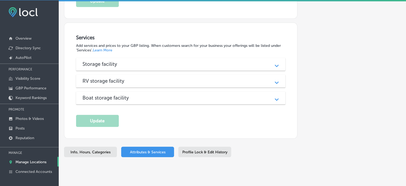
click at [148, 61] on div "Storage facility" at bounding box center [181, 64] width 197 height 6
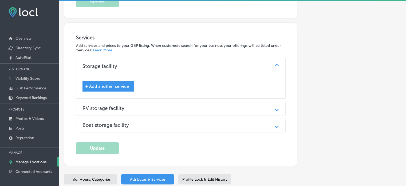
click at [162, 105] on div "RV storage facility" at bounding box center [181, 108] width 197 height 6
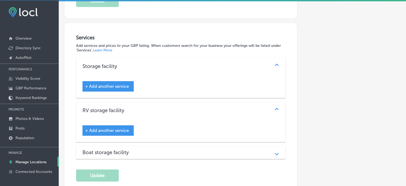
click at [168, 149] on div "Boat storage facility" at bounding box center [181, 152] width 197 height 6
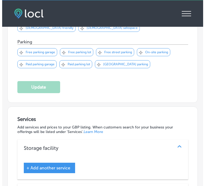
scroll to position [483, 0]
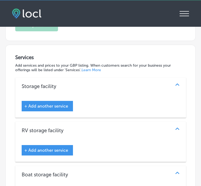
click at [62, 103] on span "+ Add another service" at bounding box center [46, 105] width 44 height 5
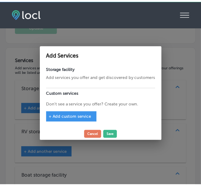
scroll to position [483, 0]
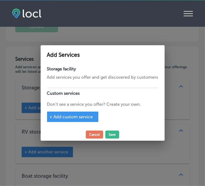
click at [67, 113] on div "+ Add custom service" at bounding box center [72, 116] width 51 height 10
click at [70, 115] on span "+ Add custom service" at bounding box center [71, 116] width 43 height 5
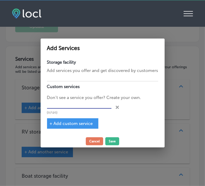
click at [71, 100] on input "text" at bounding box center [79, 104] width 64 height 8
paste input "Boat storage solutions"
type input "Boat storage solutions"
click at [75, 126] on div "+ Add custom service" at bounding box center [72, 123] width 51 height 10
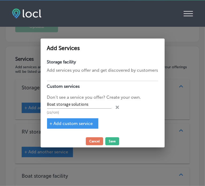
click at [75, 126] on div "+ Add custom service" at bounding box center [72, 123] width 51 height 10
click at [74, 125] on span "+ Add custom service" at bounding box center [71, 123] width 43 height 5
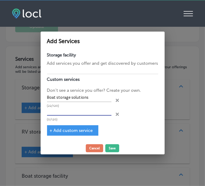
click at [76, 112] on input "text" at bounding box center [79, 111] width 64 height 8
paste input "Trailer storage solutions"
type input "Trailer storage solutions"
click at [73, 130] on span "+ Add custom service" at bounding box center [71, 130] width 43 height 5
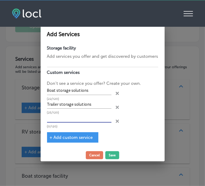
click at [75, 122] on input "text" at bounding box center [79, 118] width 64 height 8
paste input "RV storage"
type input "RV storage"
click at [73, 136] on span "+ Add custom service" at bounding box center [71, 137] width 43 height 5
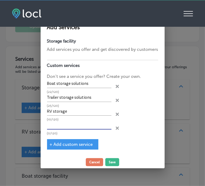
click at [72, 128] on input "text" at bounding box center [79, 125] width 64 height 8
paste input "Commercial vehicle storage"
type input "Commercial vehicle storage"
click at [79, 143] on span "+ Add custom service" at bounding box center [71, 144] width 43 height 5
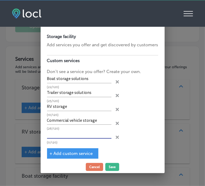
paste input "Secure vehicle storage"
click at [63, 134] on input "Secure vehicle storage" at bounding box center [79, 134] width 64 height 8
type input "Secure vehicle storage"
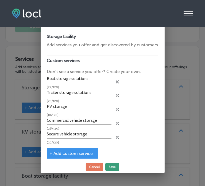
click at [111, 167] on button "Save" at bounding box center [112, 167] width 14 height 8
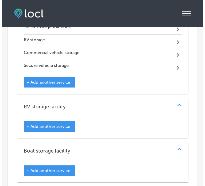
scroll to position [572, 0]
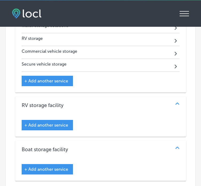
click at [49, 122] on span "+ Add another service" at bounding box center [46, 124] width 44 height 5
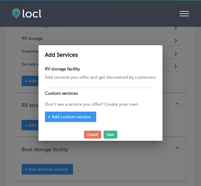
scroll to position [574, 0]
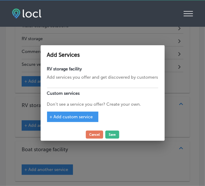
click at [52, 112] on div "+ Add custom service" at bounding box center [72, 116] width 51 height 10
click at [58, 116] on span "+ Add custom service" at bounding box center [71, 116] width 43 height 5
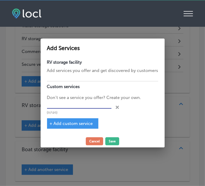
click at [74, 103] on input "text" at bounding box center [79, 104] width 64 height 8
paste
type input "Pull-through storage"
click at [80, 124] on span "+ Add custom service" at bounding box center [71, 123] width 43 height 5
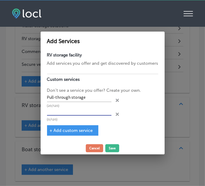
click at [79, 111] on input "text" at bounding box center [79, 111] width 64 height 8
type input "Back-in storage"
click at [81, 128] on span "+ Add custom service" at bounding box center [71, 130] width 43 height 5
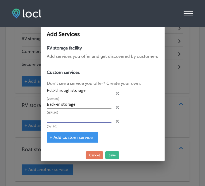
click at [86, 118] on input "text" at bounding box center [79, 118] width 64 height 8
type input "Vehicle parking"
click at [65, 136] on span "+ Add custom service" at bounding box center [71, 137] width 43 height 5
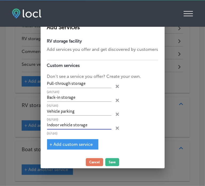
click at [77, 122] on input "Indoor vehicle storage" at bounding box center [79, 125] width 64 height 8
type input "Indoor vehicle storage"
click at [60, 142] on span "+ Add custom service" at bounding box center [71, 144] width 43 height 5
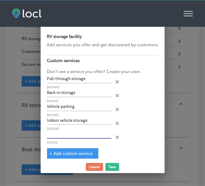
click at [70, 134] on input "text" at bounding box center [79, 134] width 64 height 8
type input "Outdoor storage for vehicles"
click at [112, 164] on button "Save" at bounding box center [112, 167] width 14 height 8
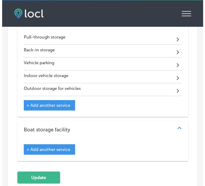
scroll to position [656, 0]
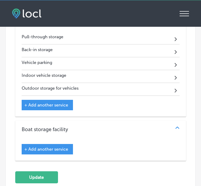
click at [60, 144] on div "+ Add another service" at bounding box center [47, 149] width 51 height 10
click at [60, 146] on span "+ Add another service" at bounding box center [46, 148] width 44 height 5
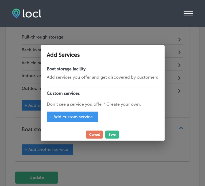
click at [85, 117] on span "+ Add custom service" at bounding box center [71, 116] width 43 height 5
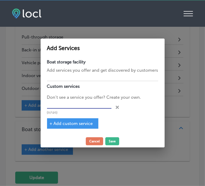
click at [52, 106] on input "text" at bounding box center [79, 104] width 64 height 8
type input "Storage for boats and trailers"
click at [71, 123] on span "+ Add custom service" at bounding box center [71, 123] width 43 height 5
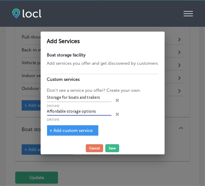
click at [84, 112] on input "Affordable storage options" at bounding box center [79, 111] width 64 height 8
type input "Affordable storage options"
click at [78, 129] on span "+ Add custom service" at bounding box center [71, 130] width 43 height 5
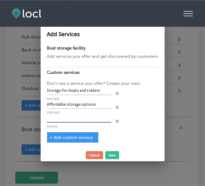
click at [85, 119] on input "text" at bounding box center [79, 118] width 64 height 8
type input "Storage availability"
click at [85, 135] on span "+ Add custom service" at bounding box center [71, 137] width 43 height 5
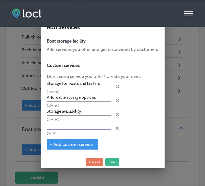
click at [76, 127] on input "text" at bounding box center [79, 125] width 64 height 8
type input "Easy vehicle access"
click at [80, 140] on div "+ Add custom service" at bounding box center [72, 144] width 51 height 10
click at [77, 144] on span "+ Add custom service" at bounding box center [71, 144] width 43 height 5
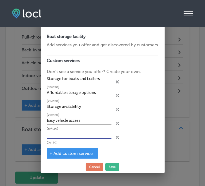
click at [72, 132] on input "text" at bounding box center [79, 134] width 64 height 8
type input "Climate-controlled storage"
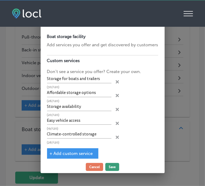
click at [112, 170] on button "Save" at bounding box center [112, 167] width 14 height 8
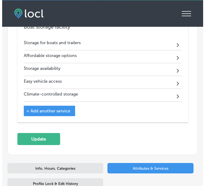
scroll to position [758, 0]
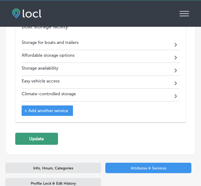
click at [39, 132] on button "Update" at bounding box center [36, 138] width 43 height 12
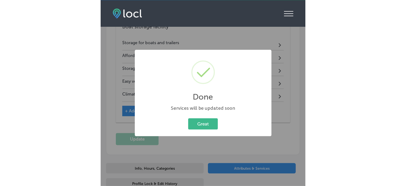
scroll to position [671, 0]
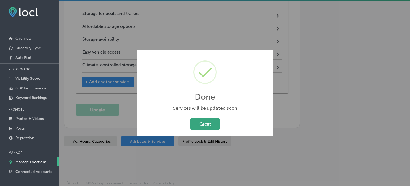
click at [209, 125] on button "Great" at bounding box center [205, 123] width 30 height 11
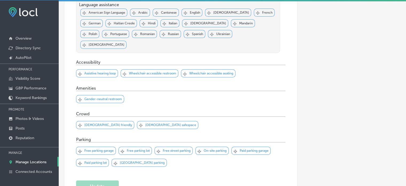
scroll to position [0, 0]
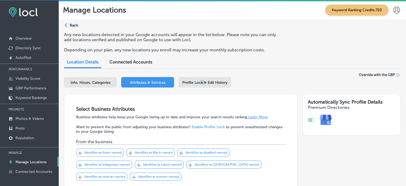
drag, startPoint x: 201, startPoint y: 77, endPoint x: 205, endPoint y: 82, distance: 6.5
click at [205, 82] on div "Profile Lock & Edit History" at bounding box center [204, 82] width 53 height 10
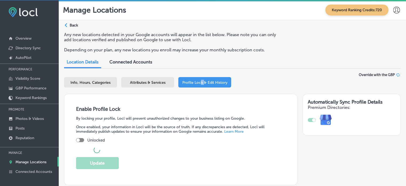
click at [205, 82] on span "Profile Lock & Edit History" at bounding box center [204, 82] width 45 height 5
checkbox input "true"
click at [32, 159] on p "Manage Locations" at bounding box center [30, 161] width 31 height 5
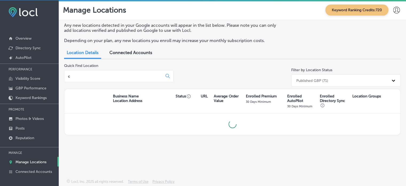
click at [113, 75] on input "c" at bounding box center [115, 76] width 94 height 5
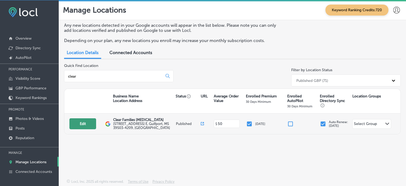
type input "clear"
click at [84, 125] on button "Edit" at bounding box center [82, 123] width 27 height 11
select select "US"
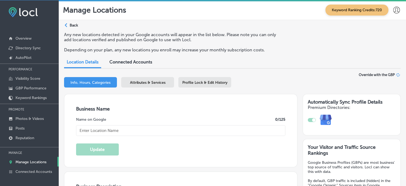
click at [147, 87] on div "Attributes & Services" at bounding box center [147, 82] width 53 height 10
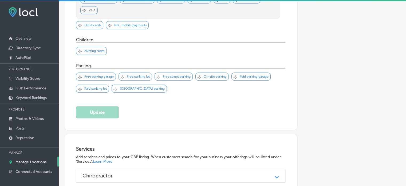
scroll to position [498, 0]
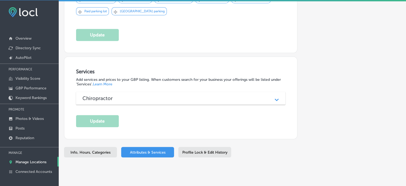
click at [138, 95] on div "Chiropractor" at bounding box center [181, 98] width 197 height 6
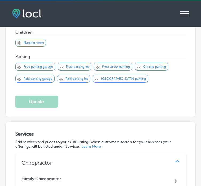
scroll to position [537, 0]
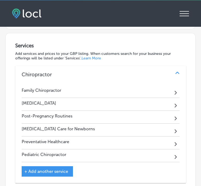
click at [42, 169] on span "+ Add another service" at bounding box center [46, 171] width 44 height 5
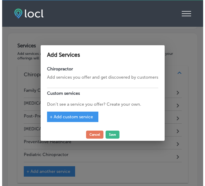
scroll to position [628, 0]
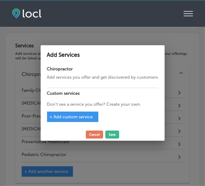
click at [84, 118] on span "+ Add custom service" at bounding box center [71, 116] width 43 height 5
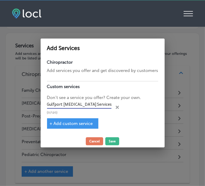
click at [77, 105] on input "Gulfport Chiropractic Services" at bounding box center [79, 104] width 64 height 8
type input "Gulfport Chiropractic Services"
click at [80, 119] on div "+ Add custom service" at bounding box center [72, 123] width 51 height 10
click at [80, 123] on span "+ Add custom service" at bounding box center [71, 123] width 43 height 5
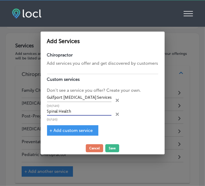
click at [82, 114] on input "Spinal Health" at bounding box center [79, 111] width 64 height 8
type input "Spinal Health"
click at [74, 131] on span "+ Add custom service" at bounding box center [71, 130] width 43 height 5
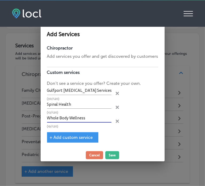
click at [87, 117] on input "Whole Body Wellness" at bounding box center [79, 118] width 64 height 8
type input "Whole Body Wellness"
click at [76, 138] on span "+ Add custom service" at bounding box center [71, 137] width 43 height 5
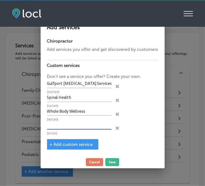
click at [78, 125] on input "text" at bounding box center [79, 125] width 64 height 8
type input "Mississippi Gulf Coast Chiropractor"
click at [72, 148] on div "+ Add custom service" at bounding box center [72, 144] width 51 height 10
click at [73, 144] on span "+ Add custom service" at bounding box center [71, 144] width 43 height 5
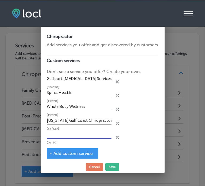
click at [73, 136] on input "text" at bounding box center [79, 134] width 64 height 8
type input "Chiropractic Adjustments"
click at [75, 152] on span "+ Add custom service" at bounding box center [71, 153] width 43 height 5
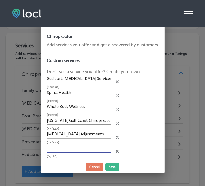
click at [84, 150] on input "text" at bounding box center [79, 148] width 64 height 8
type input "Chronic Pain Management"
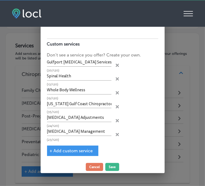
click at [72, 148] on span "+ Add custom service" at bounding box center [71, 150] width 43 height 5
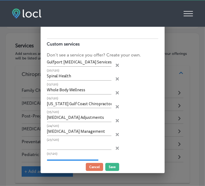
scroll to position [30, 0]
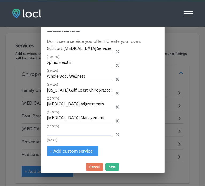
click at [71, 128] on input "text" at bounding box center [79, 132] width 64 height 8
type input "Pediatric Chiropractic Care"
click at [73, 149] on span "+ Add custom service" at bounding box center [71, 150] width 43 height 5
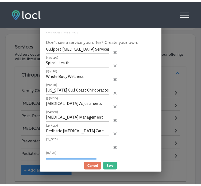
scroll to position [44, 0]
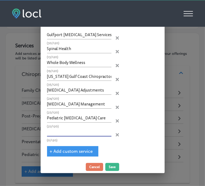
click at [85, 128] on input "text" at bounding box center [79, 132] width 64 height 8
type input "Neurologically-Based Chiropractic"
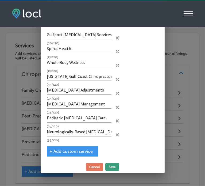
click at [114, 167] on button "Save" at bounding box center [112, 167] width 14 height 8
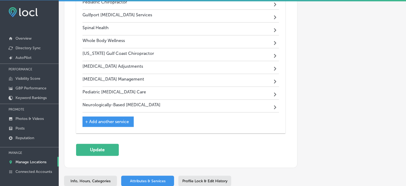
scroll to position [677, 0]
click at [103, 143] on button "Update" at bounding box center [97, 149] width 43 height 12
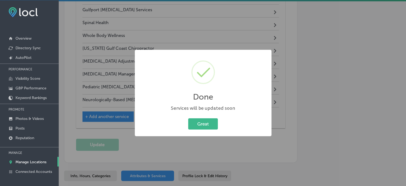
scroll to position [683, 0]
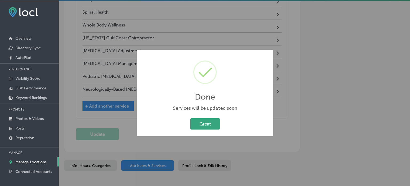
click at [209, 122] on button "Great" at bounding box center [205, 123] width 30 height 11
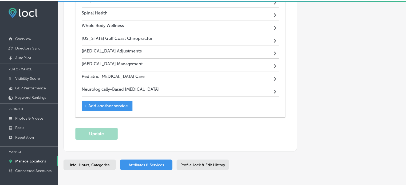
scroll to position [681, 0]
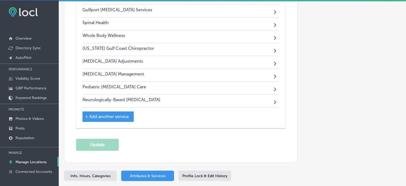
click at [42, 160] on p "Manage Locations" at bounding box center [30, 161] width 31 height 5
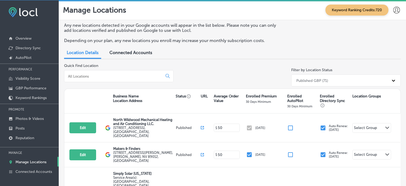
click at [88, 74] on input at bounding box center [115, 76] width 94 height 5
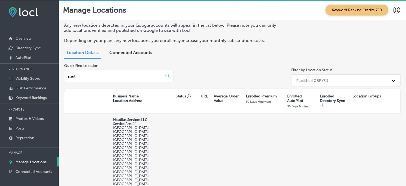
scroll to position [19, 0]
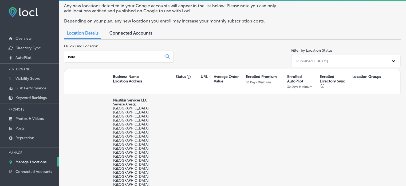
type input "nauti"
select select "US"
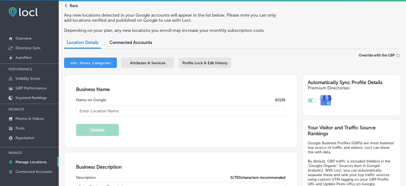
checkbox input "true"
type input "Nautilus Services LLC"
type input "42432 W Avella Dr"
type input "Maricopa"
type input "85138"
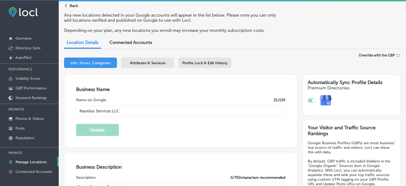
type input "US"
type input "https://nautilusservicesllc.com/"
type textarea "Looking for 24 Hour Flood Service, Mold Remediation, Crawl Space Cleaning, or D…"
type input "+1 520 858 9125"
click at [150, 63] on span "Attributes & Services" at bounding box center [148, 63] width 36 height 5
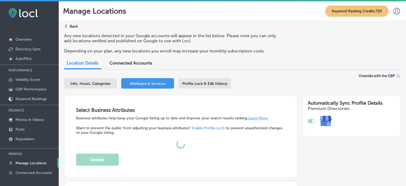
click at [100, 79] on div "Info, Hours, Categories" at bounding box center [90, 83] width 53 height 10
select select "US"
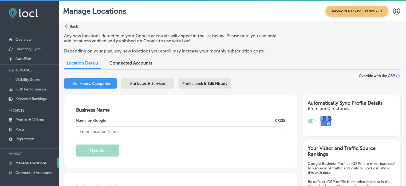
click at [136, 81] on div "Attributes & Services" at bounding box center [147, 83] width 53 height 10
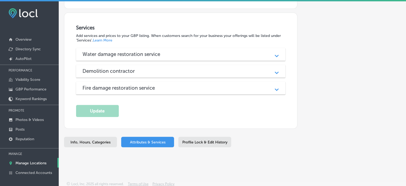
scroll to position [1, 0]
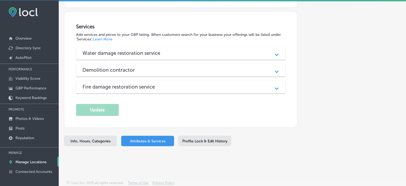
click at [200, 54] on div "Water damage restoration service" at bounding box center [181, 53] width 197 height 6
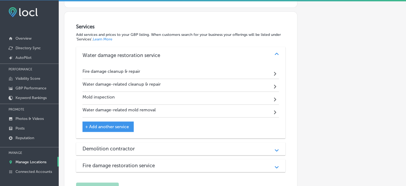
click at [205, 148] on div "Demolition contractor" at bounding box center [181, 148] width 197 height 6
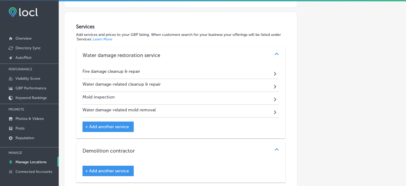
scroll to position [343, 0]
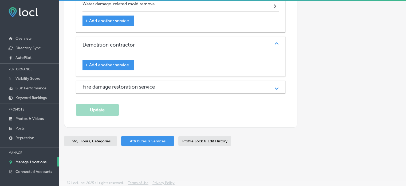
click at [185, 87] on div "Fire damage restoration service" at bounding box center [181, 87] width 197 height 6
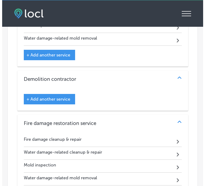
scroll to position [408, 0]
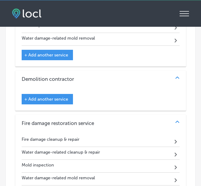
click at [57, 94] on div "+ Add another service" at bounding box center [47, 99] width 51 height 10
click at [53, 98] on span "+ Add another service" at bounding box center [46, 98] width 44 height 5
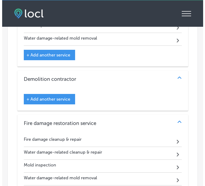
scroll to position [409, 0]
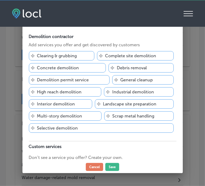
click at [132, 66] on p "Debris removal" at bounding box center [132, 67] width 30 height 5
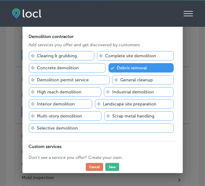
click at [136, 79] on p "General cleanup" at bounding box center [136, 79] width 33 height 5
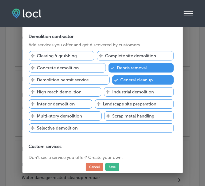
click at [79, 57] on div "Svg Vector Icons : http://www.onlinewebfonts.com/icon Clearing & grubbing" at bounding box center [61, 55] width 65 height 9
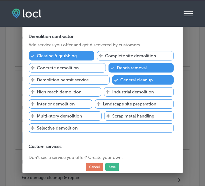
scroll to position [20, 0]
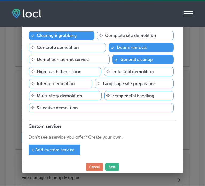
click at [62, 38] on div "Checked Created with Sketch. Clearing & grubbing" at bounding box center [61, 35] width 65 height 9
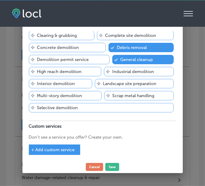
click at [60, 146] on div "+ Add custom service" at bounding box center [54, 149] width 51 height 10
click at [53, 152] on div "+ Add custom service" at bounding box center [54, 149] width 51 height 10
click at [44, 151] on span "+ Add custom service" at bounding box center [53, 149] width 43 height 5
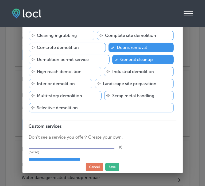
click at [90, 144] on input "text" at bounding box center [71, 144] width 85 height 8
type input "Dust-controlled demolition services"
click at [68, 156] on div "Demolition contractor Add services you offer and get discovered by customers Sv…" at bounding box center [102, 96] width 160 height 130
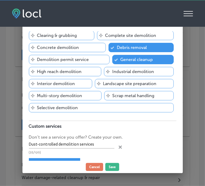
click at [57, 158] on div "+ Add custom service" at bounding box center [54, 163] width 51 height 10
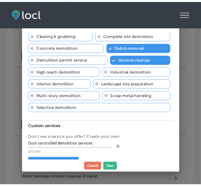
scroll to position [34, 0]
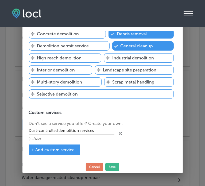
click at [63, 150] on span "+ Add custom service" at bounding box center [53, 149] width 43 height 5
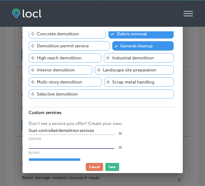
click at [66, 143] on input "text" at bounding box center [71, 144] width 85 height 8
type input "Smoke damage cleaning"
click at [113, 166] on button "Save" at bounding box center [112, 167] width 14 height 8
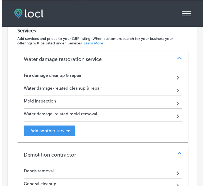
scroll to position [330, 0]
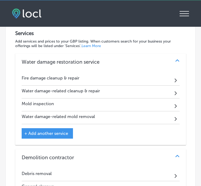
click at [57, 131] on span "+ Add another service" at bounding box center [46, 133] width 44 height 5
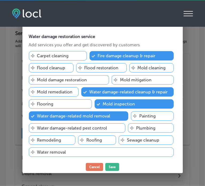
scroll to position [44, 0]
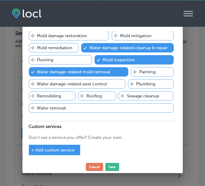
click at [63, 155] on div "Water damage restoration service Add services you offer and get discovered by c…" at bounding box center [102, 96] width 160 height 130
click at [65, 155] on div "Water damage restoration service Add services you offer and get discovered by c…" at bounding box center [102, 96] width 160 height 130
click at [65, 157] on div "Water damage restoration service Add services you offer and get discovered by c…" at bounding box center [102, 96] width 160 height 130
click at [65, 145] on div "+ Add custom service" at bounding box center [54, 149] width 51 height 10
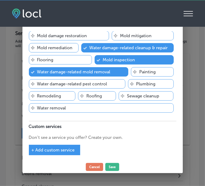
click at [50, 147] on span "+ Add custom service" at bounding box center [53, 149] width 43 height 5
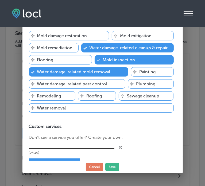
click at [50, 146] on input "text" at bounding box center [71, 144] width 85 height 8
type input "IICRC-certified mold technician"
click at [58, 161] on span "+ Add custom service" at bounding box center [53, 163] width 43 height 5
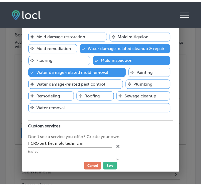
scroll to position [71, 0]
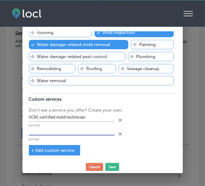
click at [45, 131] on input "text" at bounding box center [71, 131] width 85 height 8
type input "Crawl space cleaning and restoration"
click at [54, 148] on span "+ Add custom service" at bounding box center [53, 149] width 43 height 5
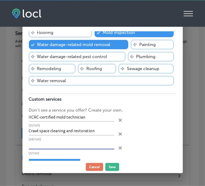
click at [59, 146] on input "text" at bounding box center [71, 145] width 85 height 8
type input "Vapor barrier removal and replacement"
click at [112, 169] on button "Save" at bounding box center [112, 167] width 14 height 8
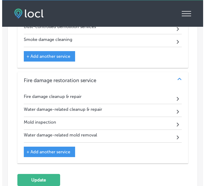
scroll to position [542, 0]
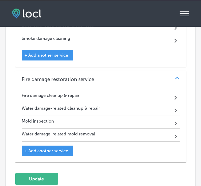
click at [56, 148] on span "+ Add another service" at bounding box center [46, 150] width 44 height 5
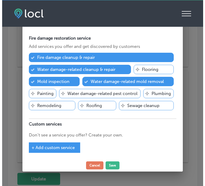
scroll to position [543, 0]
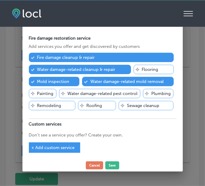
click at [63, 147] on span "+ Add custom service" at bounding box center [53, 147] width 43 height 5
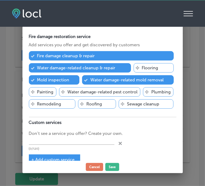
scroll to position [10, 0]
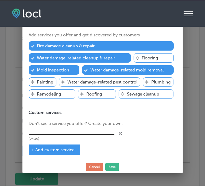
click at [82, 131] on input "text" at bounding box center [71, 131] width 85 height 8
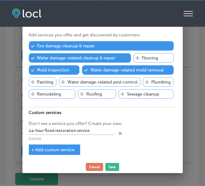
click at [45, 147] on span "+ Add custom service" at bounding box center [53, 149] width 43 height 5
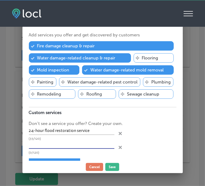
click at [52, 143] on input "text" at bounding box center [71, 144] width 85 height 8
click at [56, 158] on div "+ Add custom service" at bounding box center [54, 163] width 51 height 10
click at [57, 158] on div "+ Add custom service" at bounding box center [54, 163] width 51 height 10
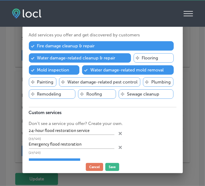
click at [60, 156] on div "Fire damage restoration service Add services you offer and get discovered by cu…" at bounding box center [102, 96] width 160 height 130
click at [60, 158] on div "+ Add custom service" at bounding box center [54, 163] width 51 height 10
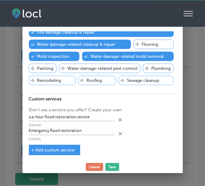
click at [69, 147] on span "+ Add custom service" at bounding box center [53, 149] width 43 height 5
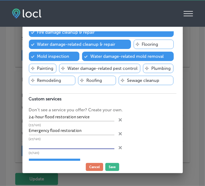
click at [70, 142] on input "text" at bounding box center [71, 144] width 85 height 8
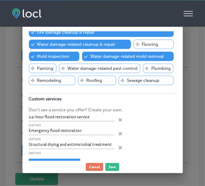
click at [66, 158] on div "+ Add custom service" at bounding box center [54, 163] width 51 height 10
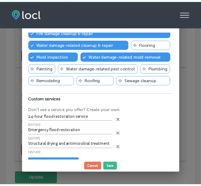
scroll to position [37, 0]
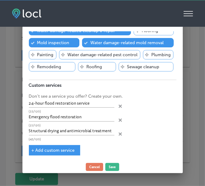
click at [66, 145] on div "+ Add custom service" at bounding box center [54, 150] width 51 height 10
click at [68, 149] on span "+ Add custom service" at bounding box center [53, 149] width 43 height 5
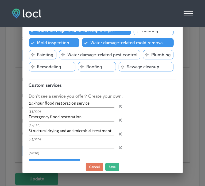
click at [79, 144] on input "text" at bounding box center [71, 145] width 85 height 8
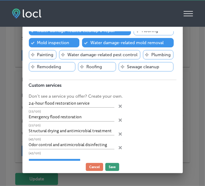
click at [115, 165] on button "Save" at bounding box center [112, 167] width 14 height 8
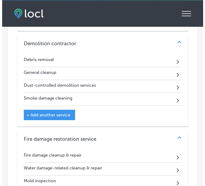
scroll to position [484, 0]
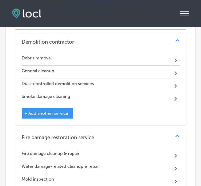
click at [53, 113] on div "+ Add another service" at bounding box center [47, 113] width 51 height 10
click at [55, 113] on span "+ Add another service" at bounding box center [46, 113] width 44 height 5
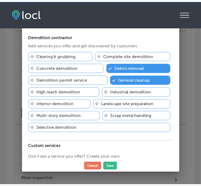
scroll to position [20, 0]
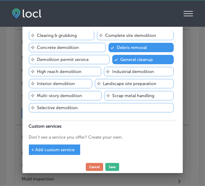
click at [62, 144] on div "+ Add custom service" at bounding box center [54, 149] width 51 height 10
click at [64, 150] on span "+ Add custom service" at bounding box center [53, 149] width 43 height 5
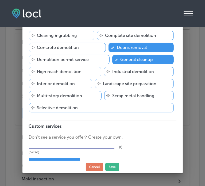
click at [66, 145] on input "text" at bounding box center [71, 144] width 85 height 8
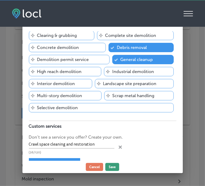
click at [114, 166] on button "Save" at bounding box center [112, 167] width 14 height 8
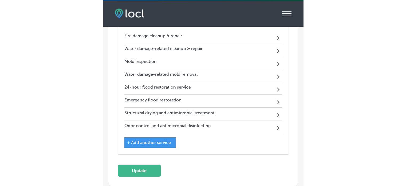
scroll to position [614, 0]
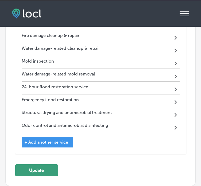
click at [45, 164] on button "Update" at bounding box center [36, 170] width 43 height 12
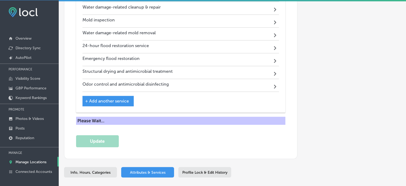
scroll to position [557, 0]
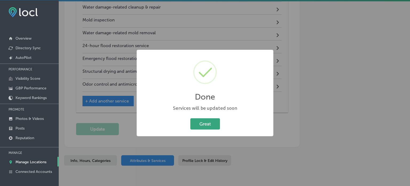
click at [204, 125] on button "Great" at bounding box center [205, 123] width 30 height 11
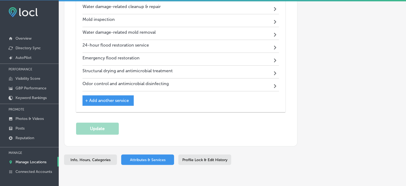
scroll to position [556, 0]
click at [25, 159] on p "Manage Locations" at bounding box center [30, 161] width 31 height 5
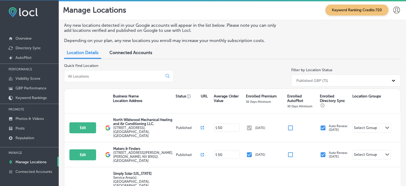
click at [111, 74] on input at bounding box center [115, 76] width 94 height 5
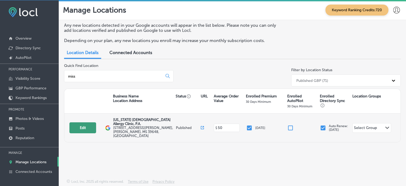
click at [81, 127] on button "Edit" at bounding box center [82, 127] width 27 height 11
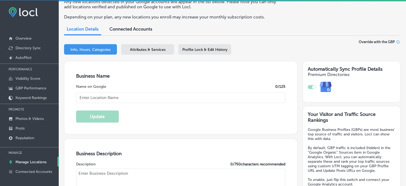
scroll to position [33, 0]
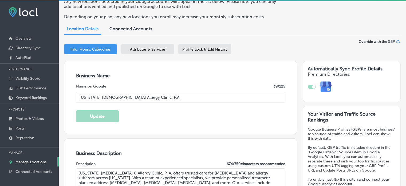
click at [144, 51] on span "Attributes & Services" at bounding box center [148, 49] width 36 height 5
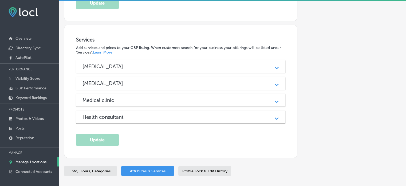
scroll to position [549, 0]
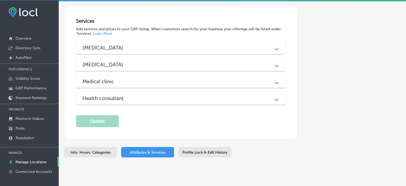
click at [133, 45] on div "Allergist" at bounding box center [181, 48] width 197 height 6
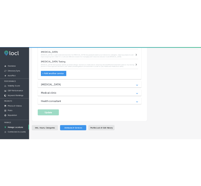
scroll to position [720, 0]
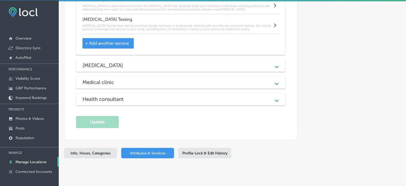
click at [152, 59] on div "Immunologist Path Created with Sketch." at bounding box center [181, 65] width 210 height 13
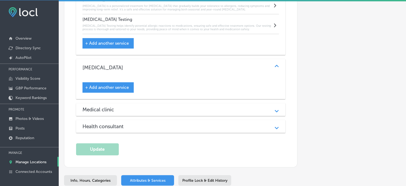
click at [152, 103] on div "Medical clinic Path Created with Sketch." at bounding box center [181, 109] width 210 height 13
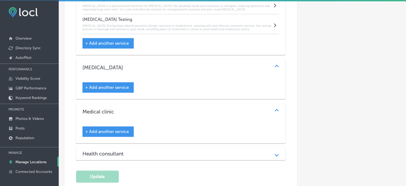
click at [154, 150] on div "Health consultant" at bounding box center [181, 153] width 197 height 6
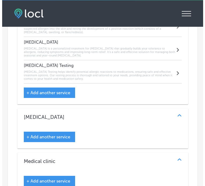
scroll to position [791, 0]
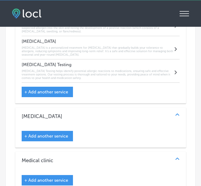
click at [60, 133] on span "+ Add another service" at bounding box center [46, 135] width 44 height 5
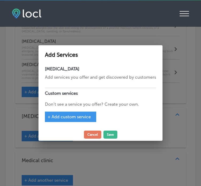
scroll to position [793, 0]
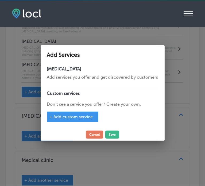
click at [76, 114] on span "+ Add custom service" at bounding box center [71, 116] width 43 height 5
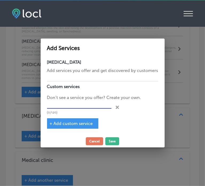
click at [77, 106] on input "text" at bounding box center [79, 104] width 64 height 8
click at [77, 124] on span "+ Add custom service" at bounding box center [71, 123] width 43 height 5
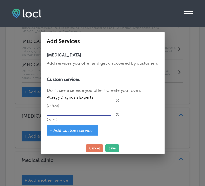
click at [88, 110] on input "text" at bounding box center [79, 111] width 64 height 8
click at [78, 128] on span "+ Add custom service" at bounding box center [71, 130] width 43 height 5
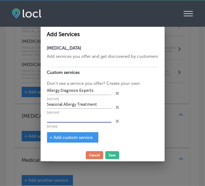
click at [74, 119] on input "text" at bounding box center [79, 118] width 64 height 8
click at [74, 135] on span "+ Add custom service" at bounding box center [71, 137] width 43 height 5
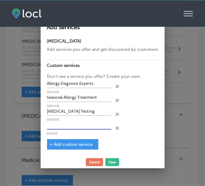
click at [88, 124] on input "text" at bounding box center [79, 125] width 64 height 8
click at [87, 145] on span "+ Add custom service" at bounding box center [71, 144] width 43 height 5
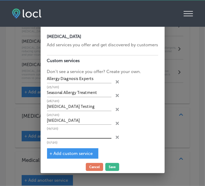
click at [85, 132] on input "text" at bounding box center [79, 134] width 64 height 8
click at [80, 154] on span "+ Add custom service" at bounding box center [71, 153] width 43 height 5
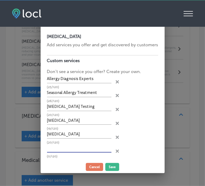
click at [78, 148] on input "text" at bounding box center [79, 148] width 64 height 8
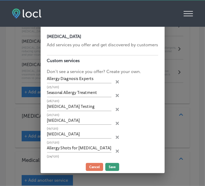
click at [111, 164] on button "Save" at bounding box center [112, 167] width 14 height 8
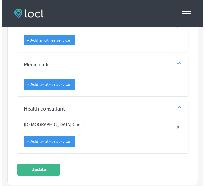
scroll to position [964, 0]
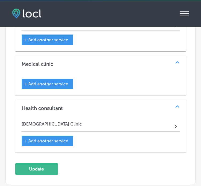
click at [51, 81] on span "+ Add another service" at bounding box center [46, 83] width 44 height 5
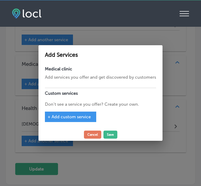
scroll to position [966, 0]
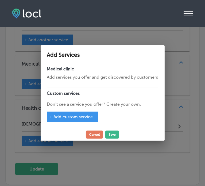
click at [78, 115] on span "+ Add custom service" at bounding box center [71, 116] width 43 height 5
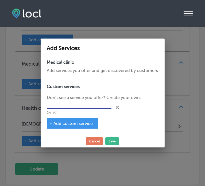
click at [75, 106] on input "text" at bounding box center [79, 104] width 64 height 8
click at [77, 120] on div "+ Add custom service" at bounding box center [72, 123] width 51 height 10
click at [75, 120] on div "+ Add custom service" at bounding box center [72, 123] width 51 height 10
click at [76, 123] on span "+ Add custom service" at bounding box center [71, 123] width 43 height 5
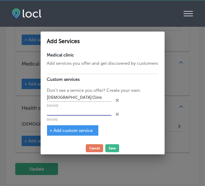
click at [71, 113] on input "text" at bounding box center [79, 111] width 64 height 8
click at [69, 130] on span "+ Add custom service" at bounding box center [71, 130] width 43 height 5
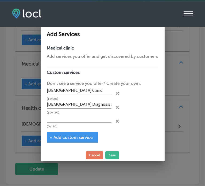
click at [89, 112] on p "(30/120)" at bounding box center [79, 112] width 64 height 3
click at [83, 118] on input "text" at bounding box center [79, 118] width 64 height 8
click at [70, 141] on div "+ Add custom service" at bounding box center [72, 137] width 51 height 10
click at [66, 136] on span "+ Add custom service" at bounding box center [71, 137] width 43 height 5
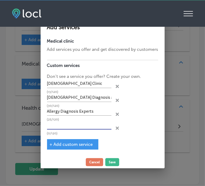
click at [77, 122] on input "text" at bounding box center [79, 125] width 64 height 8
click at [74, 146] on span "+ Add custom service" at bounding box center [71, 144] width 43 height 5
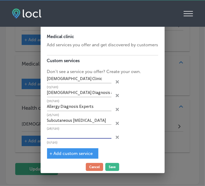
click at [69, 135] on input "text" at bounding box center [79, 134] width 64 height 8
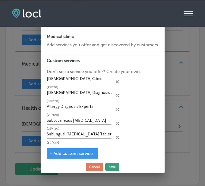
click at [112, 166] on button "Save" at bounding box center [112, 167] width 14 height 8
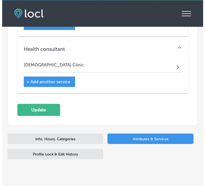
scroll to position [1043, 0]
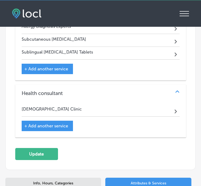
click at [49, 123] on span "+ Add another service" at bounding box center [46, 125] width 44 height 5
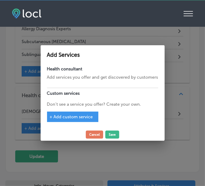
scroll to position [1045, 0]
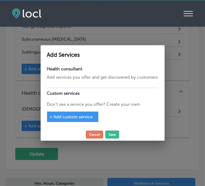
click at [69, 115] on span "+ Add custom service" at bounding box center [71, 116] width 43 height 5
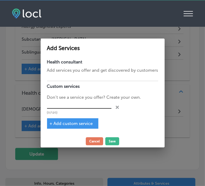
drag, startPoint x: 69, startPoint y: 109, endPoint x: 70, endPoint y: 105, distance: 3.5
click at [70, 105] on div "(0/120)" at bounding box center [79, 107] width 64 height 14
click at [70, 105] on input "text" at bounding box center [79, 104] width 64 height 8
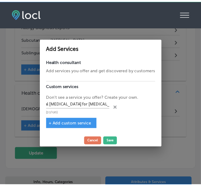
scroll to position [0, 0]
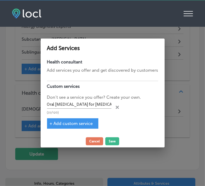
click at [71, 119] on div "+ Add custom service" at bounding box center [72, 123] width 51 height 10
click at [85, 122] on span "+ Add custom service" at bounding box center [71, 123] width 43 height 5
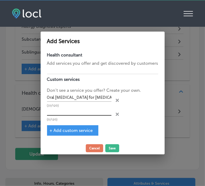
click at [75, 111] on input "text" at bounding box center [79, 111] width 64 height 8
click at [75, 128] on span "+ Add custom service" at bounding box center [71, 130] width 43 height 5
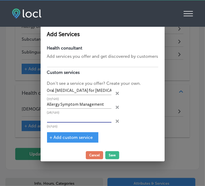
click at [93, 121] on input "text" at bounding box center [79, 118] width 64 height 8
click at [60, 133] on div "+ Add custom service" at bounding box center [72, 137] width 51 height 10
click at [67, 136] on span "+ Add custom service" at bounding box center [71, 137] width 43 height 5
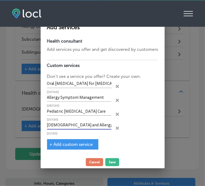
click at [76, 126] on input "Asthma and Allergy Specialists" at bounding box center [79, 125] width 64 height 8
click at [81, 142] on span "+ Add custom service" at bounding box center [71, 144] width 43 height 5
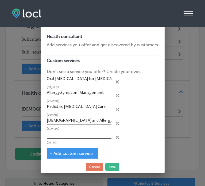
click at [77, 132] on input "text" at bounding box center [79, 134] width 64 height 8
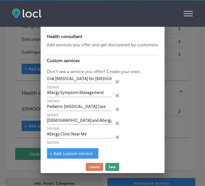
click at [113, 166] on button "Save" at bounding box center [112, 167] width 14 height 8
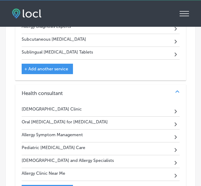
scroll to position [1151, 0]
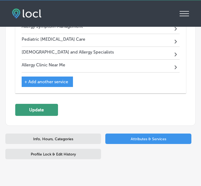
click at [39, 104] on button "Update" at bounding box center [36, 110] width 43 height 12
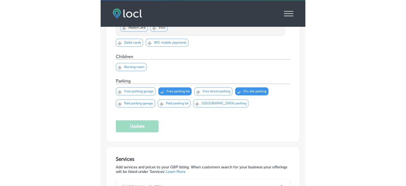
scroll to position [516, 0]
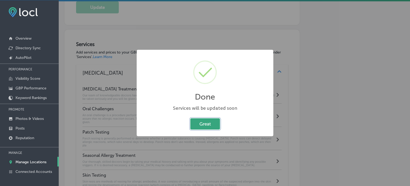
click at [205, 126] on button "Great" at bounding box center [205, 123] width 30 height 11
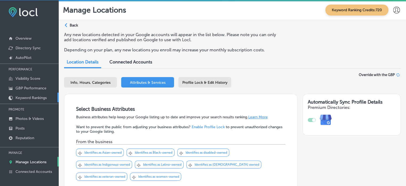
scroll to position [0, 0]
click at [21, 38] on p "Overview" at bounding box center [23, 38] width 16 height 5
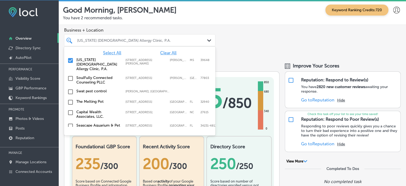
click at [131, 39] on div "Mississippi Asthma Allergy Clinic, P.A." at bounding box center [142, 40] width 131 height 5
click at [110, 52] on span "Select All" at bounding box center [112, 52] width 18 height 5
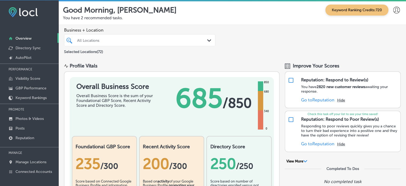
click at [249, 36] on div "Business + Location All Locations Path Created with Sketch. Selected Locations …" at bounding box center [232, 41] width 347 height 33
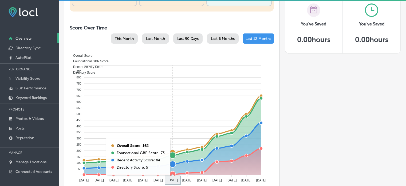
scroll to position [204, 0]
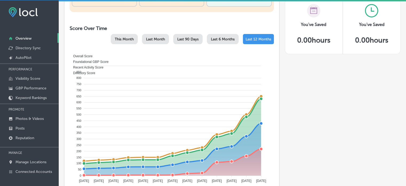
click at [182, 36] on div "Last 90 Days" at bounding box center [187, 39] width 29 height 10
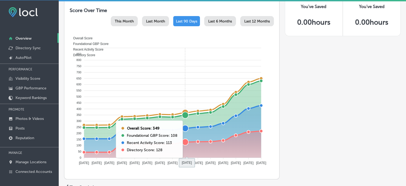
scroll to position [222, 0]
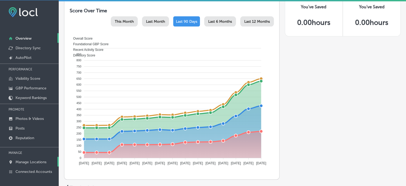
click at [31, 160] on p "Manage Locations" at bounding box center [30, 161] width 31 height 5
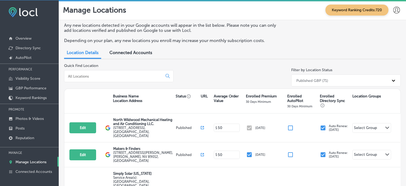
click at [108, 78] on input at bounding box center [115, 76] width 94 height 5
click at [131, 76] on input at bounding box center [115, 76] width 94 height 5
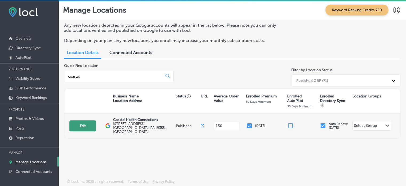
click at [89, 121] on button "Edit" at bounding box center [82, 125] width 27 height 11
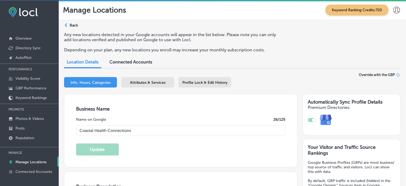
click at [158, 83] on span "Attributes & Services" at bounding box center [148, 82] width 36 height 5
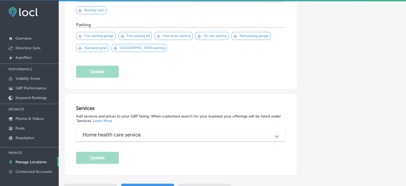
scroll to position [460, 0]
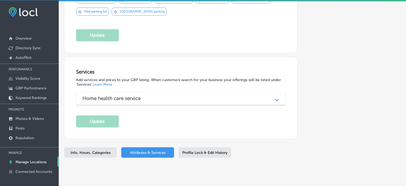
click at [119, 95] on h3 "Home health care service" at bounding box center [116, 98] width 67 height 6
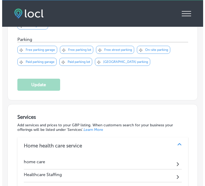
scroll to position [552, 0]
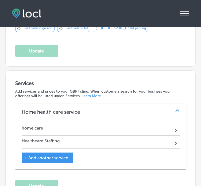
click at [53, 155] on span "+ Add another service" at bounding box center [46, 157] width 44 height 5
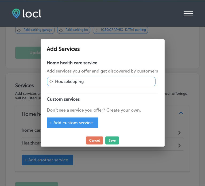
scroll to position [554, 0]
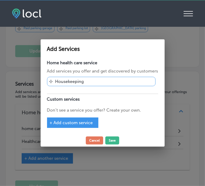
click at [66, 120] on span "+ Add custom service" at bounding box center [71, 122] width 43 height 5
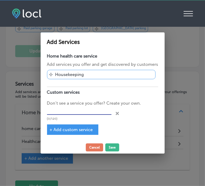
click at [69, 107] on input "text" at bounding box center [79, 110] width 64 height 8
click at [62, 131] on span "+ Add custom service" at bounding box center [71, 129] width 43 height 5
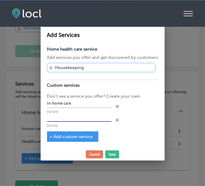
click at [94, 116] on input "text" at bounding box center [79, 117] width 64 height 8
click at [77, 139] on div "+ Add custom service" at bounding box center [72, 136] width 51 height 10
click at [69, 139] on div "+ Add custom service" at bounding box center [72, 136] width 51 height 10
click at [69, 136] on span "+ Add custom service" at bounding box center [71, 136] width 43 height 5
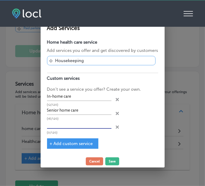
click at [99, 123] on input "text" at bounding box center [79, 124] width 64 height 8
click at [72, 144] on span "+ Add custom service" at bounding box center [71, 143] width 43 height 5
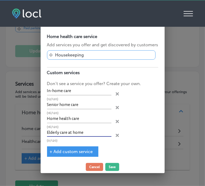
click at [75, 132] on input "Elderly care at home" at bounding box center [79, 132] width 64 height 8
click at [70, 149] on span "+ Add custom service" at bounding box center [71, 151] width 43 height 5
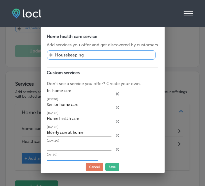
scroll to position [15, 0]
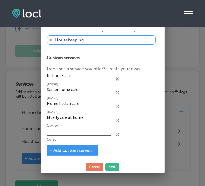
drag, startPoint x: 78, startPoint y: 126, endPoint x: 79, endPoint y: 130, distance: 4.9
click at [79, 130] on div "In-home care (12/120) close Created with Sketch. Senior home care (16/120) clos…" at bounding box center [102, 106] width 111 height 69
click at [79, 130] on input "Personal care services" at bounding box center [79, 131] width 64 height 8
click at [72, 149] on span "+ Add custom service" at bounding box center [71, 150] width 43 height 5
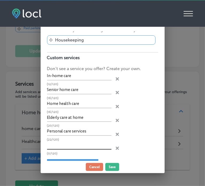
click at [83, 143] on input "text" at bounding box center [79, 145] width 64 height 8
click at [73, 159] on div "+ Add custom service" at bounding box center [72, 164] width 51 height 10
click at [73, 156] on div "Home health care service Add services you offer and get discovered by customers…" at bounding box center [103, 96] width 124 height 130
click at [75, 159] on div "+ Add custom service" at bounding box center [72, 164] width 51 height 10
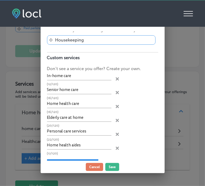
click at [75, 159] on div "+ Add custom service" at bounding box center [72, 164] width 51 height 10
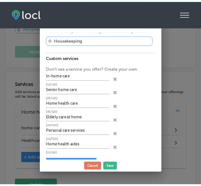
scroll to position [29, 0]
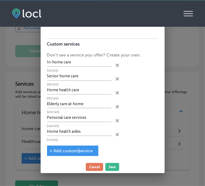
click at [75, 152] on div "+ Add custom service" at bounding box center [72, 150] width 51 height 10
click at [74, 150] on span "+ Add custom service" at bounding box center [71, 150] width 43 height 5
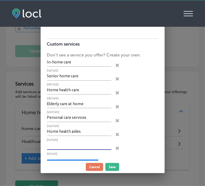
click at [71, 145] on input "text" at bounding box center [79, 145] width 64 height 8
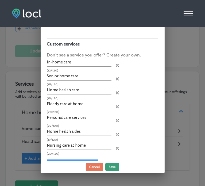
click at [115, 168] on button "Save" at bounding box center [112, 167] width 14 height 8
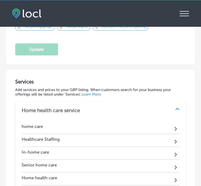
scroll to position [0, 0]
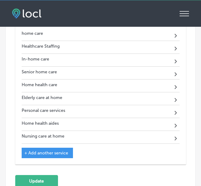
click at [54, 150] on span "+ Add another service" at bounding box center [46, 152] width 44 height 5
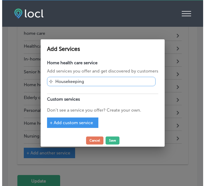
scroll to position [649, 0]
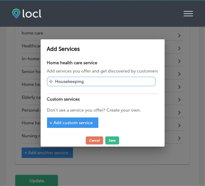
click at [78, 118] on div "+ Add custom service" at bounding box center [72, 122] width 51 height 10
click at [75, 122] on span "+ Add custom service" at bounding box center [71, 122] width 43 height 5
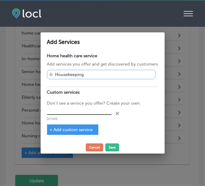
click at [72, 109] on input "text" at bounding box center [79, 110] width 64 height 8
click at [74, 128] on span "+ Add custom service" at bounding box center [71, 129] width 43 height 5
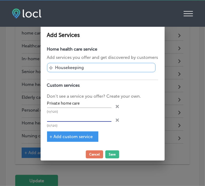
click at [75, 119] on input "text" at bounding box center [79, 117] width 64 height 8
click at [79, 137] on span "+ Add custom service" at bounding box center [71, 136] width 43 height 5
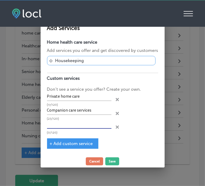
click at [70, 126] on input "text" at bounding box center [79, 124] width 64 height 8
click at [80, 142] on span "+ Add custom service" at bounding box center [71, 143] width 43 height 5
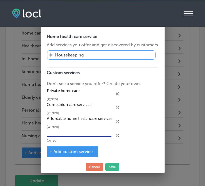
click at [69, 135] on input "text" at bounding box center [79, 132] width 64 height 8
click at [70, 146] on div "+ Add custom service" at bounding box center [72, 151] width 51 height 10
click at [71, 150] on span "+ Add custom service" at bounding box center [71, 151] width 43 height 5
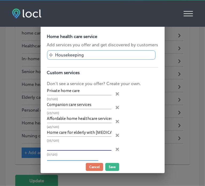
click at [84, 142] on input "text" at bounding box center [79, 146] width 64 height 8
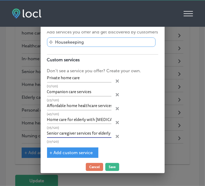
click at [62, 151] on span "+ Add custom service" at bounding box center [71, 152] width 43 height 5
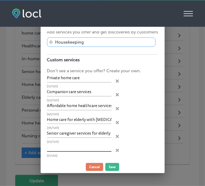
click at [76, 143] on input "text" at bounding box center [79, 147] width 64 height 8
click at [70, 158] on div "Home health care service Add services you offer and get discovered by customers…" at bounding box center [103, 96] width 124 height 130
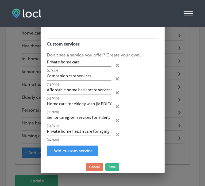
click at [56, 152] on div "+ Add custom service" at bounding box center [72, 150] width 51 height 10
drag, startPoint x: 76, startPoint y: 152, endPoint x: 75, endPoint y: 149, distance: 3.6
click at [75, 149] on div "+ Add custom service" at bounding box center [72, 150] width 51 height 10
click at [75, 149] on span "+ Add custom service" at bounding box center [71, 150] width 43 height 5
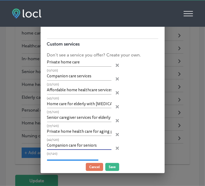
click at [72, 144] on input "Companion care for seniors" at bounding box center [79, 145] width 64 height 8
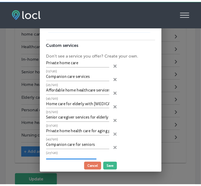
scroll to position [42, 0]
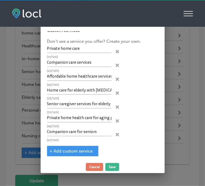
click at [77, 148] on span "+ Add custom service" at bounding box center [71, 150] width 43 height 5
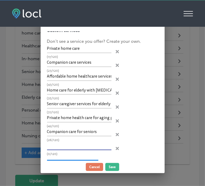
click at [69, 142] on input "text" at bounding box center [79, 146] width 64 height 8
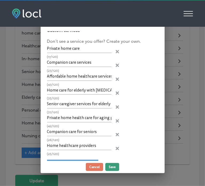
click at [112, 165] on button "Save" at bounding box center [112, 167] width 14 height 8
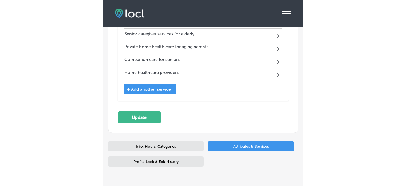
scroll to position [821, 0]
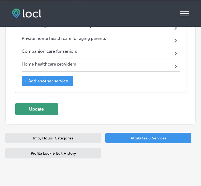
click at [43, 103] on button "Update" at bounding box center [36, 109] width 43 height 12
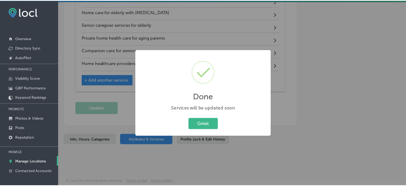
scroll to position [707, 0]
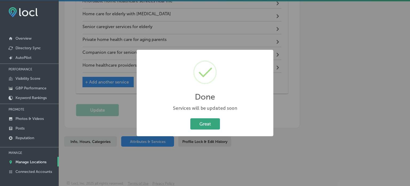
click at [206, 122] on button "Great" at bounding box center [205, 123] width 30 height 11
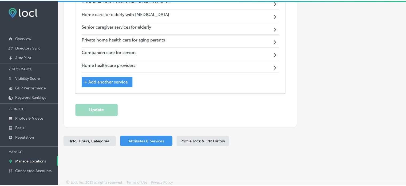
scroll to position [706, 0]
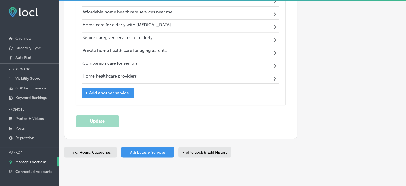
click at [36, 160] on p "Manage Locations" at bounding box center [30, 161] width 31 height 5
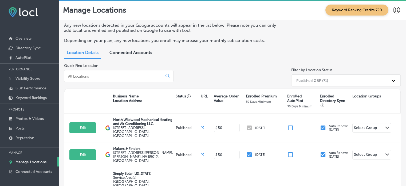
click at [114, 76] on input at bounding box center [115, 76] width 94 height 5
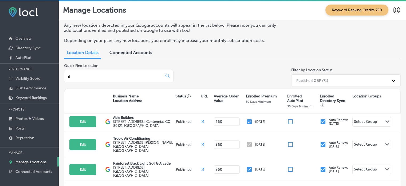
scroll to position [163, 0]
drag, startPoint x: 74, startPoint y: 74, endPoint x: 49, endPoint y: 80, distance: 25.6
click at [49, 80] on div "iconmonstr-menu-thin copy Created with Sketch. Overview Directory Sync Created …" at bounding box center [203, 93] width 406 height 186
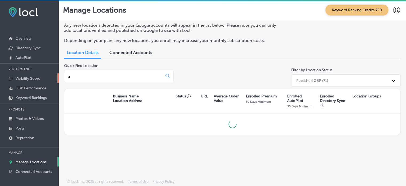
scroll to position [0, 0]
